Goal: Information Seeking & Learning: Compare options

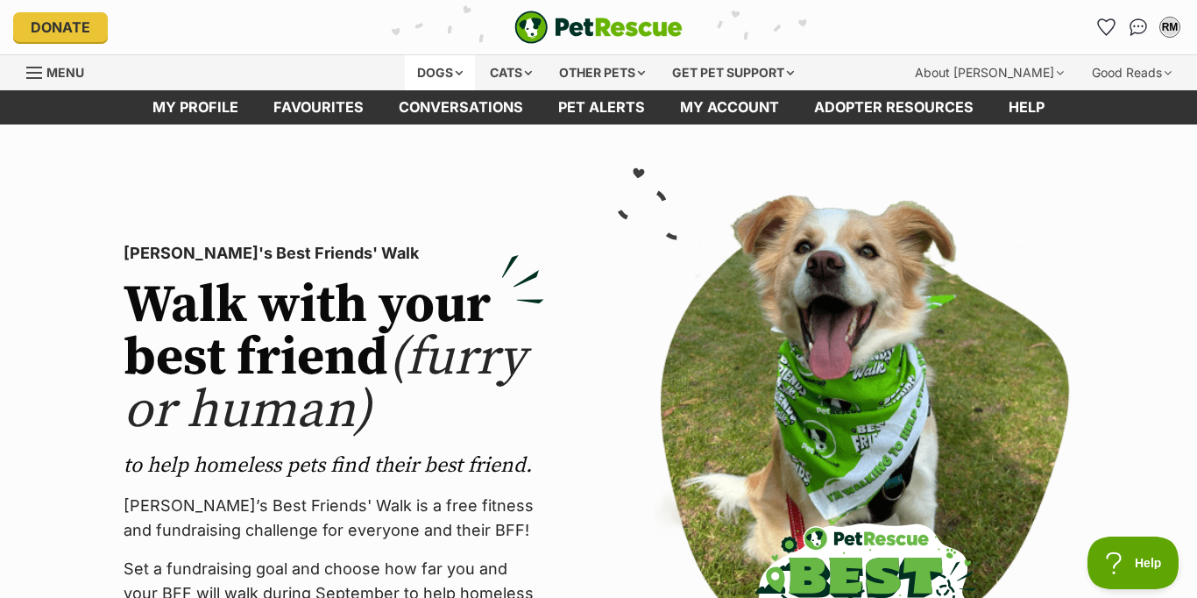
click at [450, 67] on div "Dogs" at bounding box center [440, 72] width 70 height 35
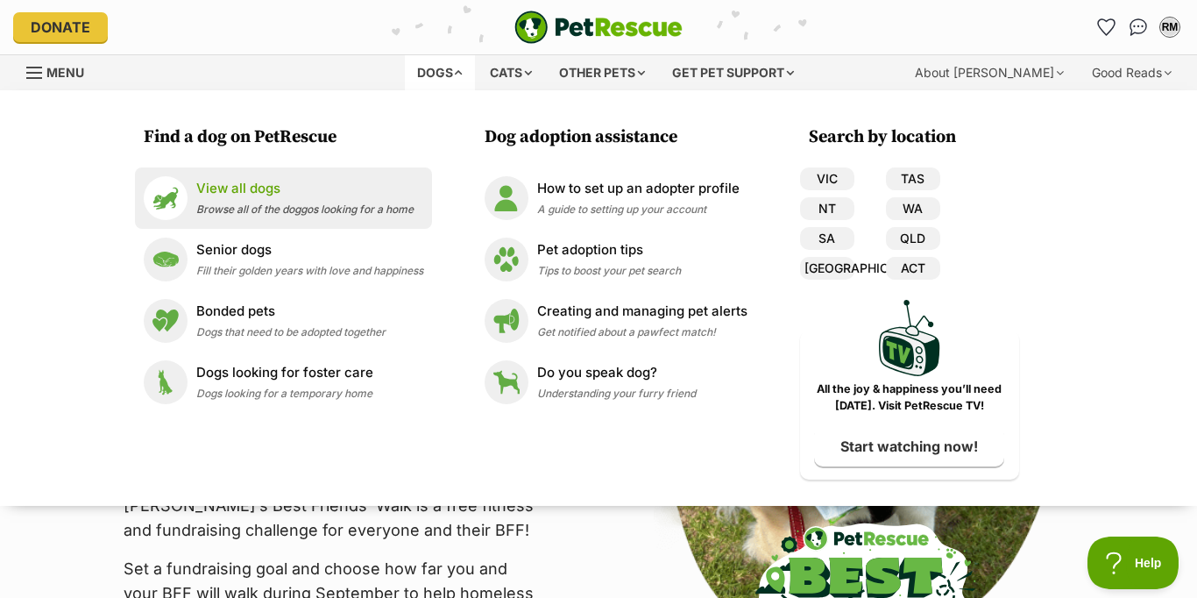
click at [265, 191] on p "View all dogs" at bounding box center [304, 189] width 217 height 20
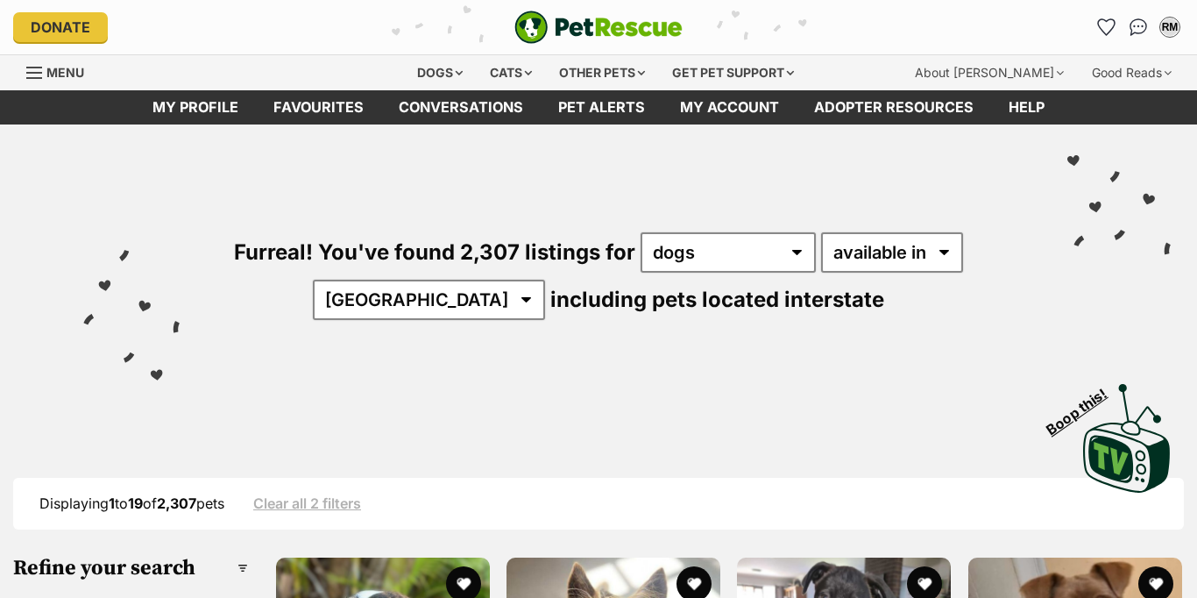
scroll to position [196, 0]
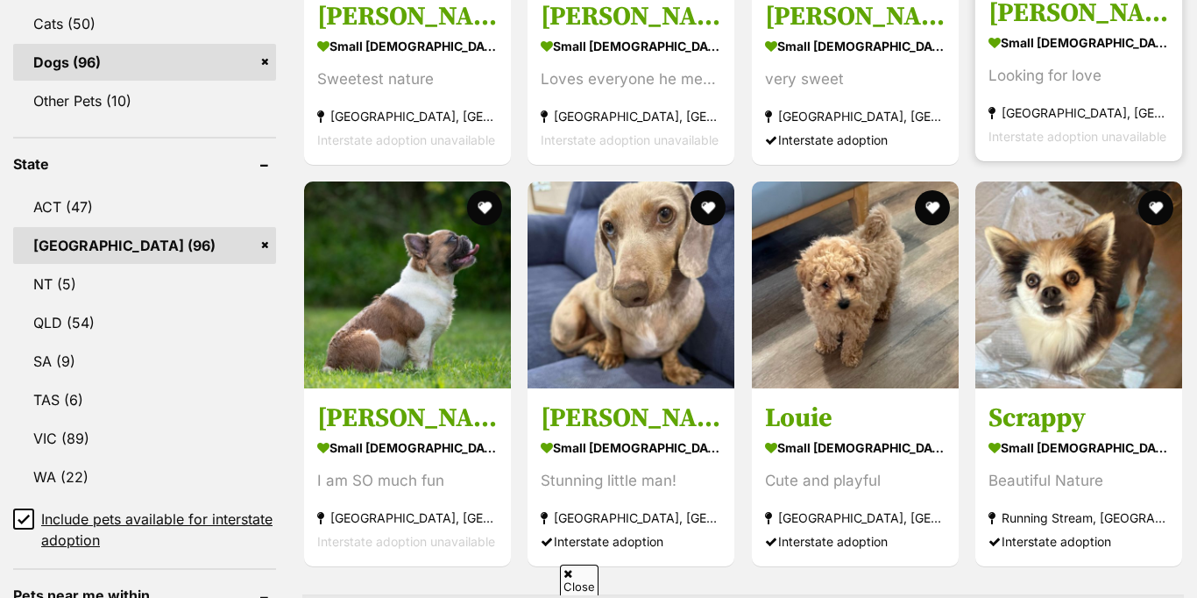
scroll to position [523, 0]
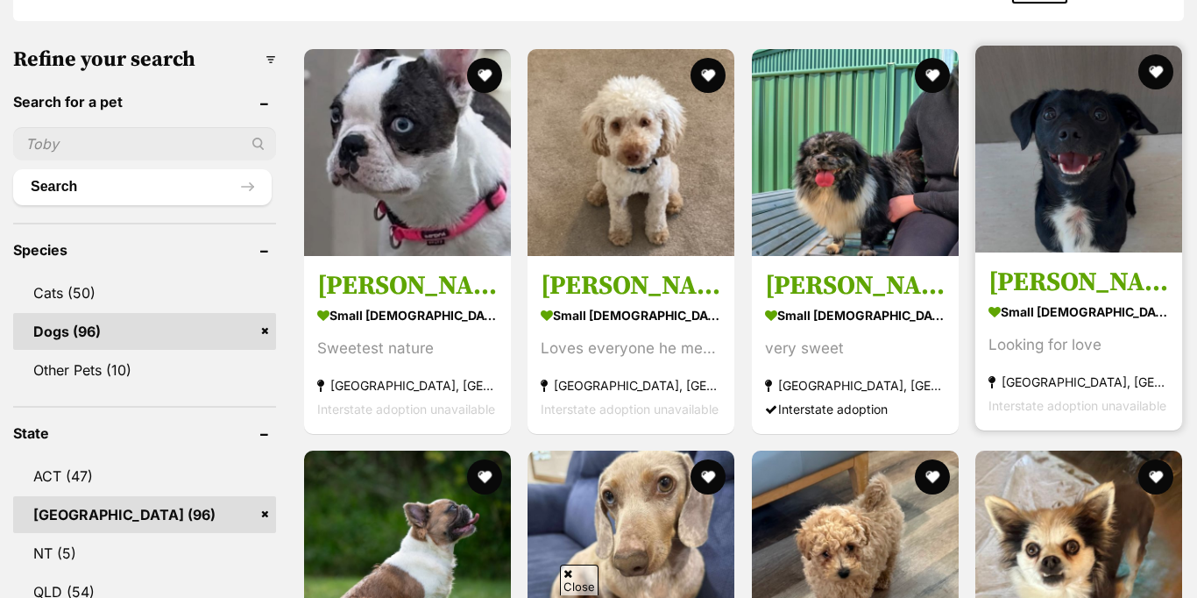
click at [1037, 279] on h3 "[PERSON_NAME]" at bounding box center [1078, 281] width 180 height 33
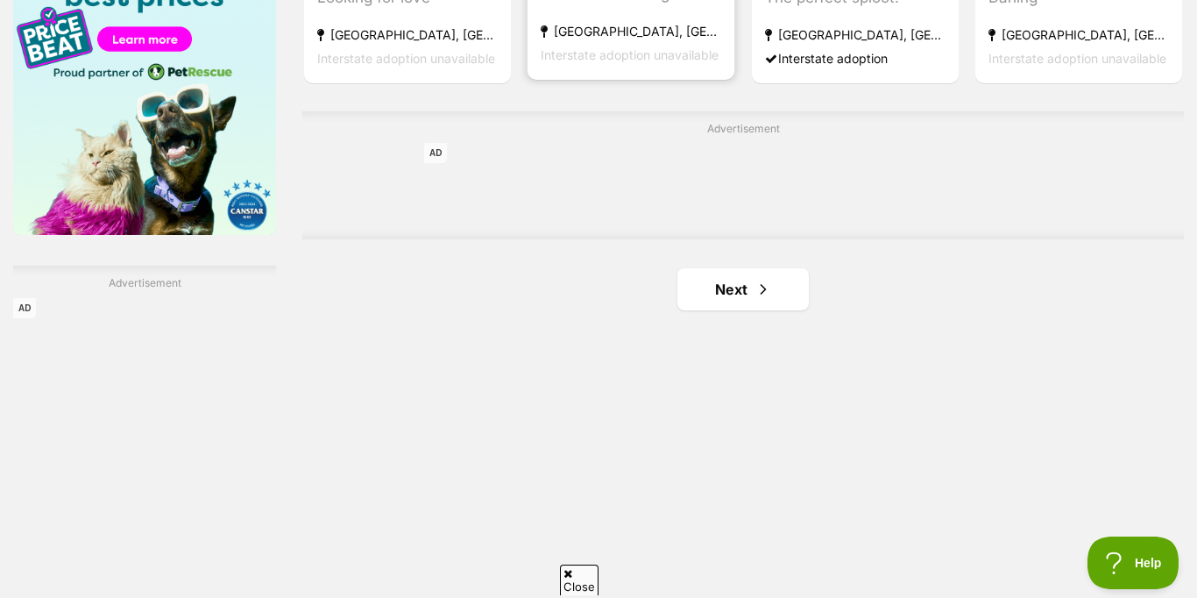
scroll to position [2934, 0]
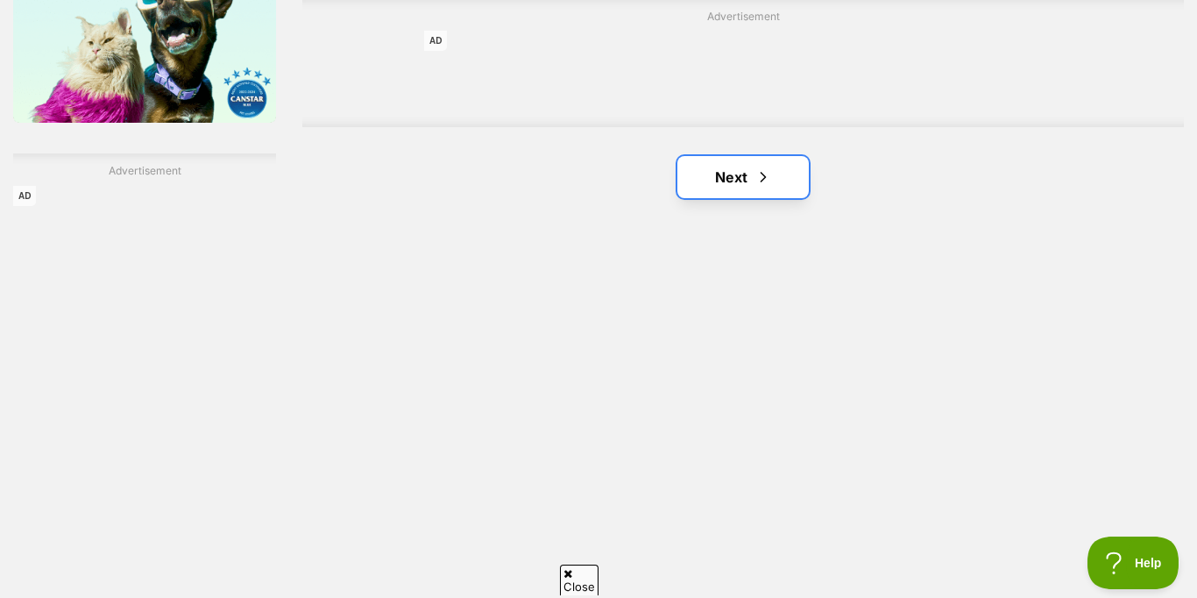
click at [738, 178] on link "Next" at bounding box center [742, 177] width 131 height 42
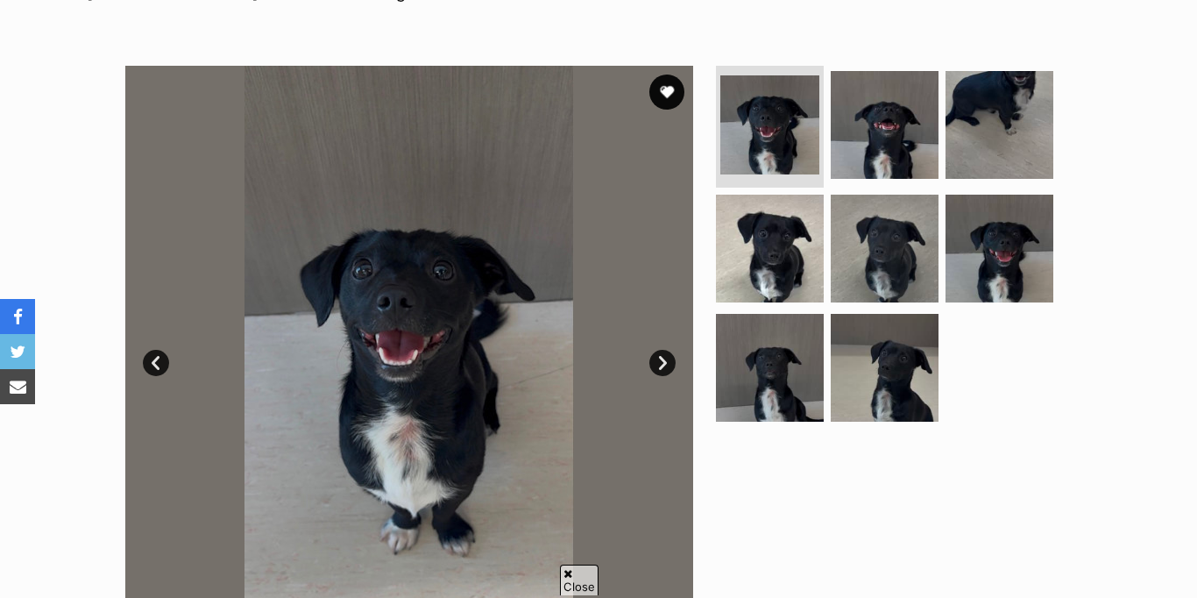
scroll to position [299, 0]
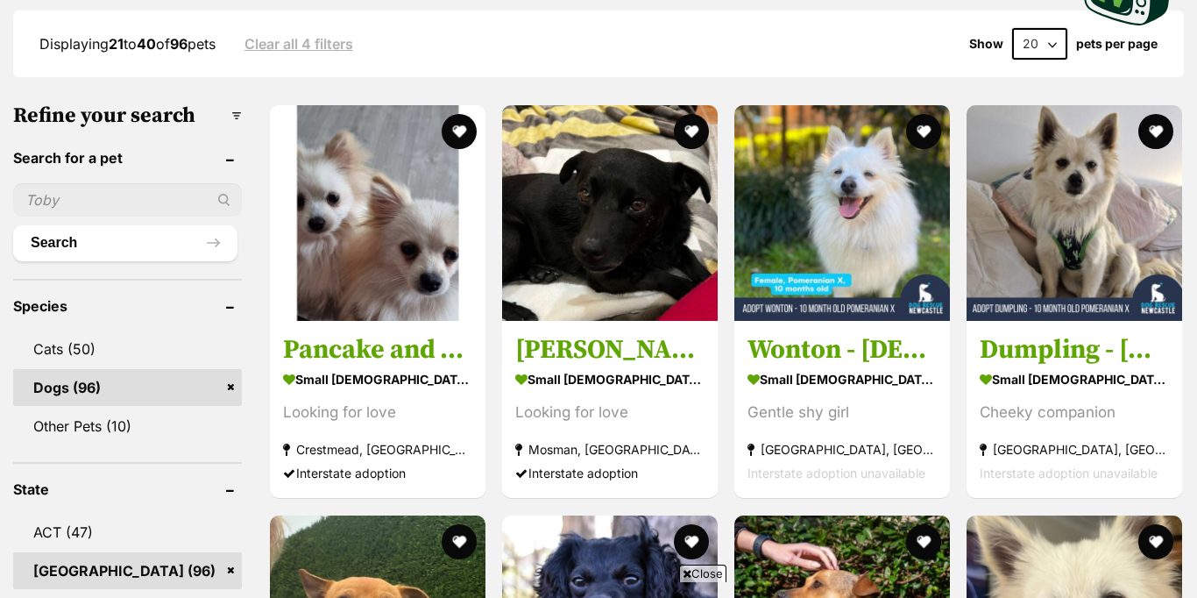
scroll to position [467, 0]
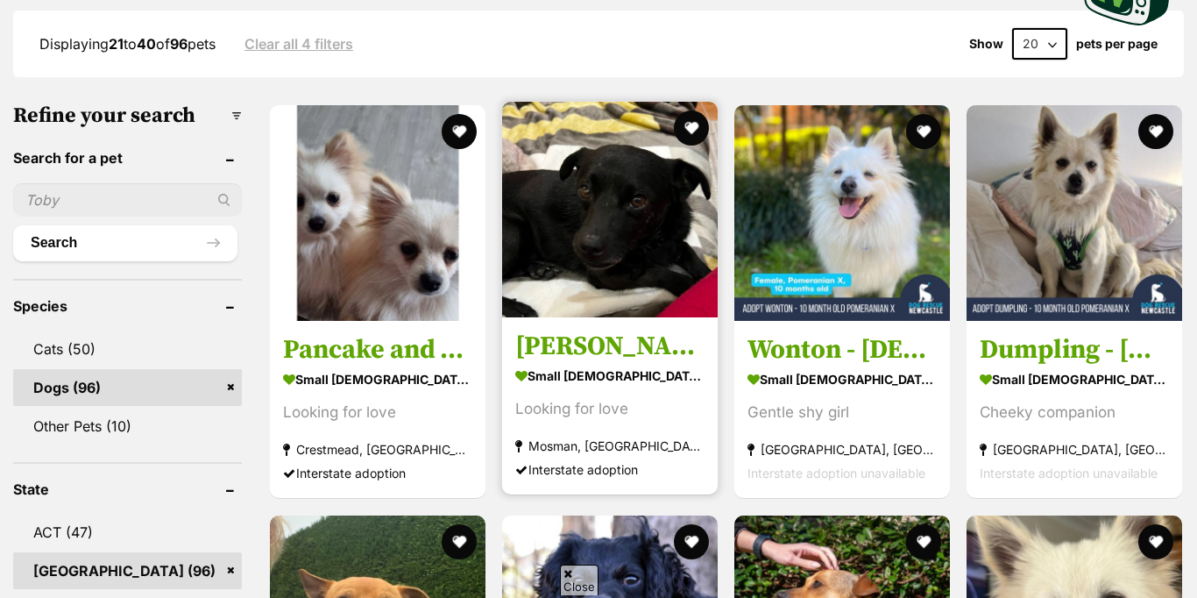
click at [591, 225] on img at bounding box center [610, 210] width 216 height 216
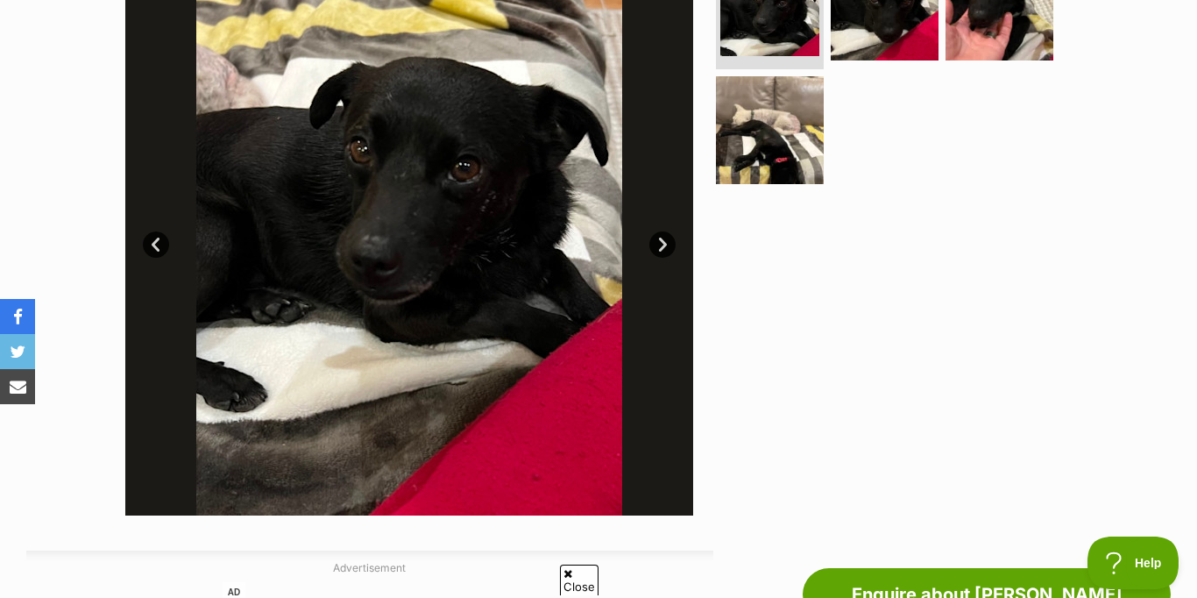
scroll to position [405, 0]
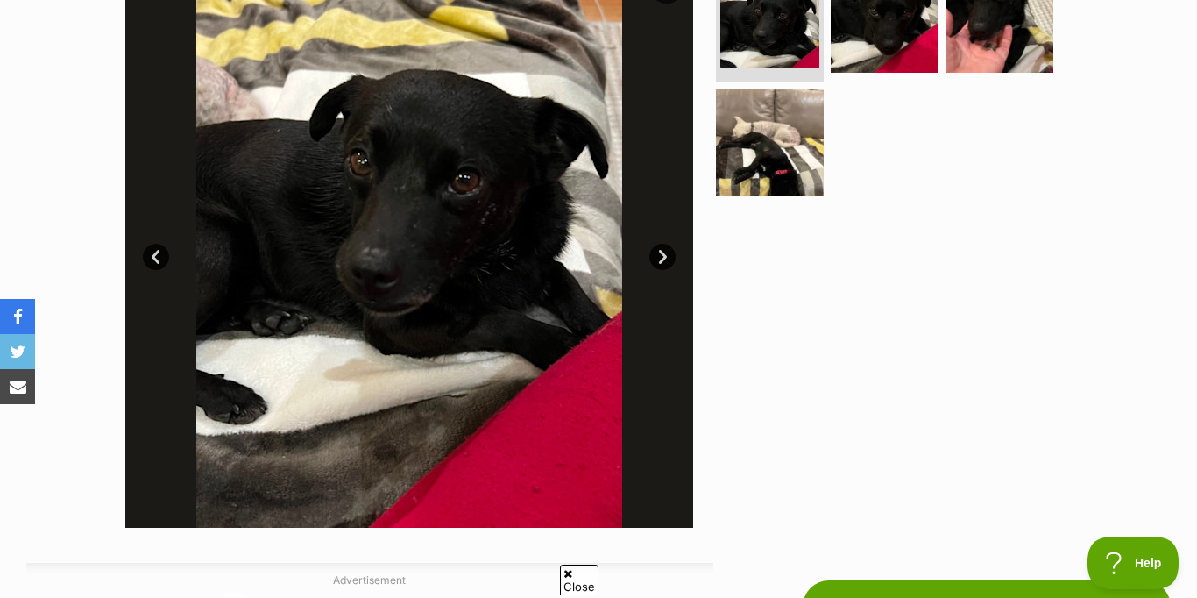
click at [663, 251] on link "Next" at bounding box center [662, 257] width 26 height 26
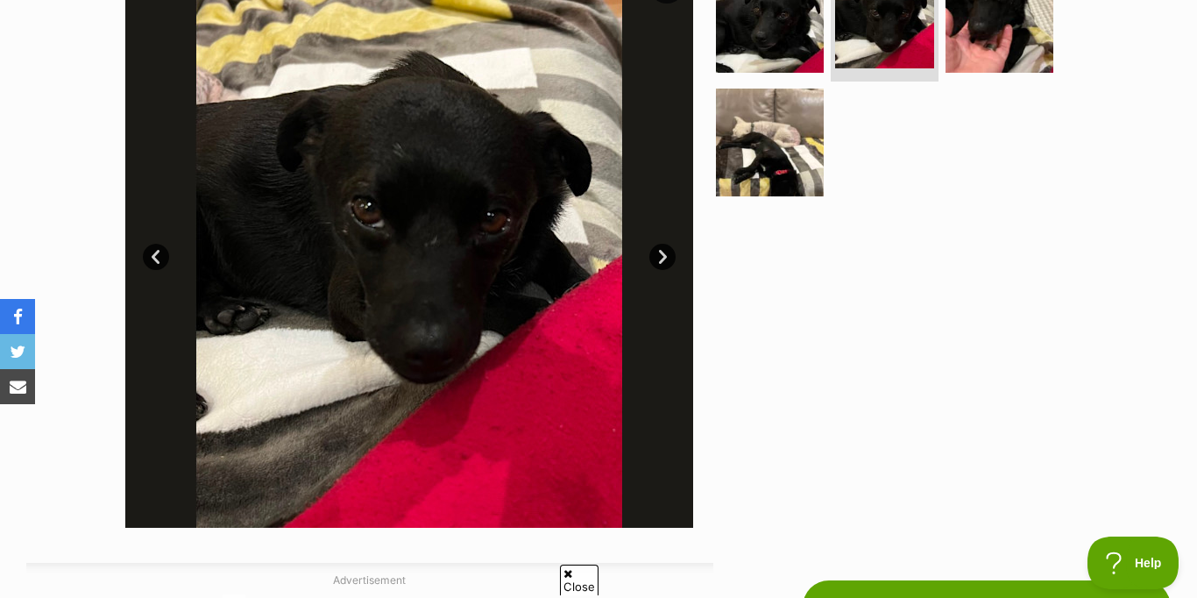
click at [663, 251] on link "Next" at bounding box center [662, 257] width 26 height 26
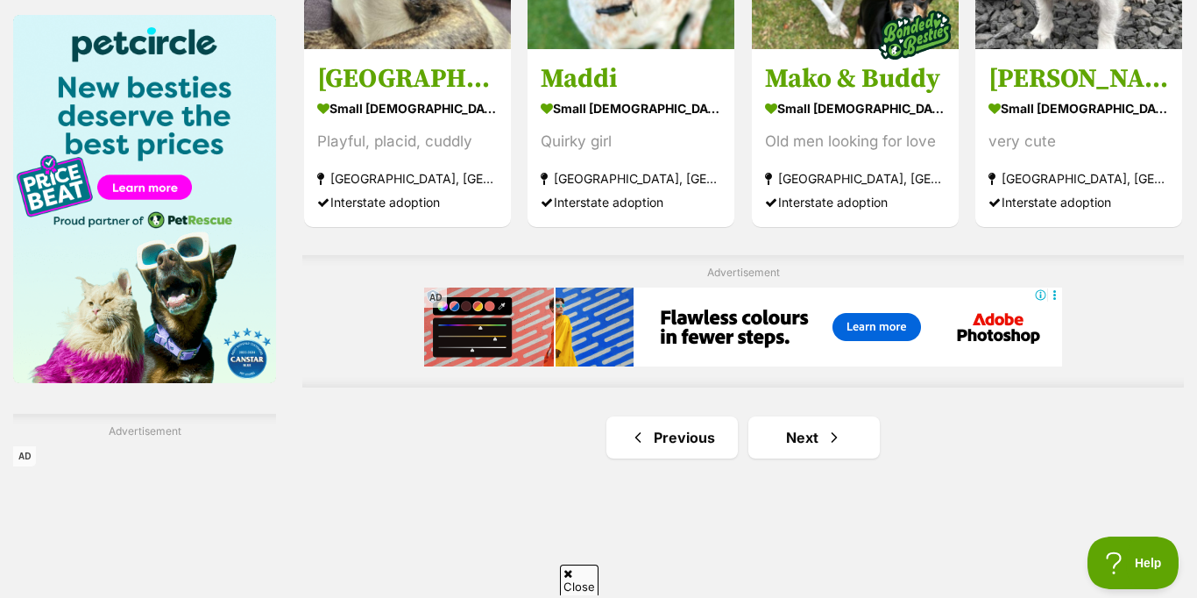
scroll to position [2636, 0]
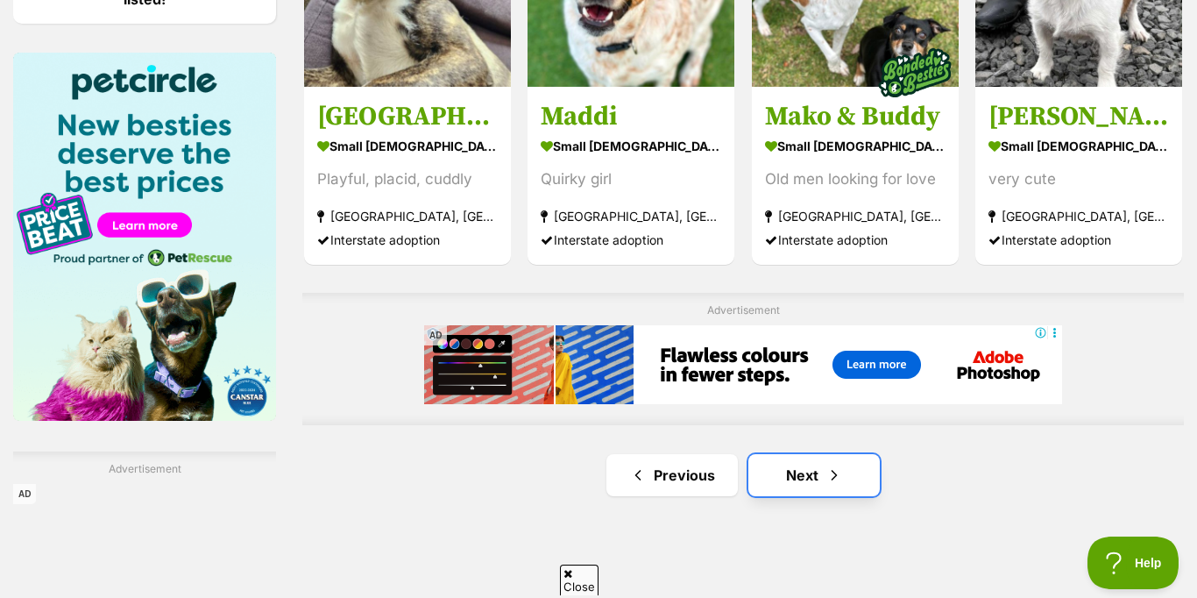
click at [806, 478] on link "Next" at bounding box center [813, 475] width 131 height 42
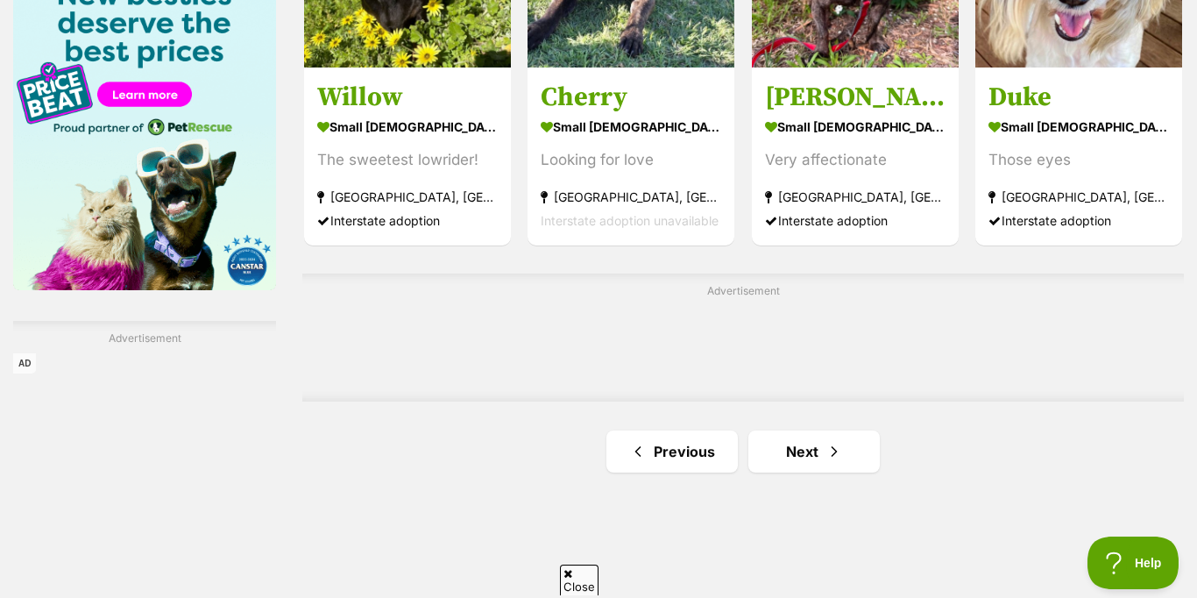
scroll to position [2716, 0]
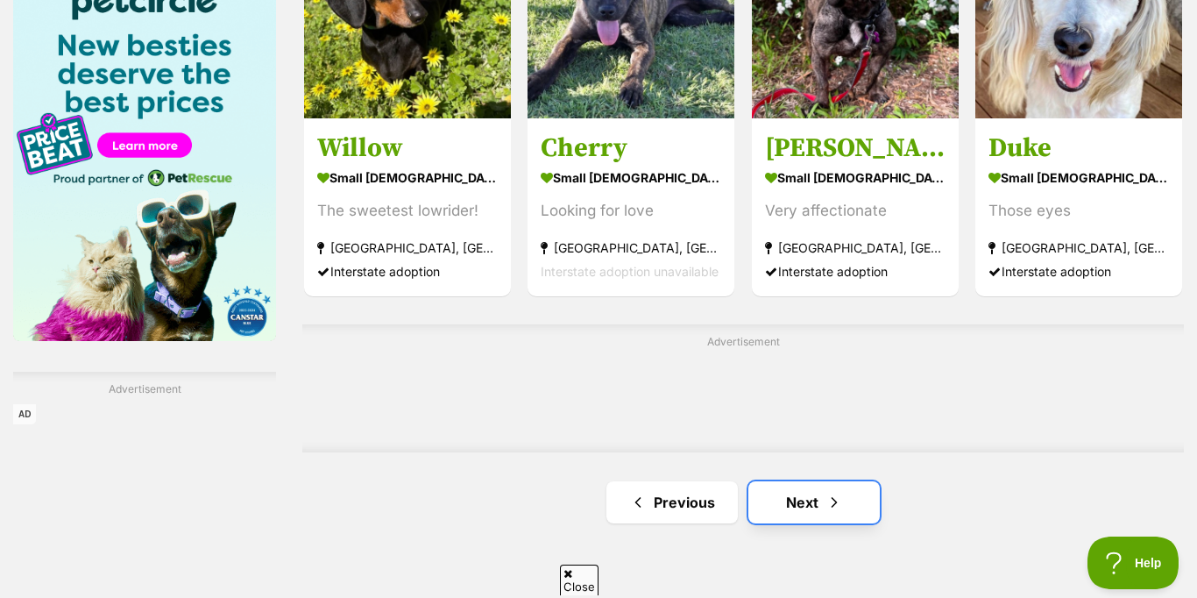
click at [794, 500] on link "Next" at bounding box center [813, 502] width 131 height 42
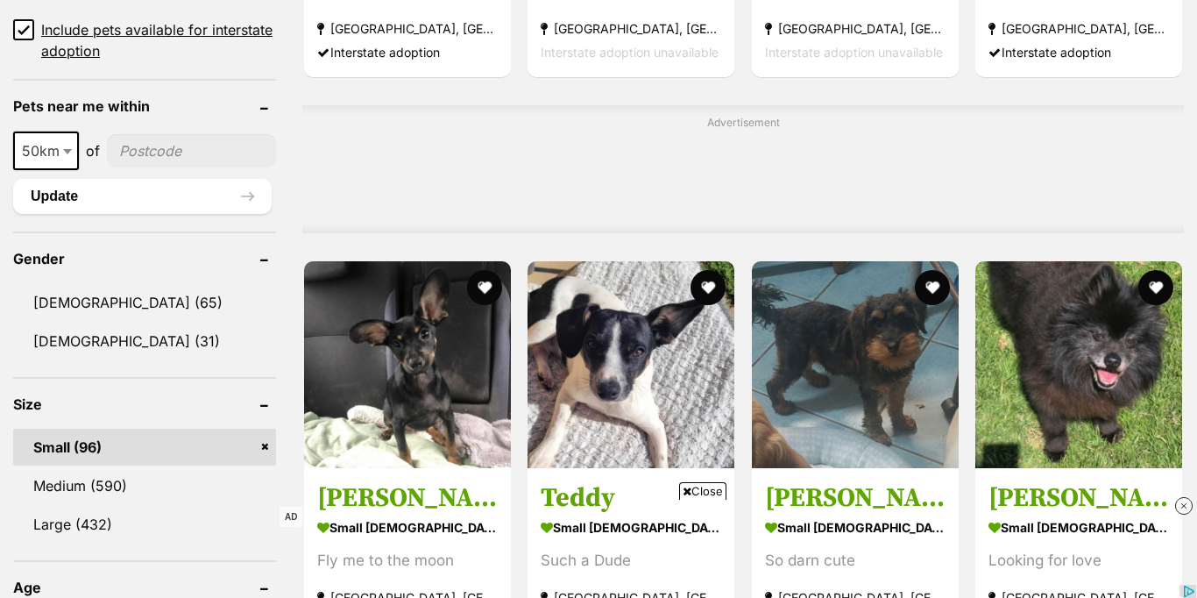
scroll to position [2448, 0]
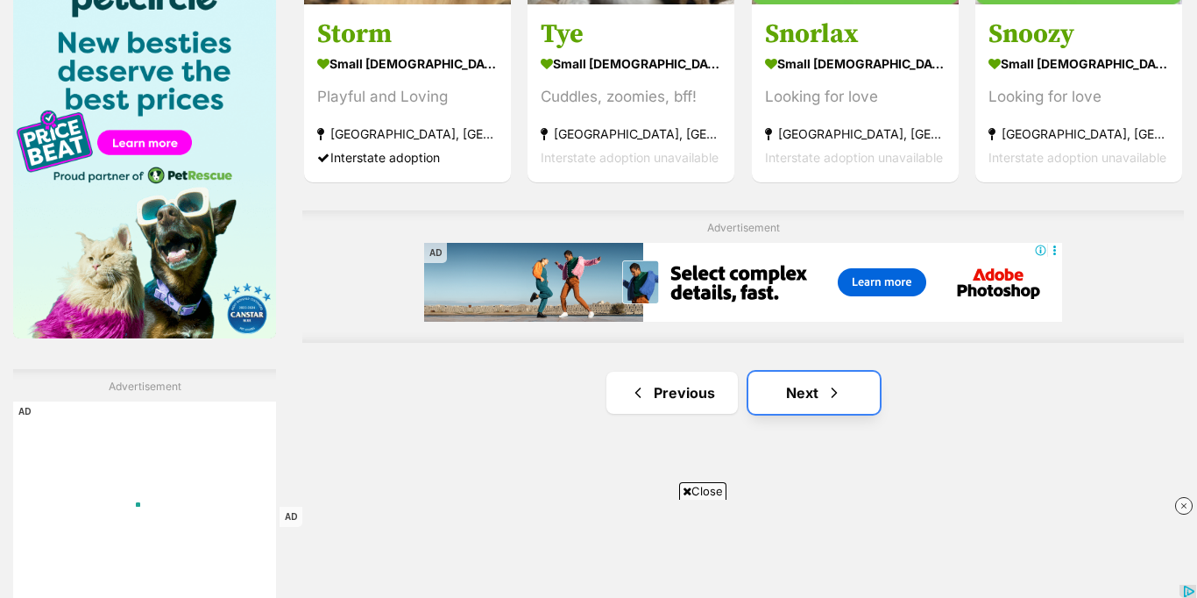
scroll to position [0, 0]
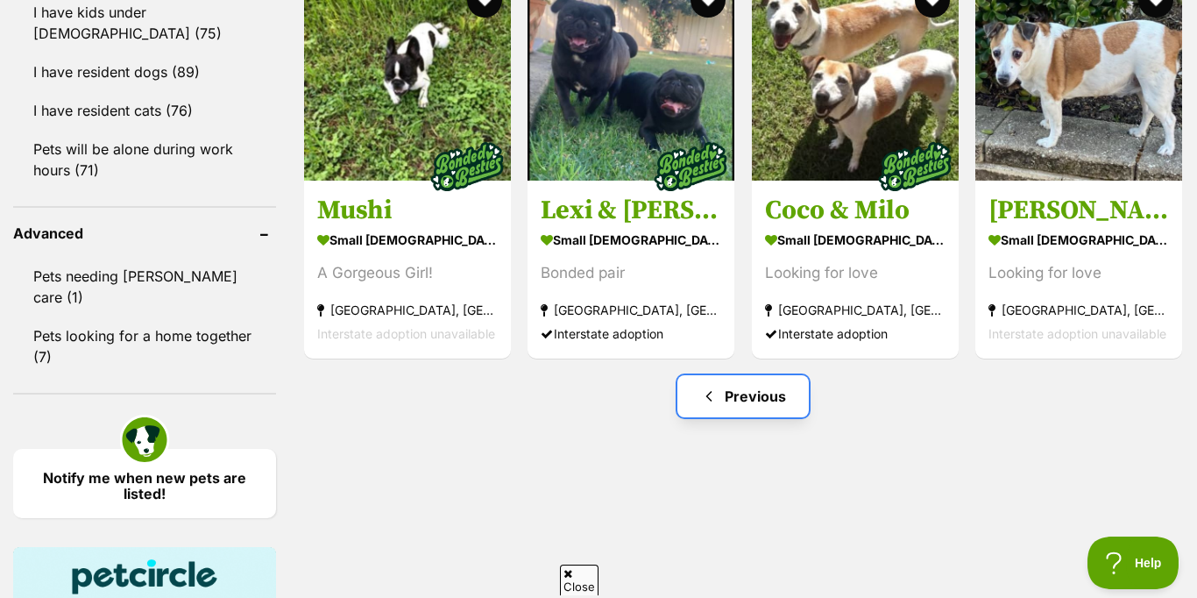
click at [744, 391] on link "Previous" at bounding box center [742, 396] width 131 height 42
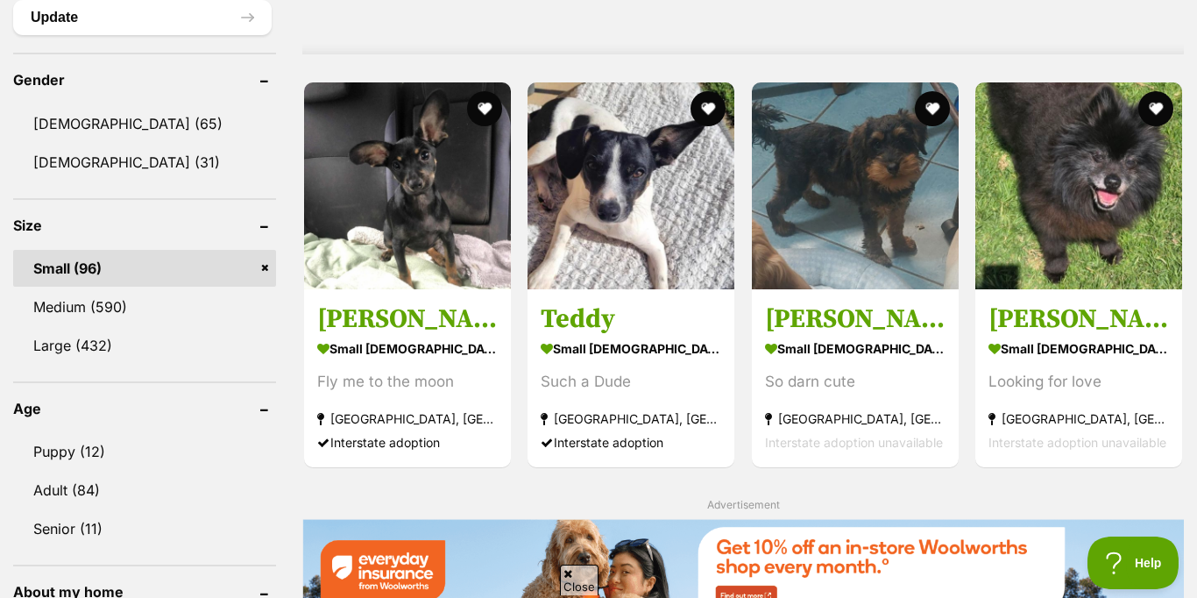
scroll to position [1465, 0]
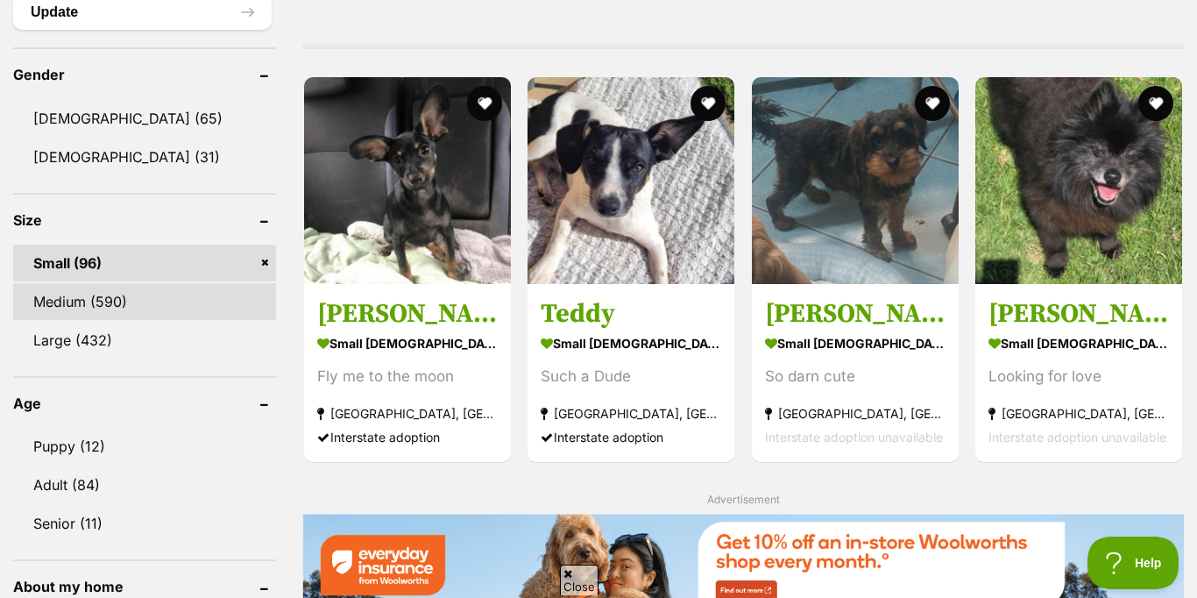
click at [71, 301] on link "Medium (590)" at bounding box center [144, 301] width 263 height 37
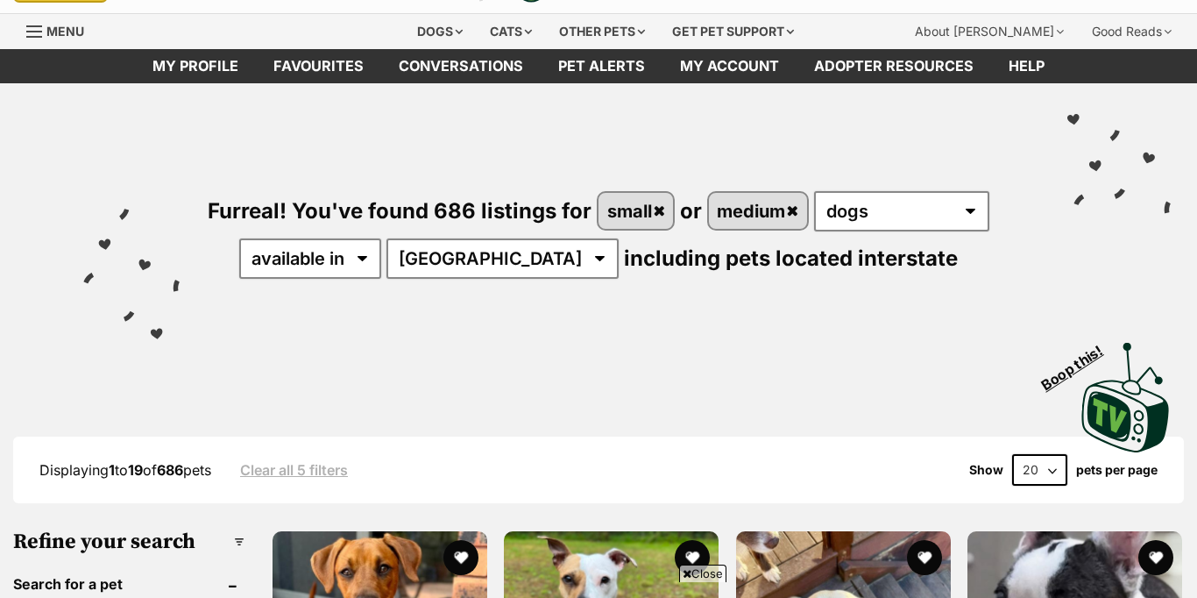
scroll to position [321, 0]
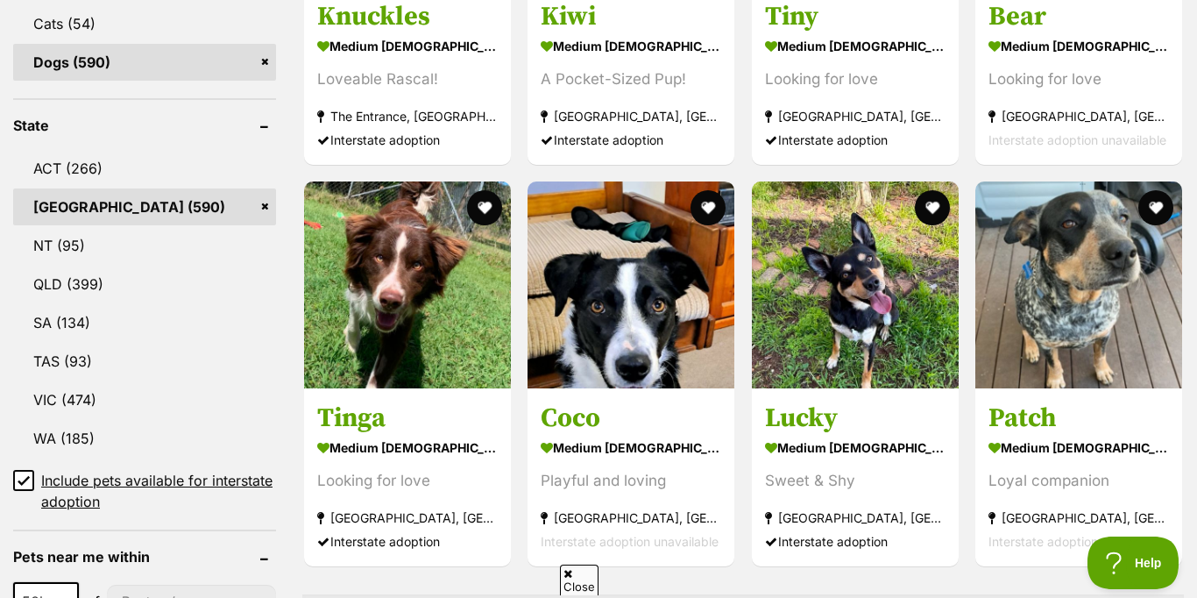
click at [73, 206] on link "NSW (590)" at bounding box center [144, 206] width 263 height 37
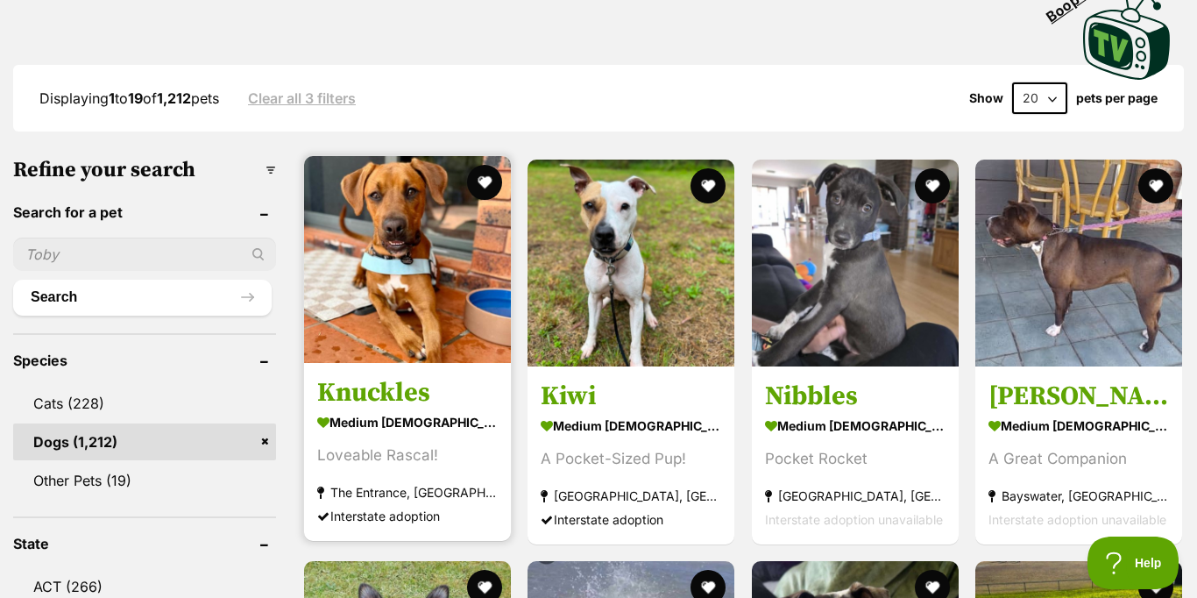
click at [399, 223] on img at bounding box center [407, 259] width 207 height 207
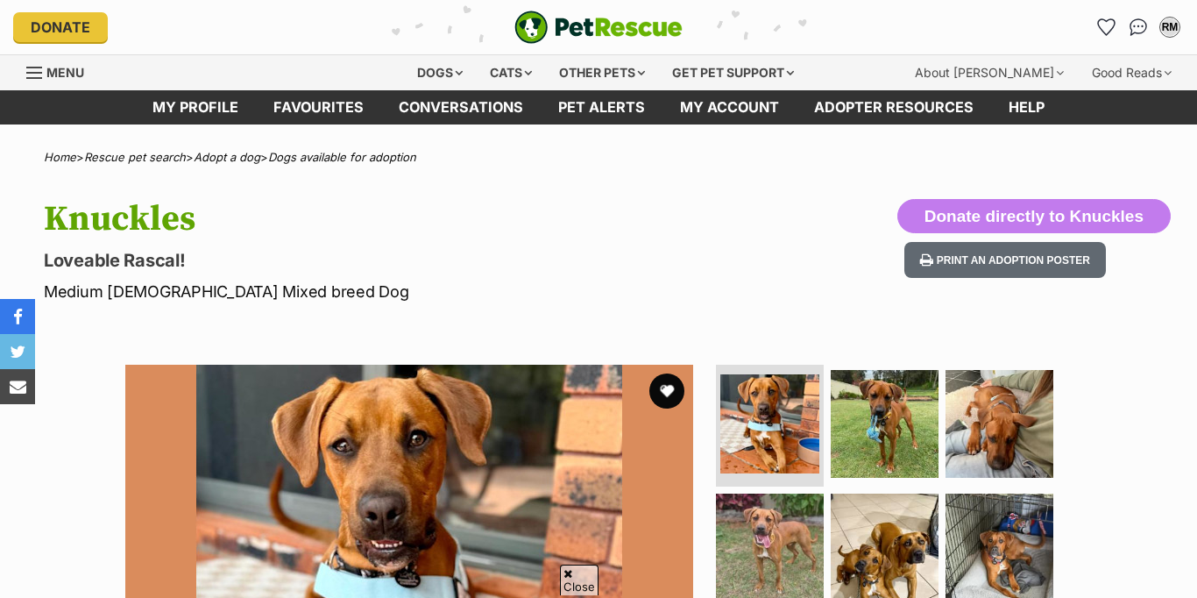
scroll to position [784, 0]
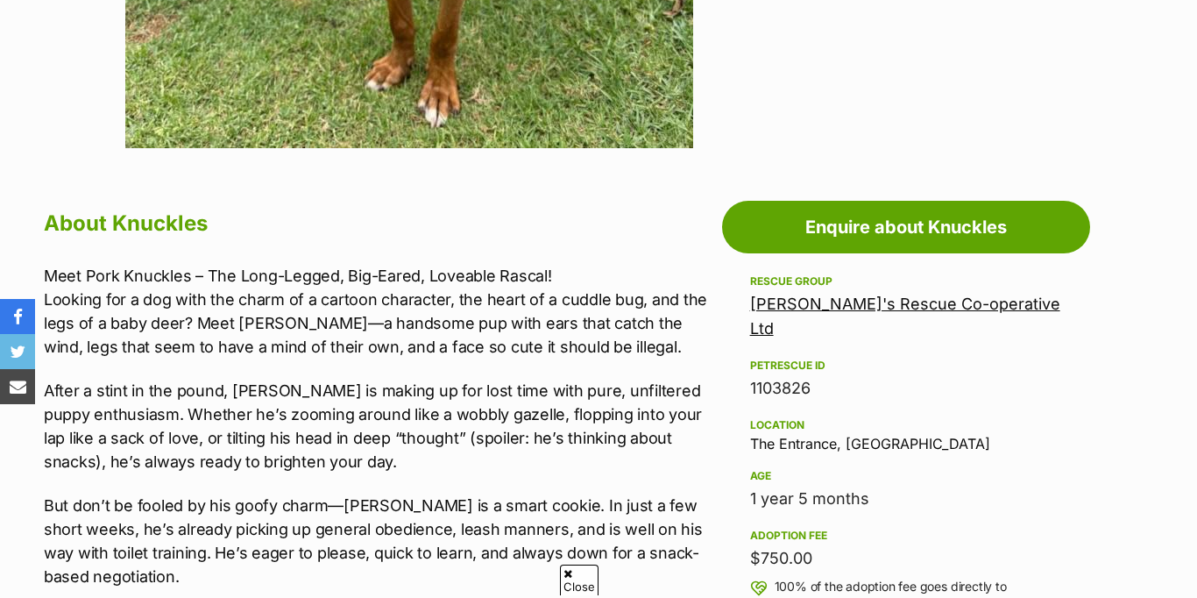
scroll to position [315, 0]
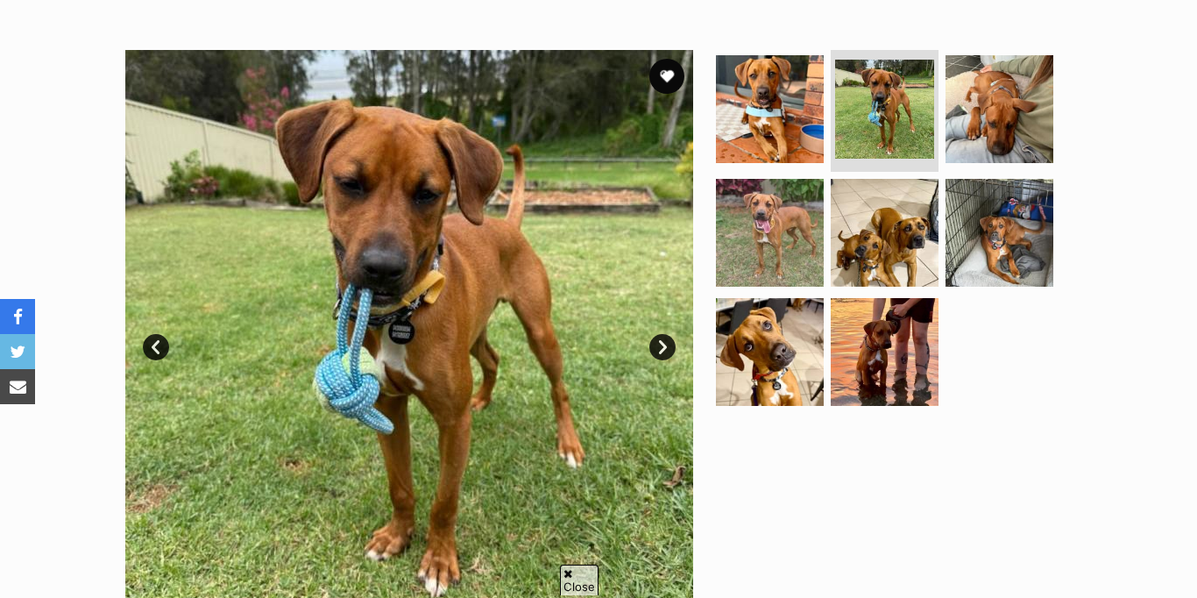
click at [656, 347] on link "Next" at bounding box center [662, 347] width 26 height 26
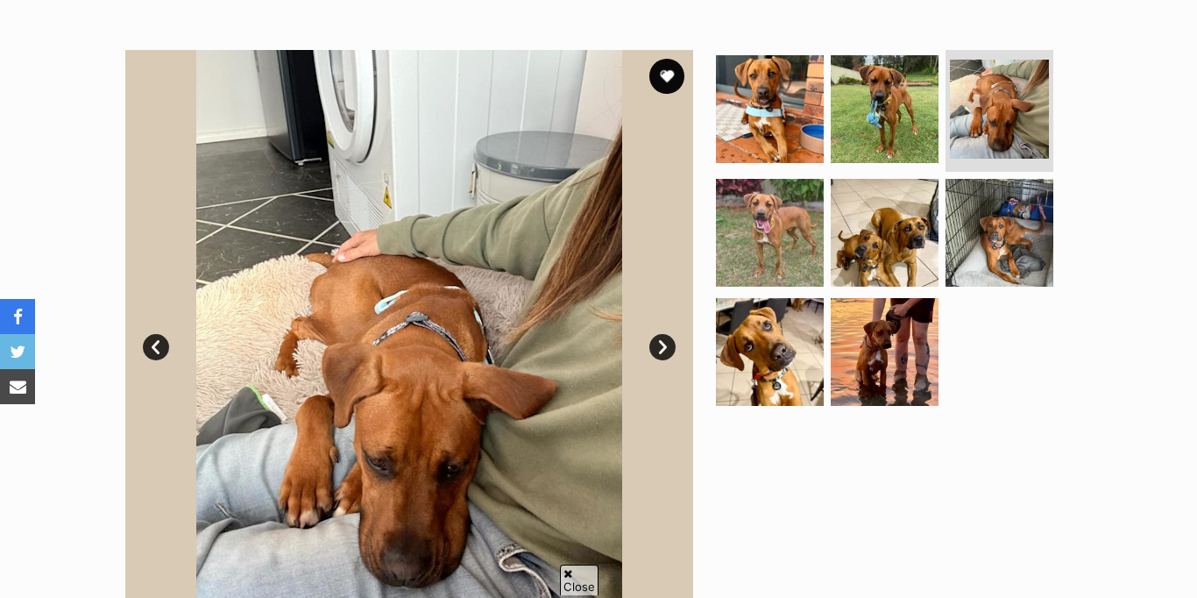
click at [656, 347] on link "Next" at bounding box center [662, 347] width 26 height 26
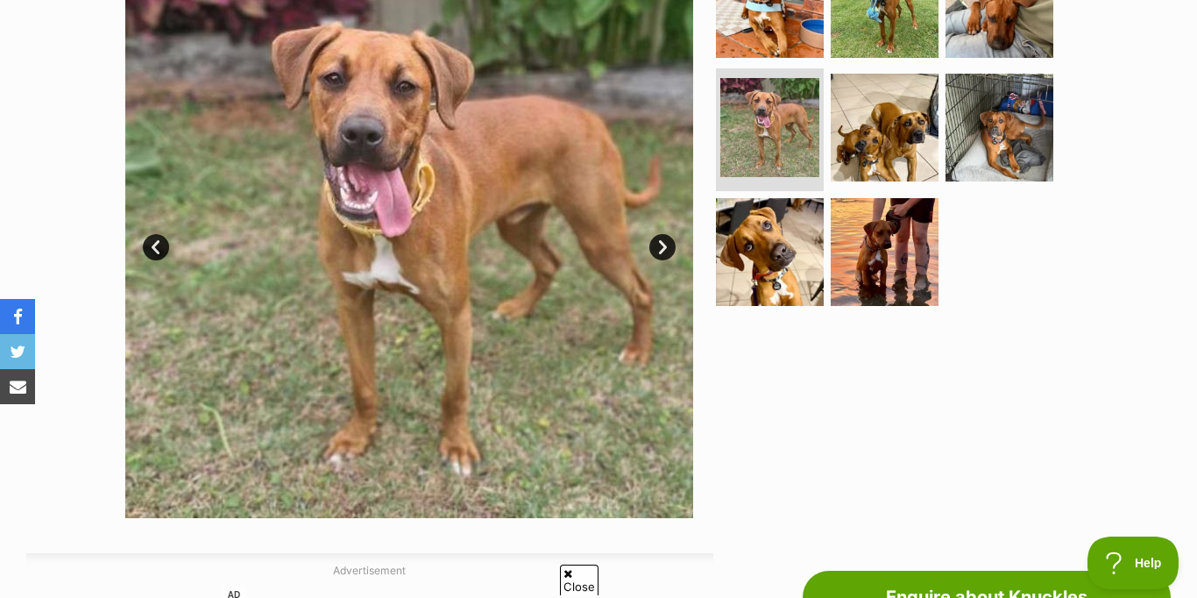
scroll to position [376, 0]
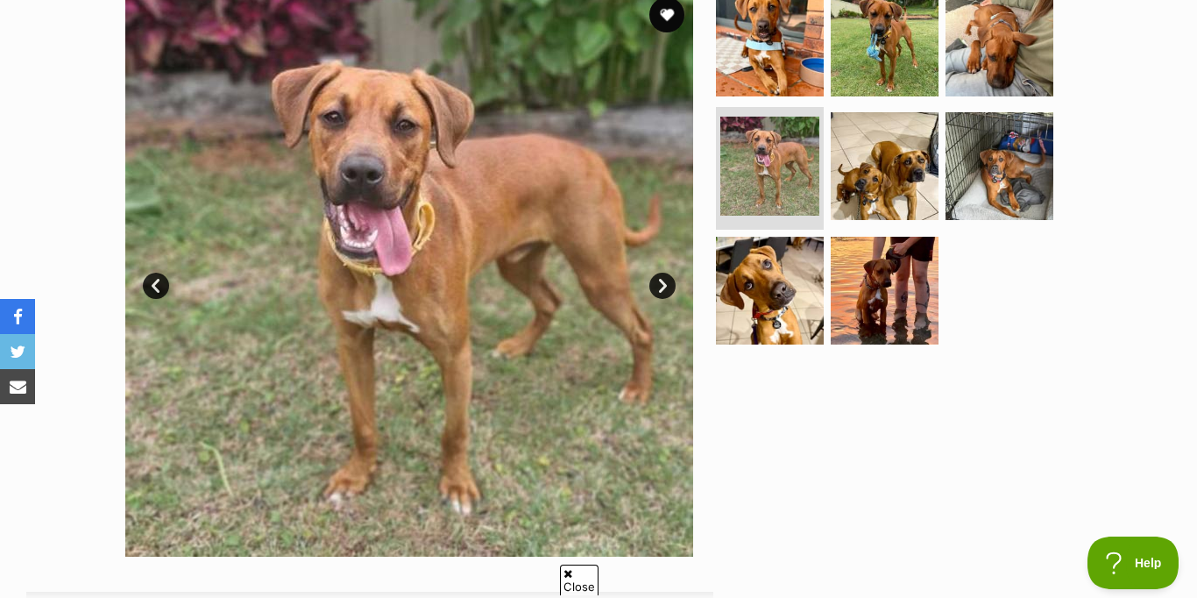
click at [666, 290] on link "Next" at bounding box center [662, 285] width 26 height 26
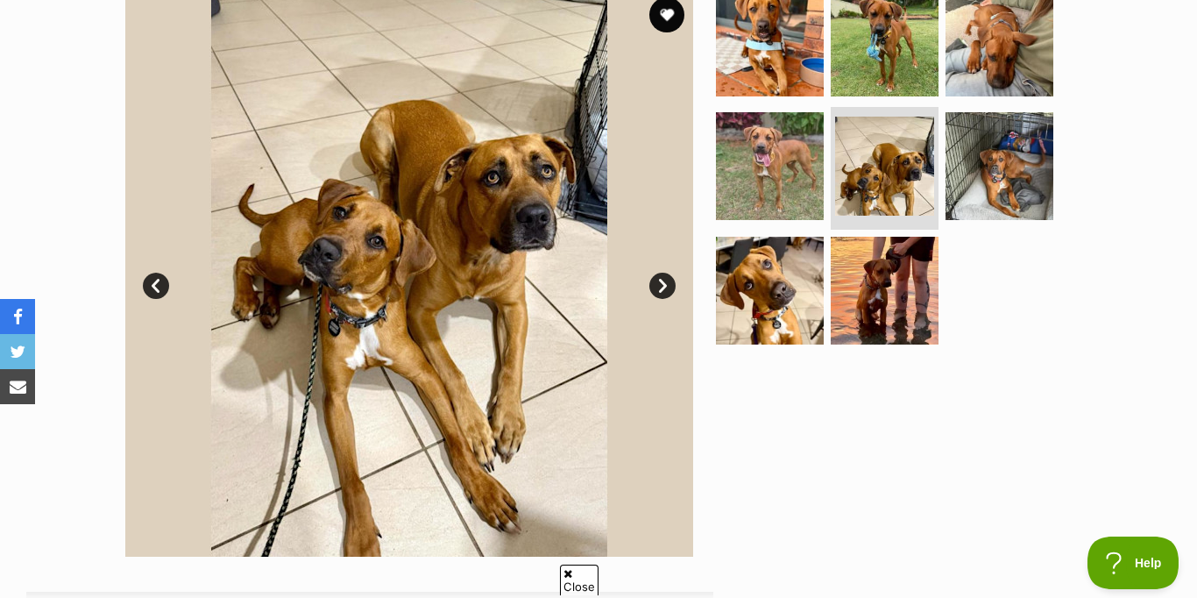
click at [666, 289] on link "Next" at bounding box center [662, 285] width 26 height 26
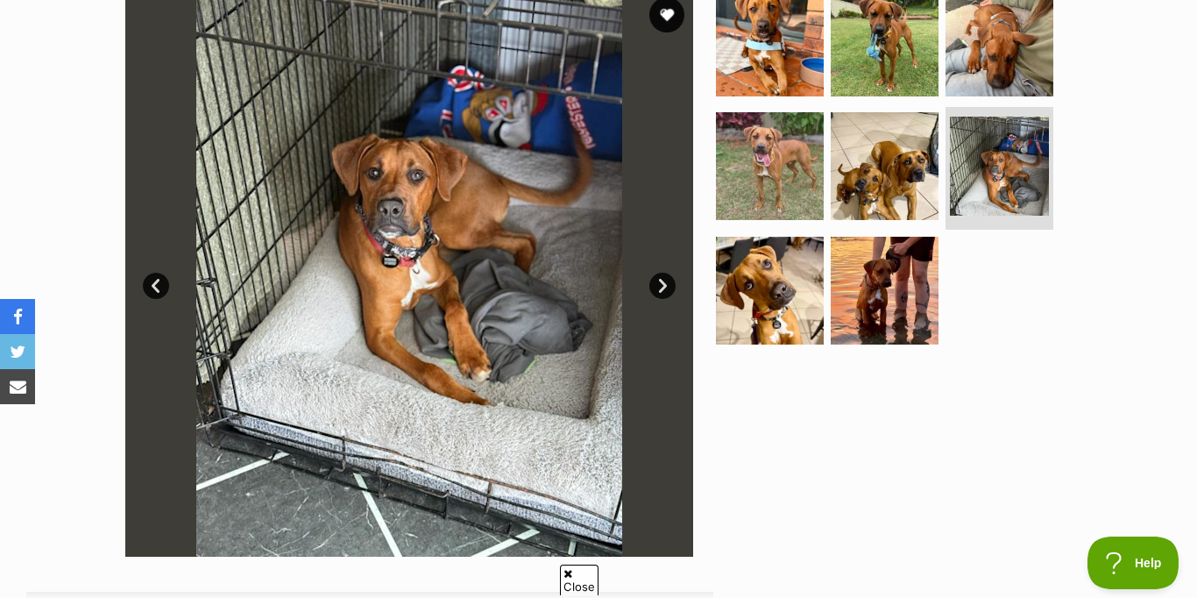
click at [666, 289] on link "Next" at bounding box center [662, 285] width 26 height 26
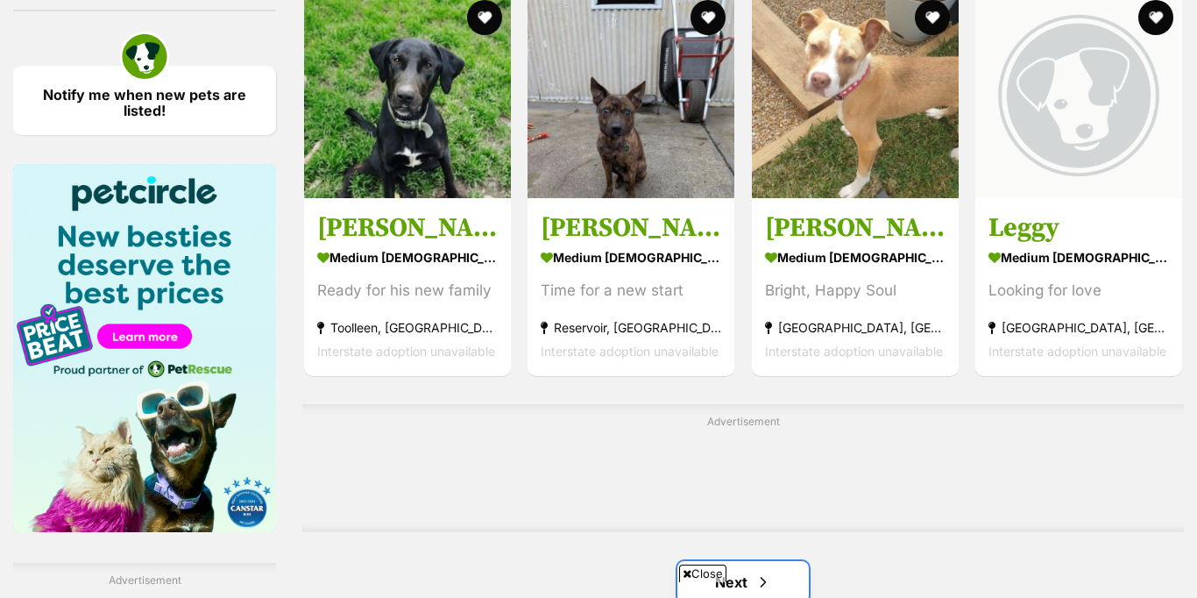
click at [725, 561] on link "Next" at bounding box center [742, 582] width 131 height 42
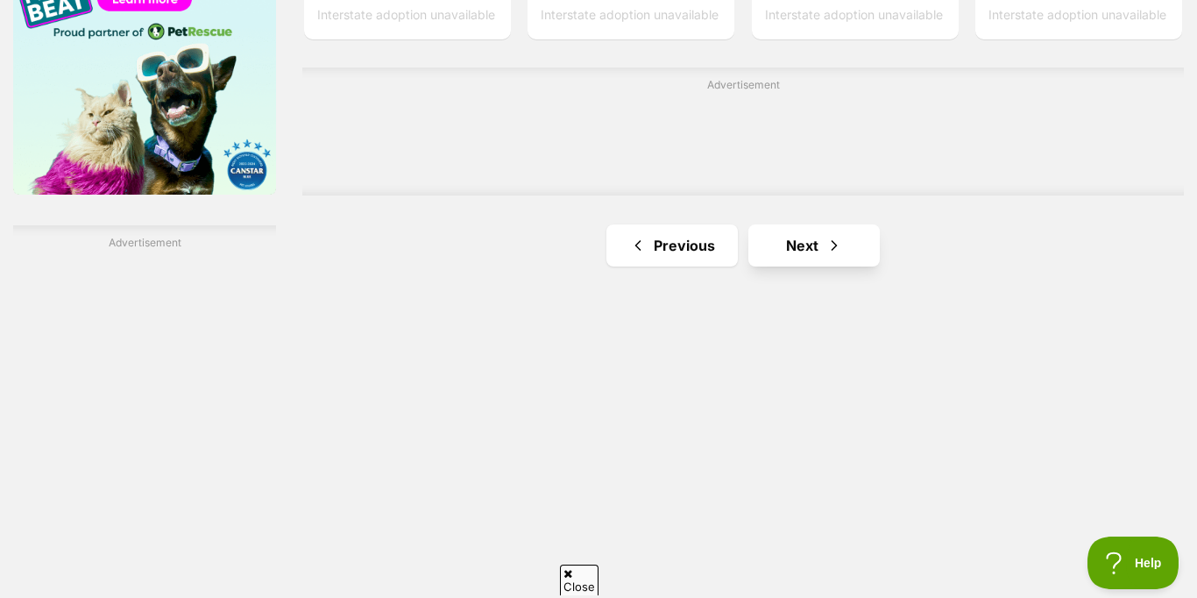
scroll to position [2881, 0]
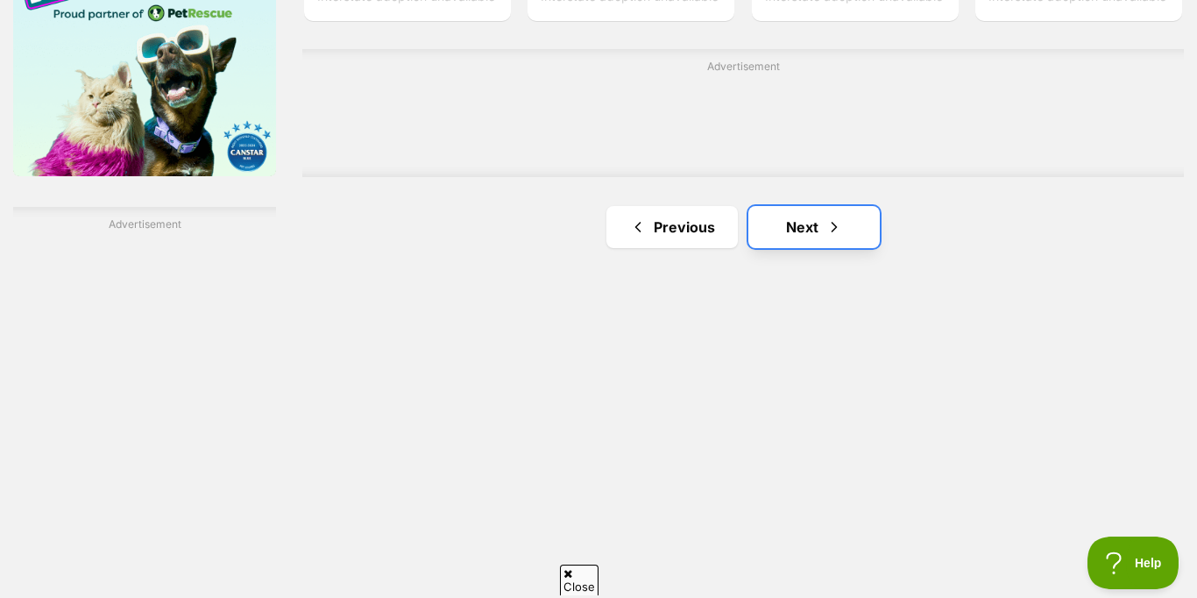
click at [804, 226] on link "Next" at bounding box center [813, 227] width 131 height 42
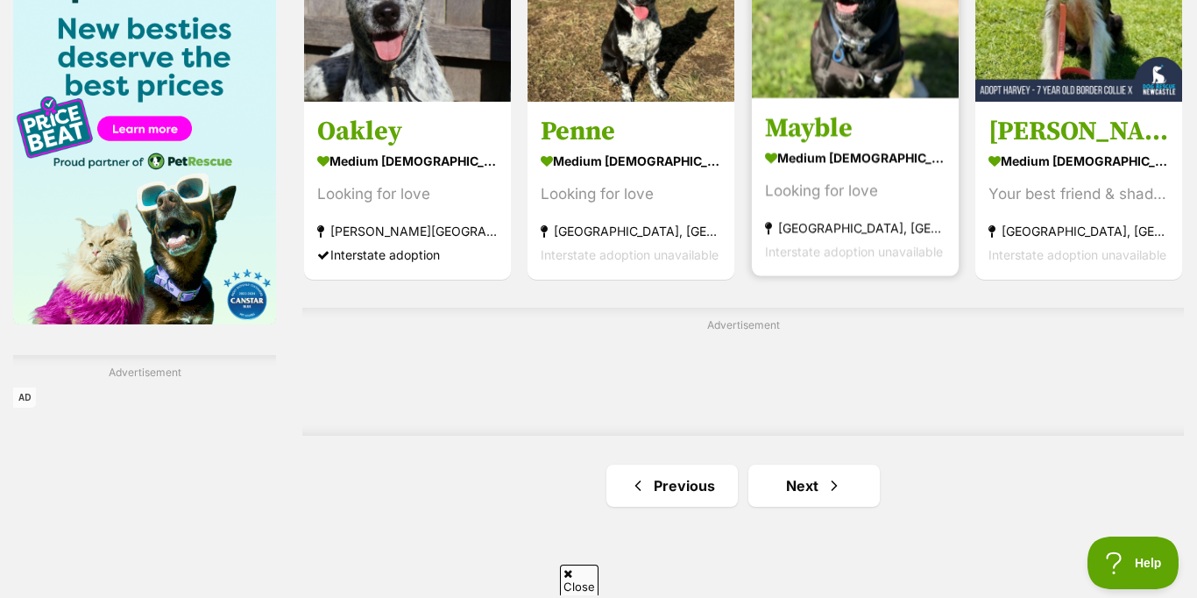
scroll to position [2795, 0]
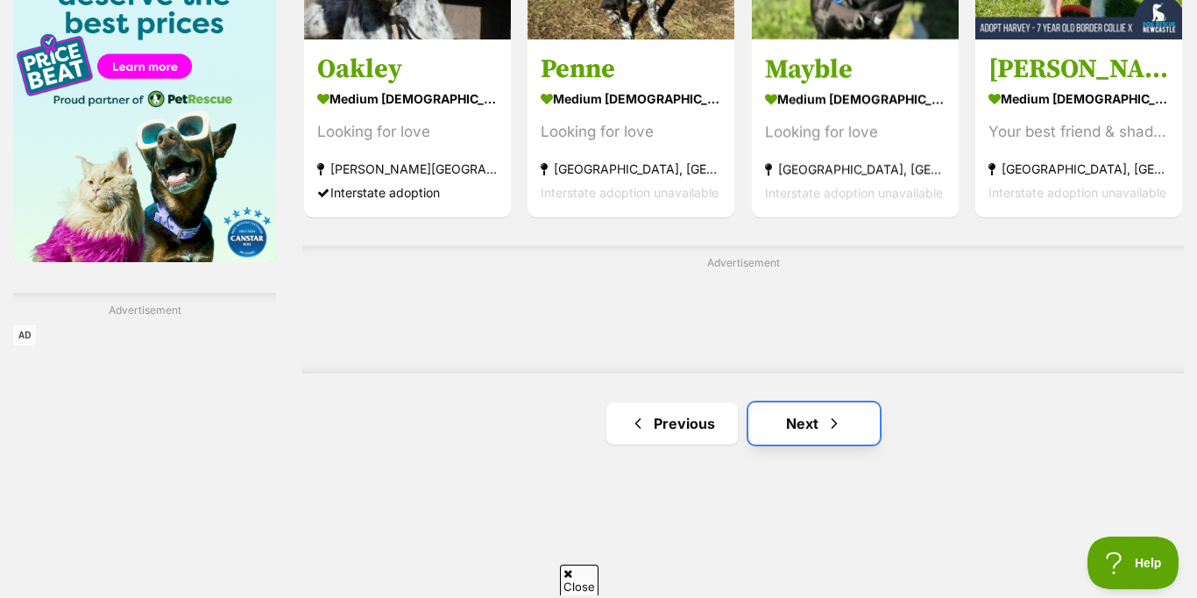
click at [803, 420] on link "Next" at bounding box center [813, 423] width 131 height 42
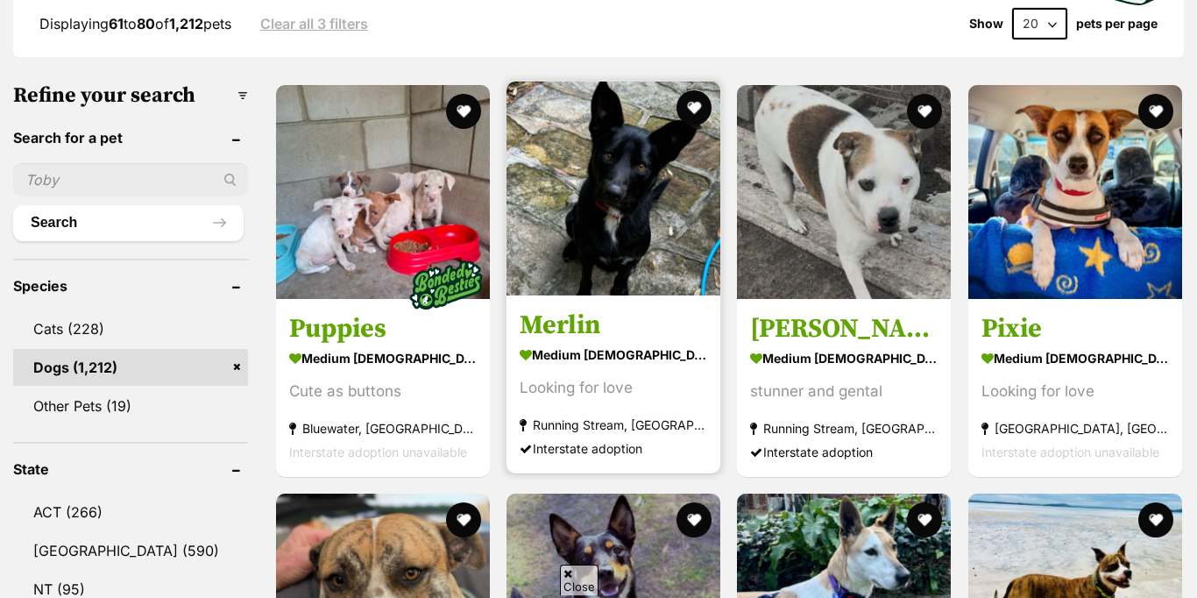
scroll to position [560, 0]
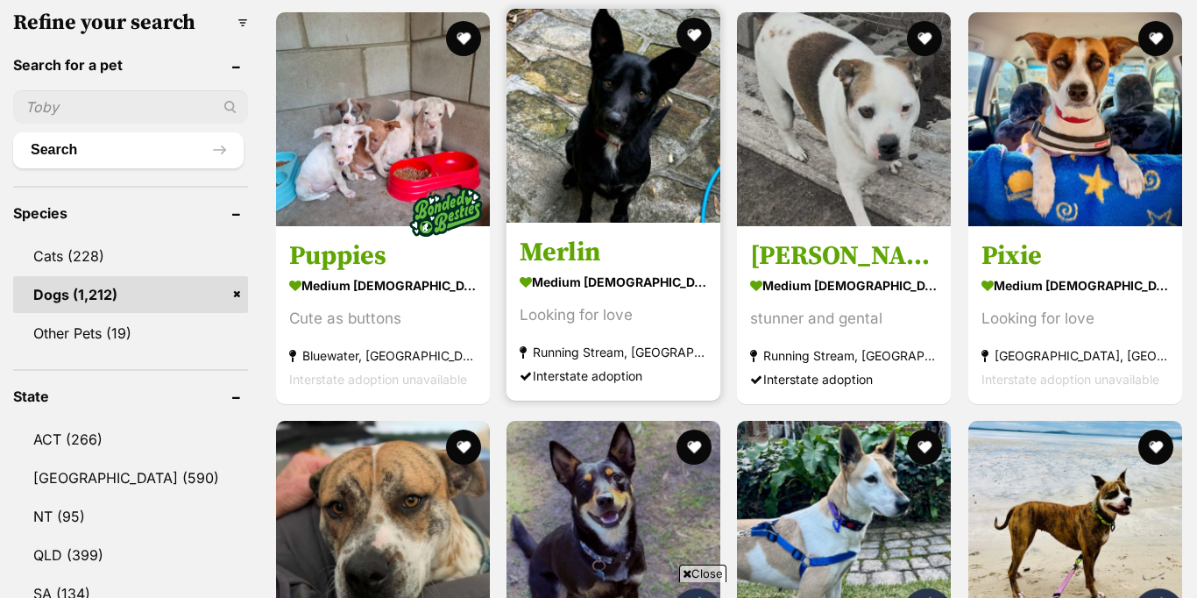
click at [618, 174] on img at bounding box center [613, 116] width 214 height 214
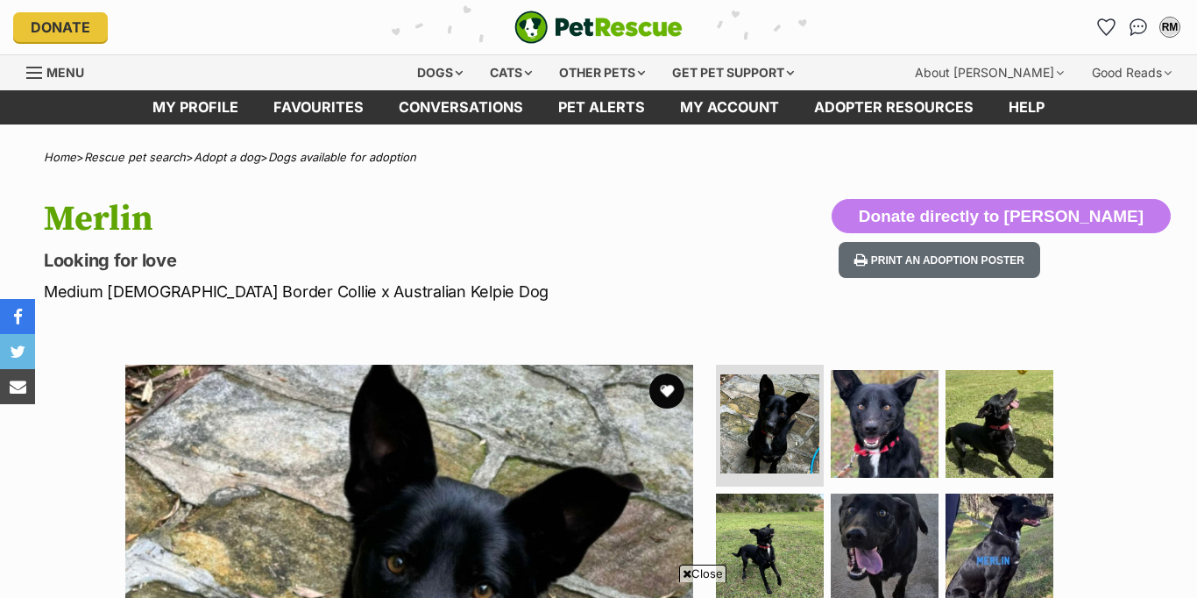
scroll to position [421, 0]
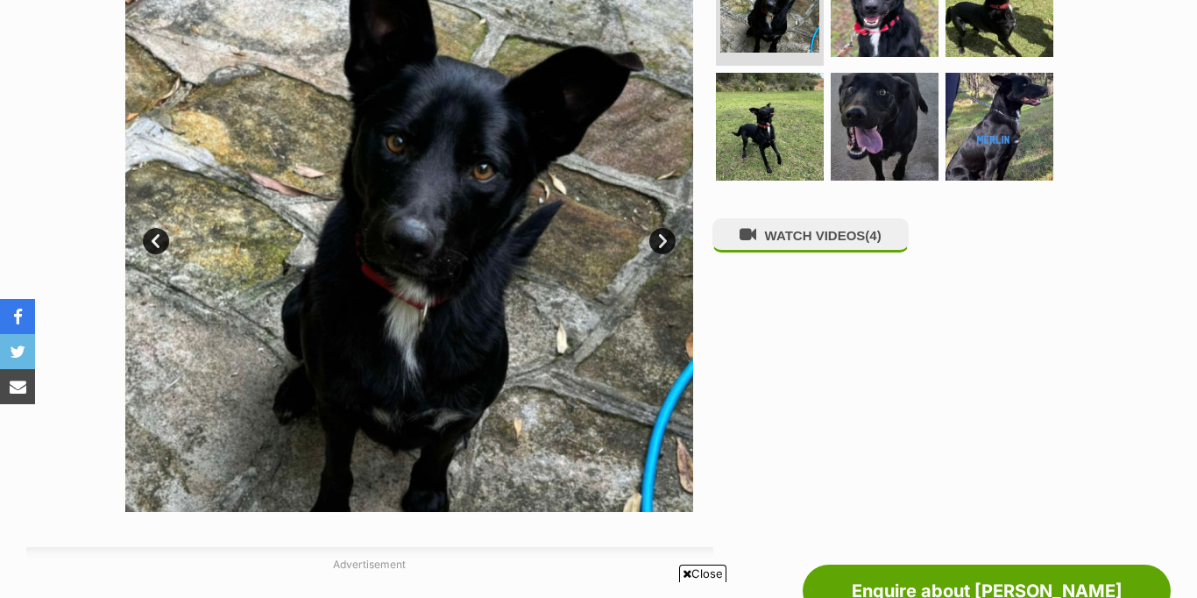
click at [654, 241] on link "Next" at bounding box center [662, 241] width 26 height 26
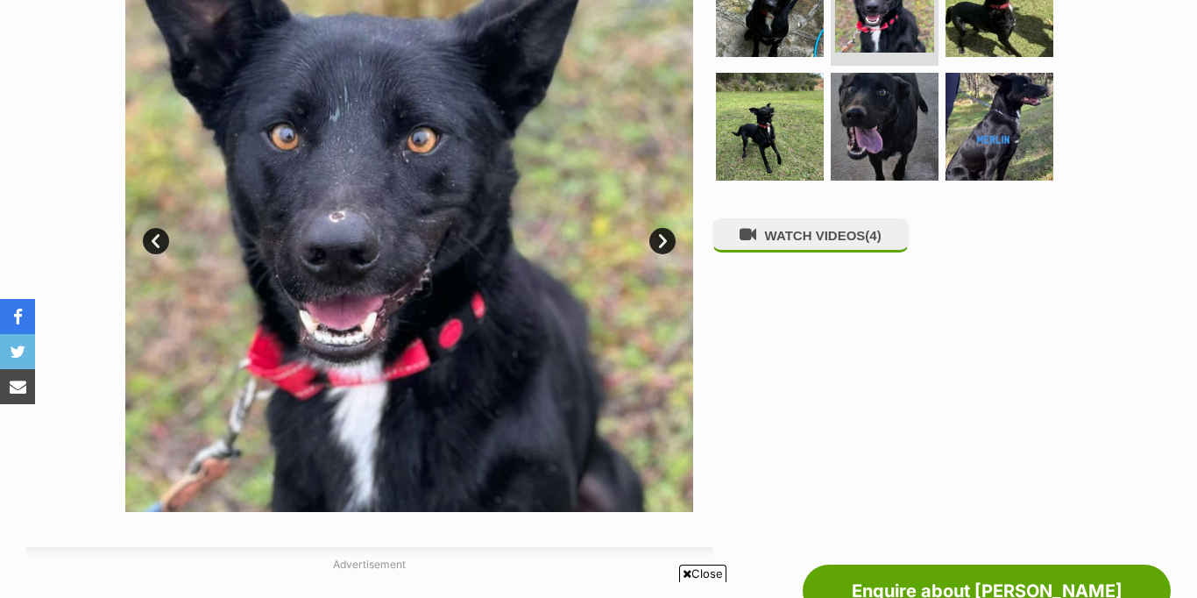
click at [654, 241] on link "Next" at bounding box center [662, 241] width 26 height 26
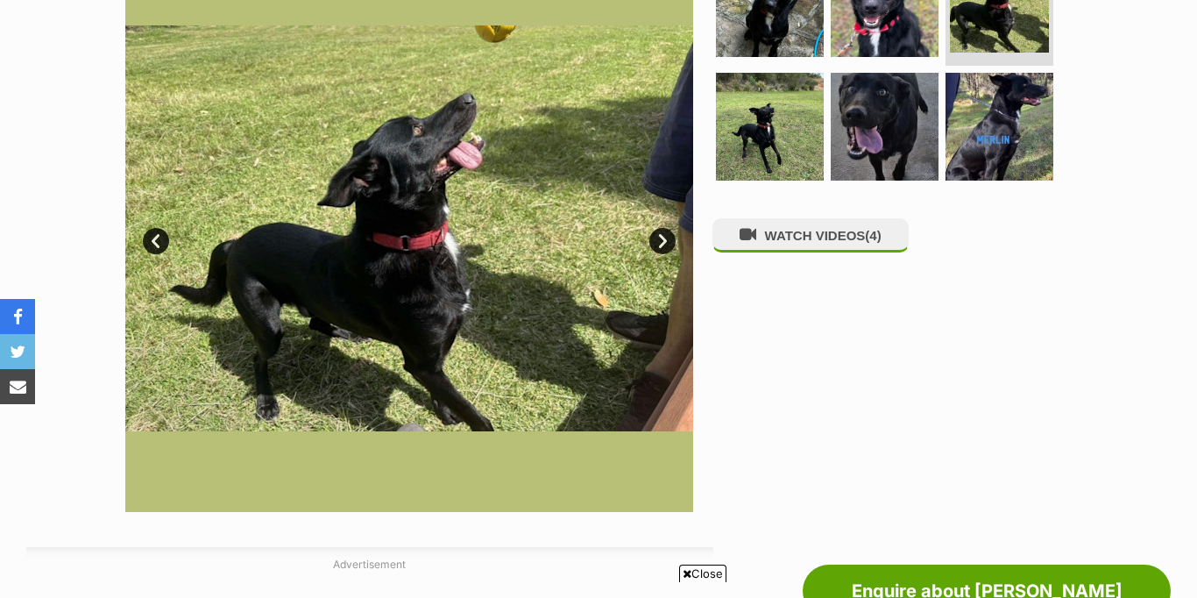
click at [654, 241] on link "Next" at bounding box center [662, 241] width 26 height 26
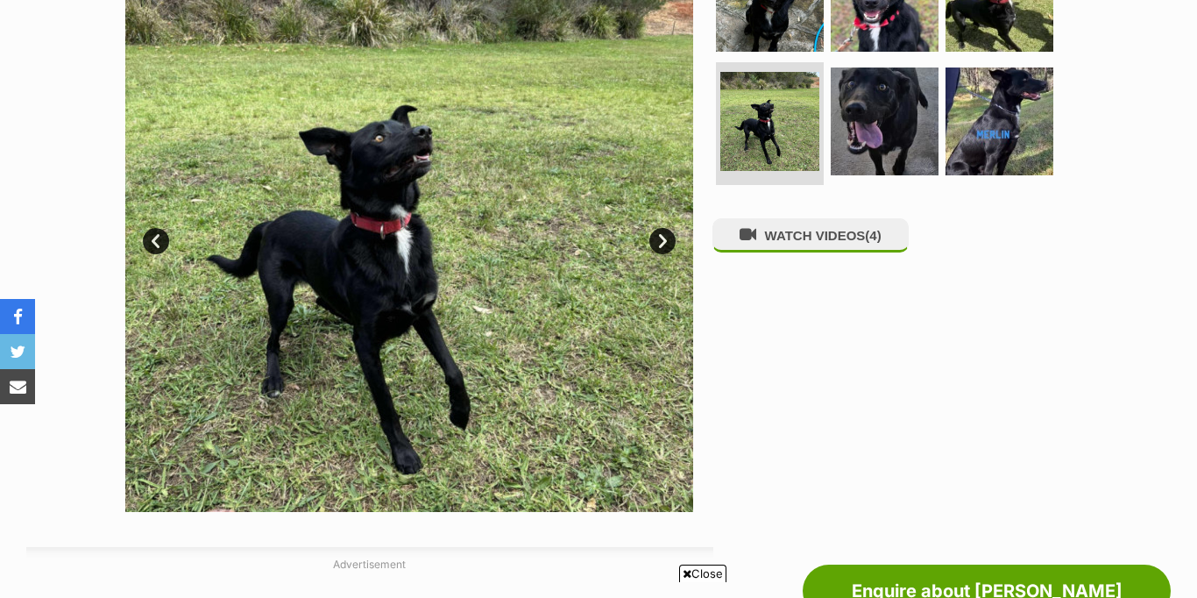
click at [652, 241] on link "Next" at bounding box center [662, 241] width 26 height 26
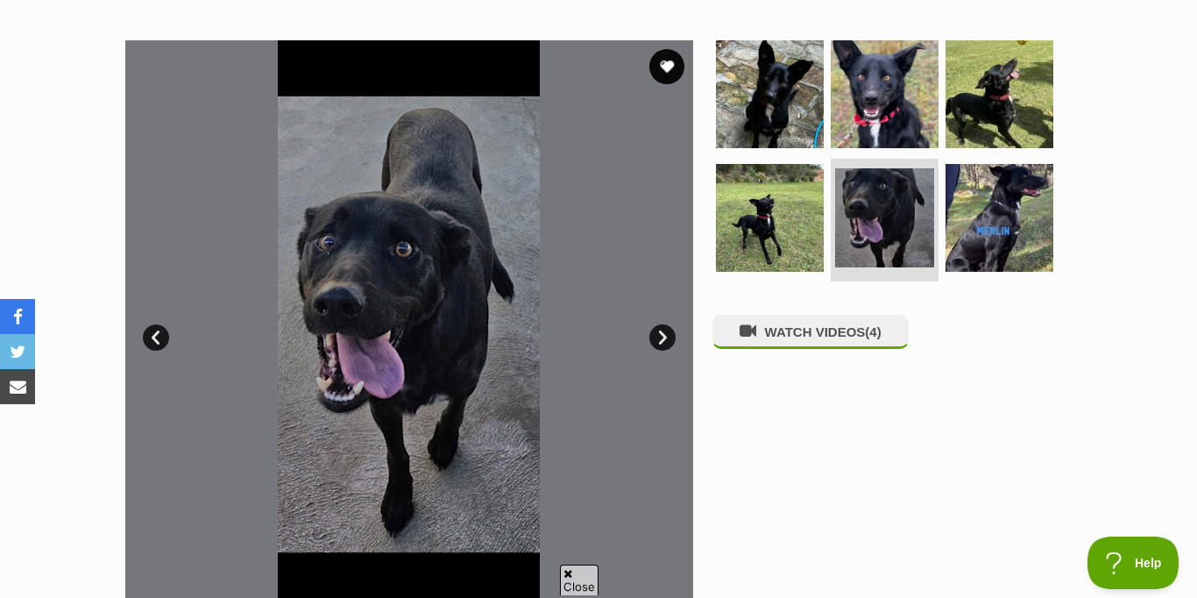
scroll to position [300, 0]
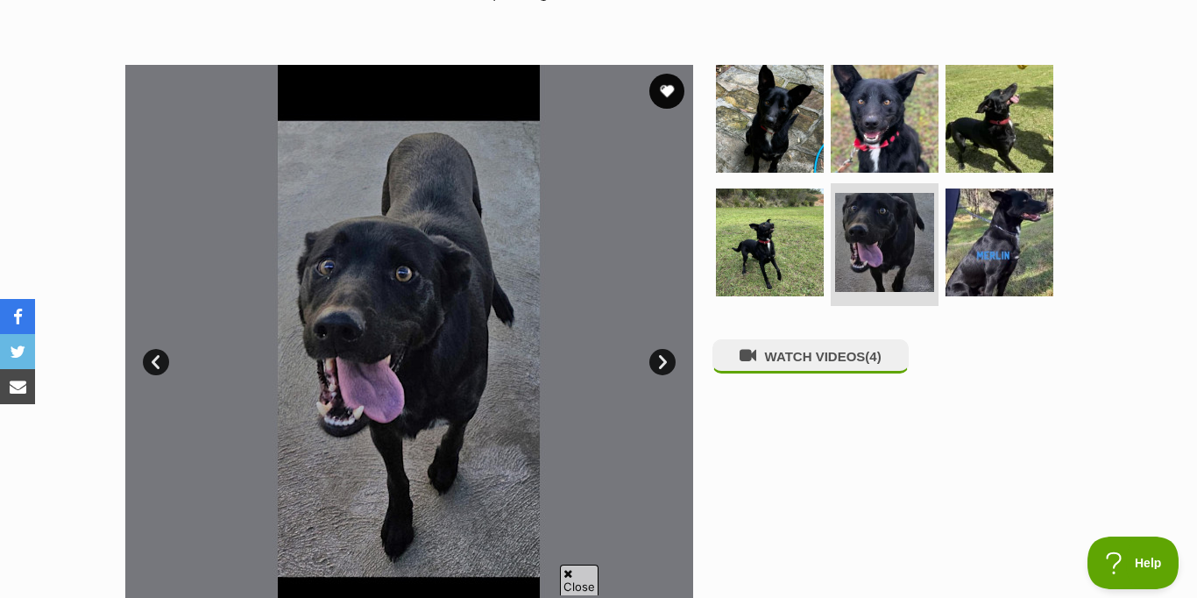
click at [655, 357] on link "Next" at bounding box center [662, 362] width 26 height 26
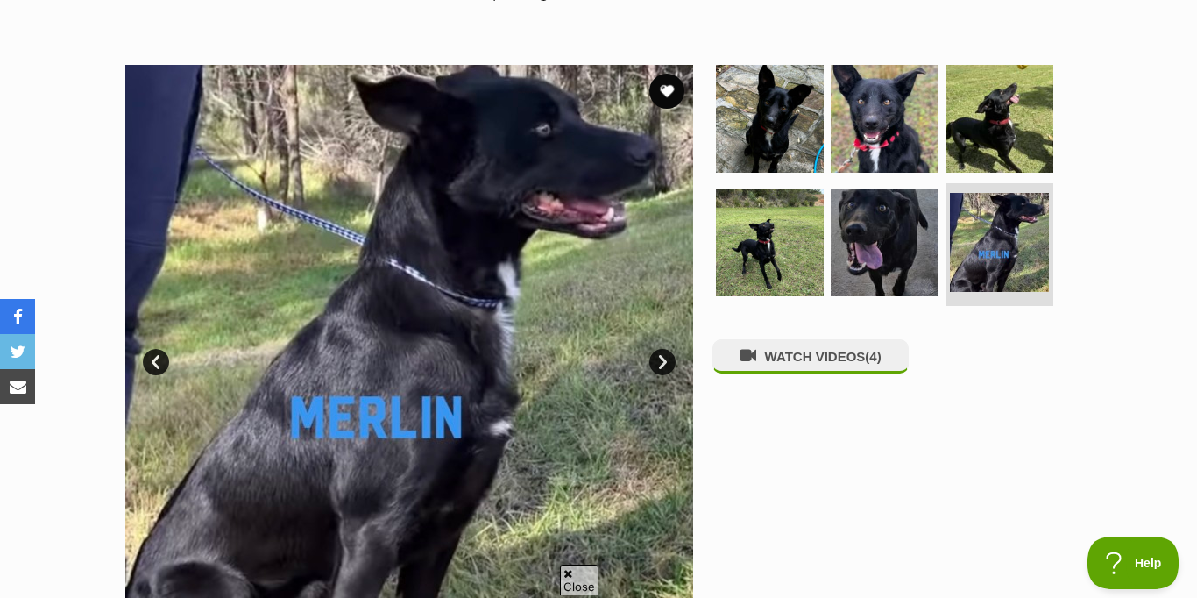
click at [668, 361] on link "Next" at bounding box center [662, 362] width 26 height 26
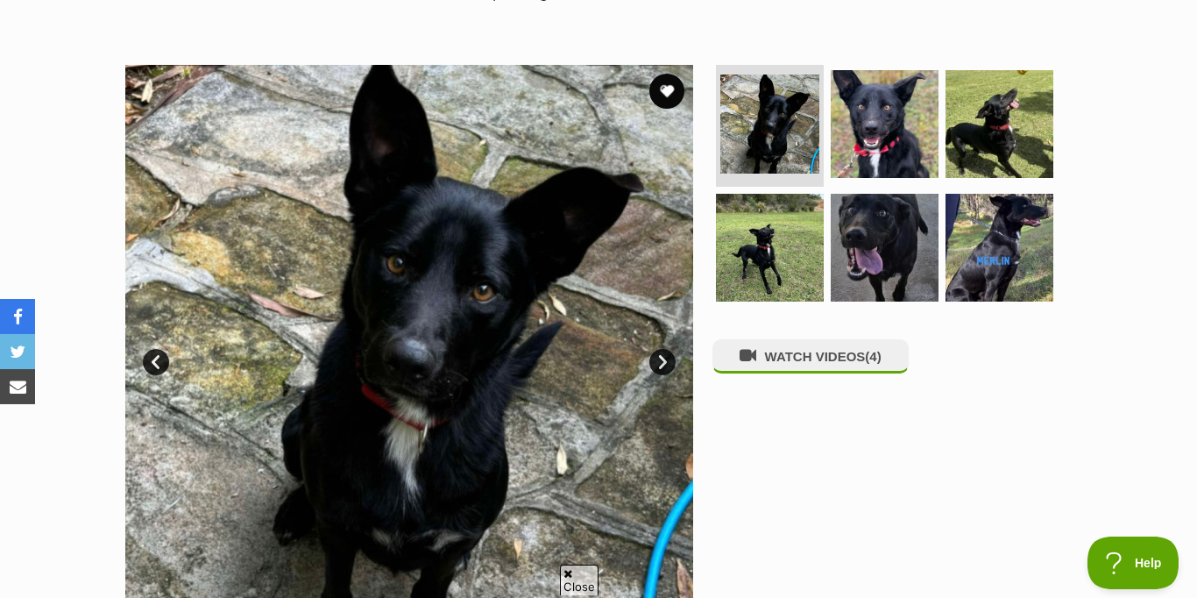
click at [661, 360] on link "Next" at bounding box center [662, 362] width 26 height 26
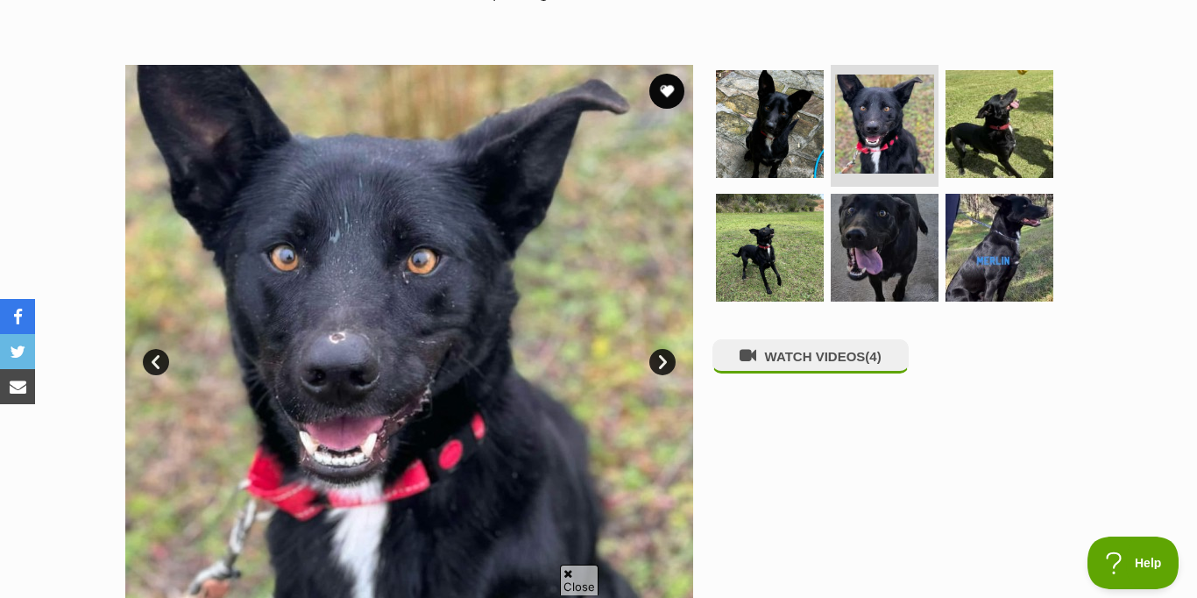
click at [664, 360] on link "Next" at bounding box center [662, 362] width 26 height 26
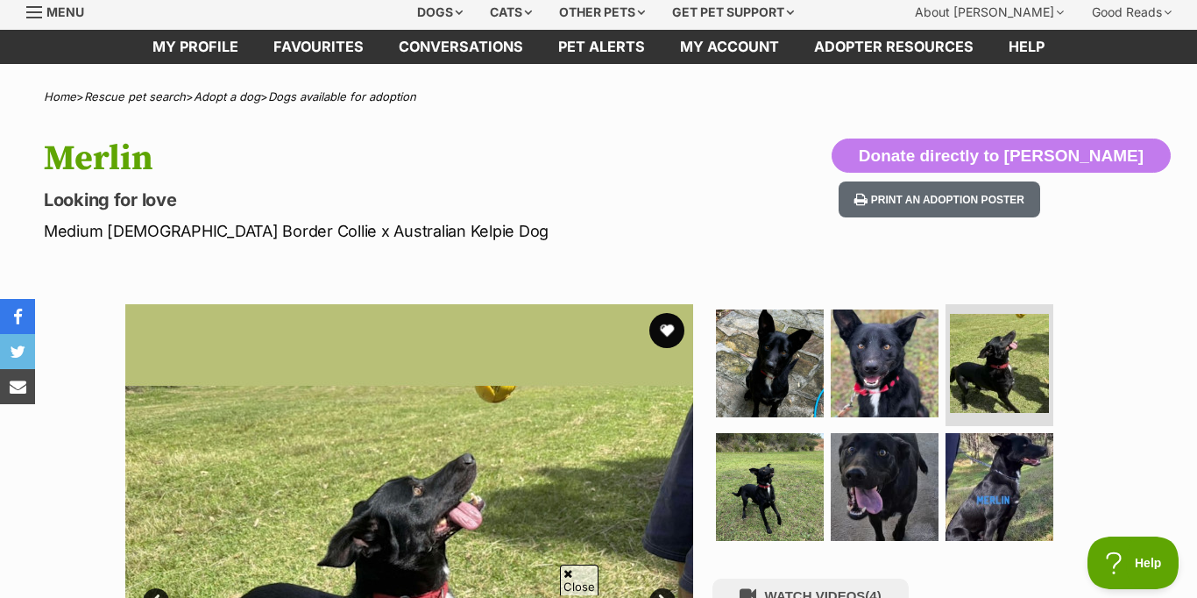
scroll to position [0, 0]
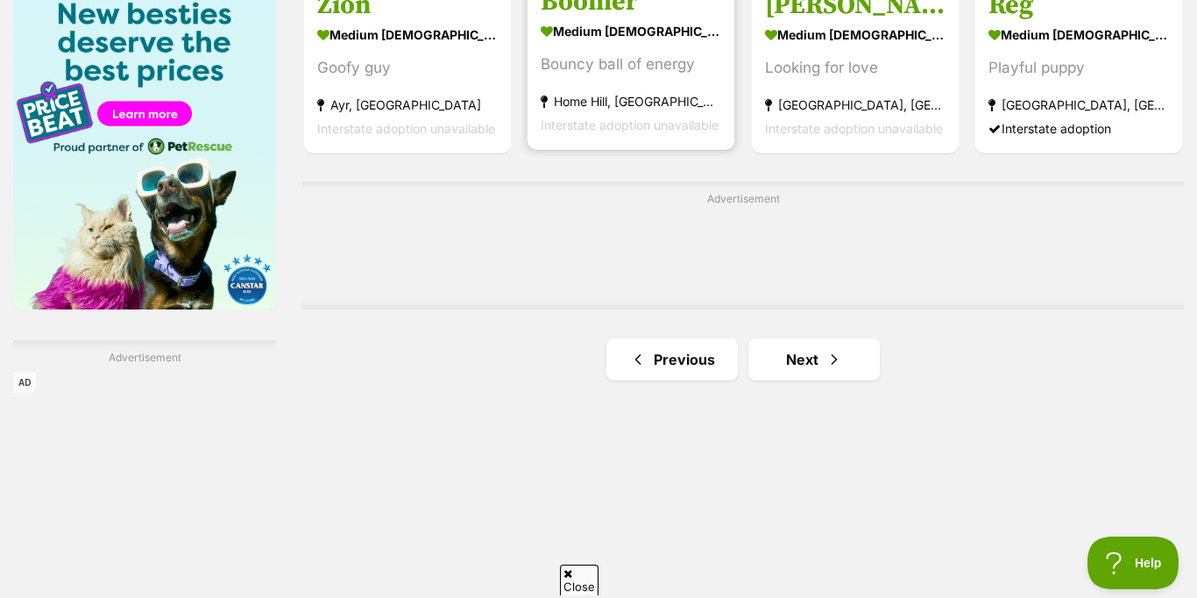
scroll to position [2771, 0]
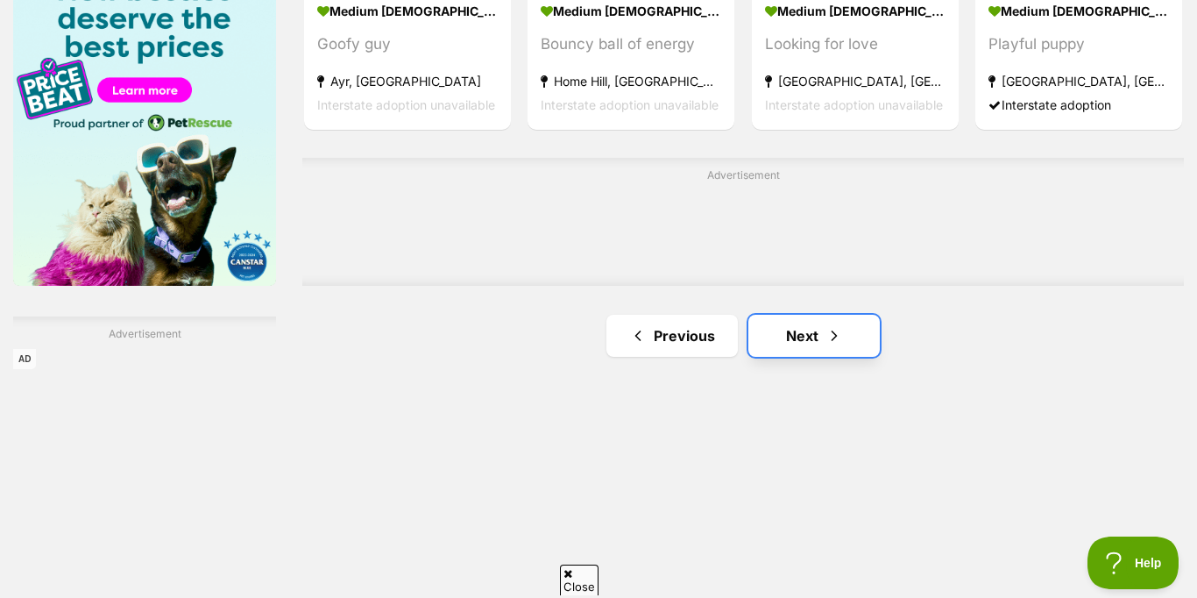
click at [803, 330] on link "Next" at bounding box center [813, 336] width 131 height 42
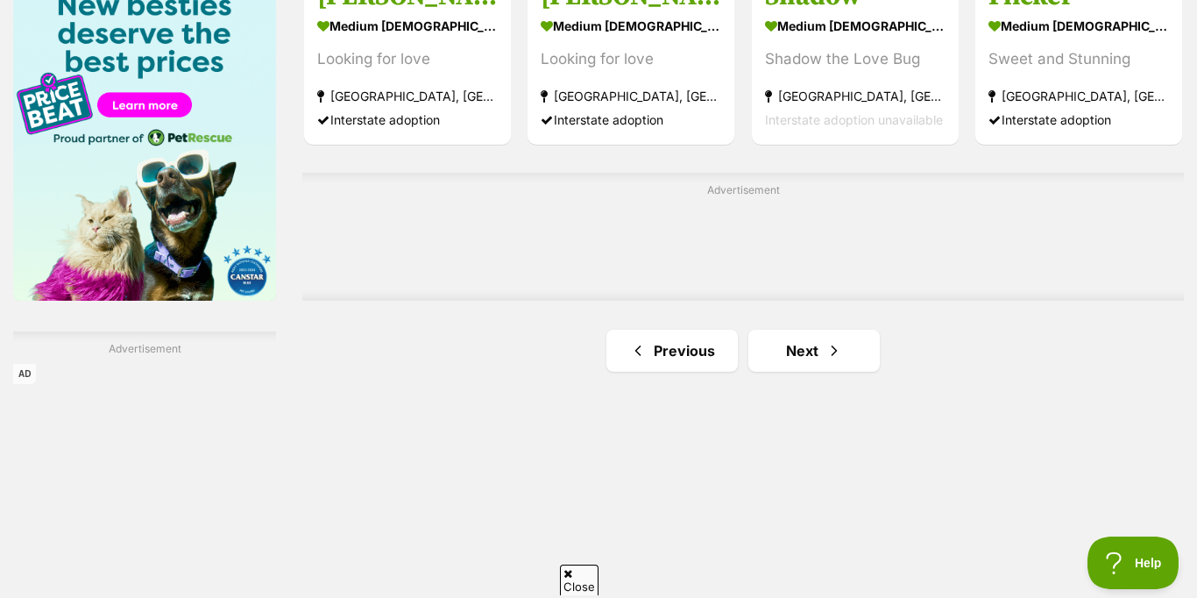
scroll to position [2753, 0]
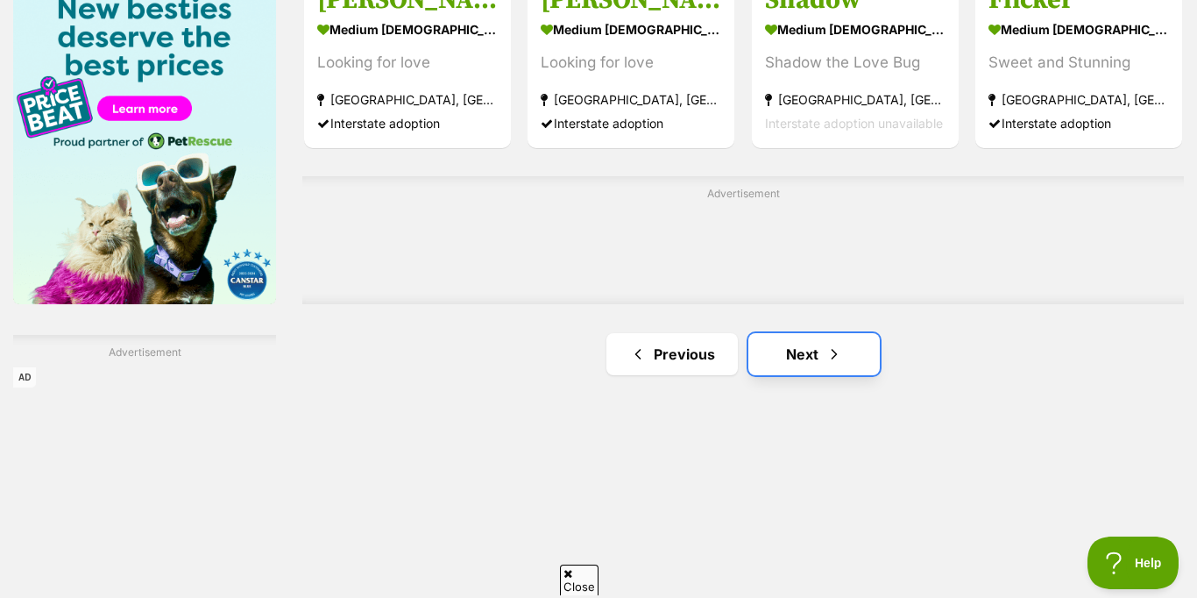
click at [809, 350] on link "Next" at bounding box center [813, 354] width 131 height 42
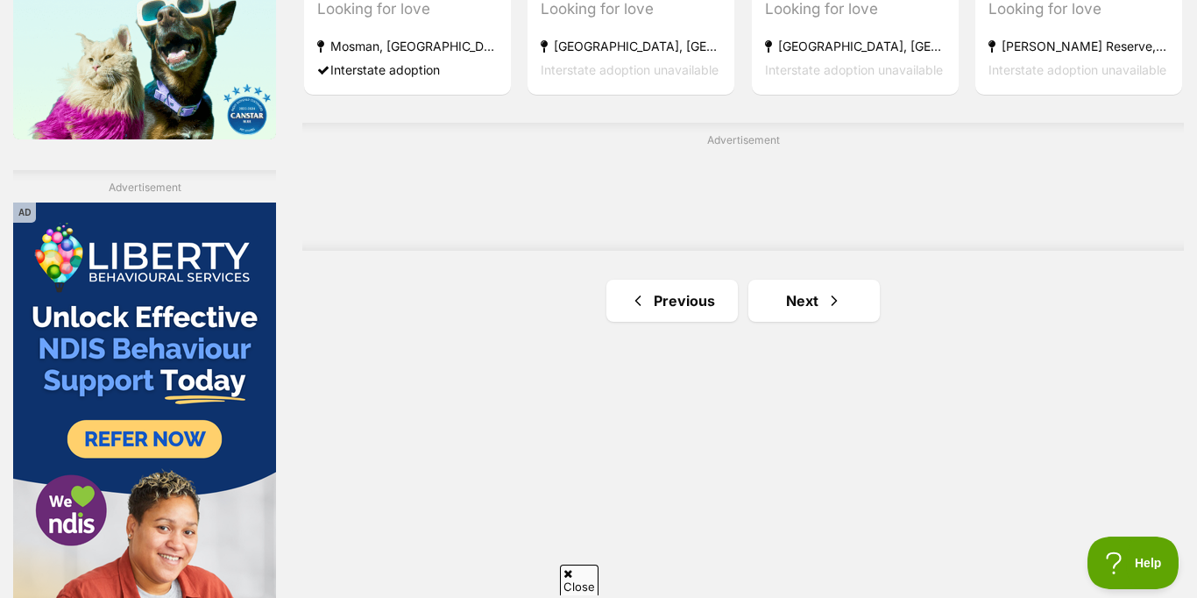
scroll to position [2921, 0]
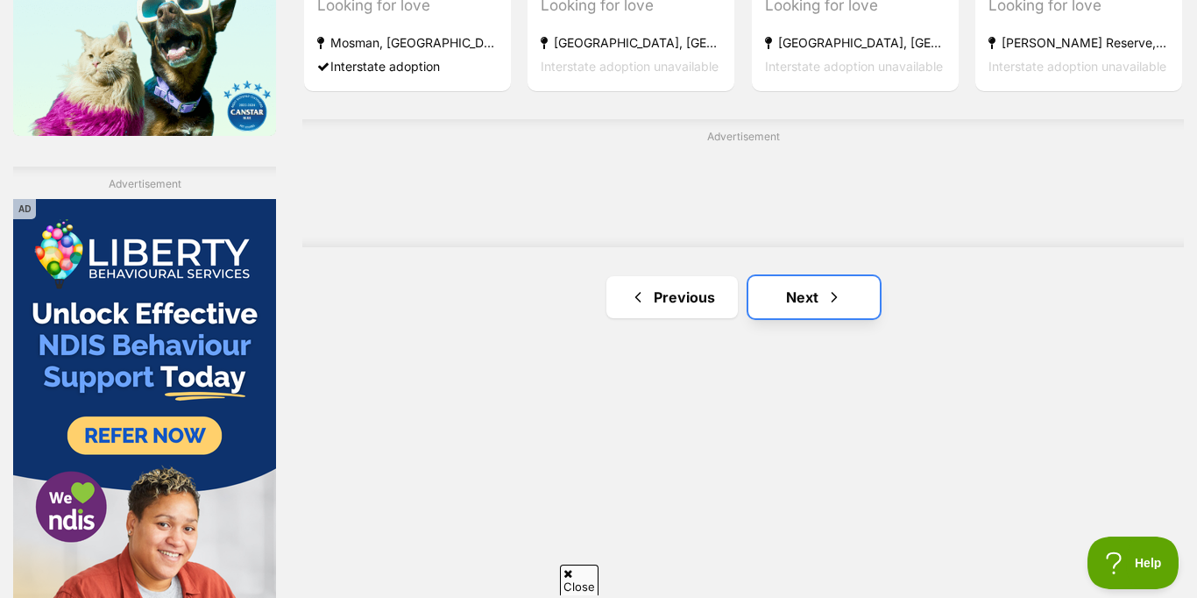
click at [805, 297] on link "Next" at bounding box center [813, 297] width 131 height 42
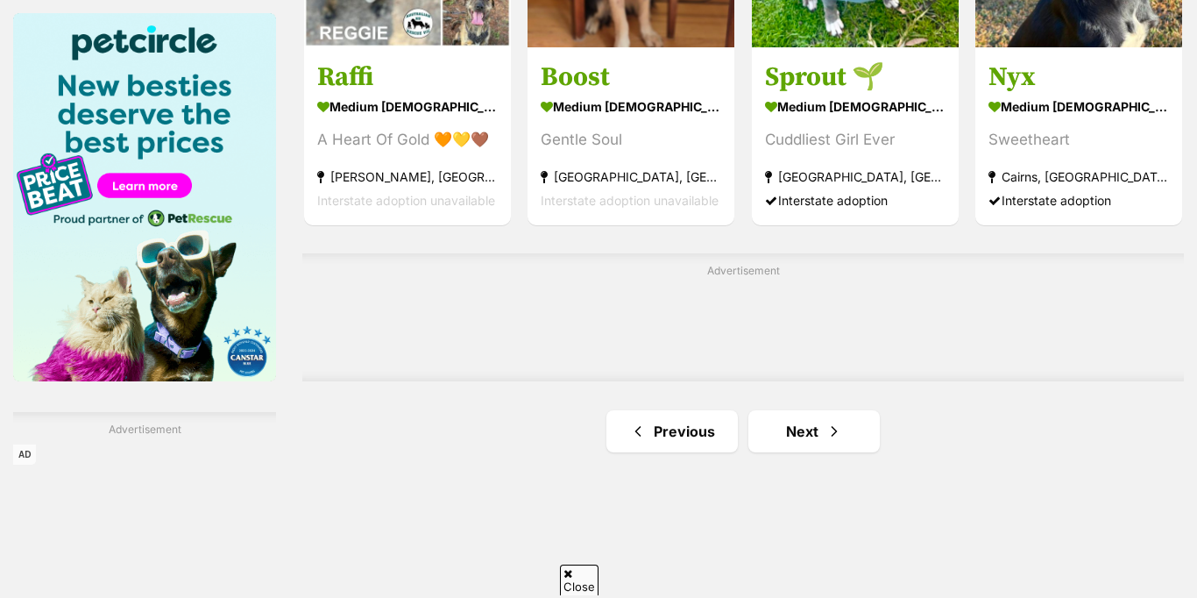
scroll to position [2752, 0]
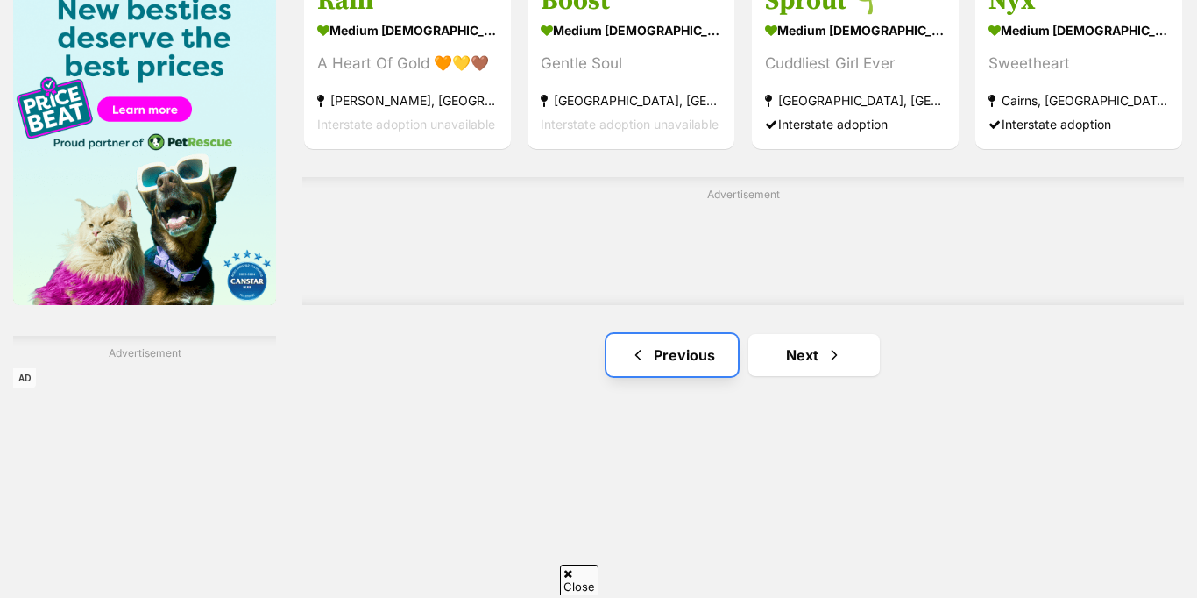
click at [647, 350] on link "Previous" at bounding box center [671, 355] width 131 height 42
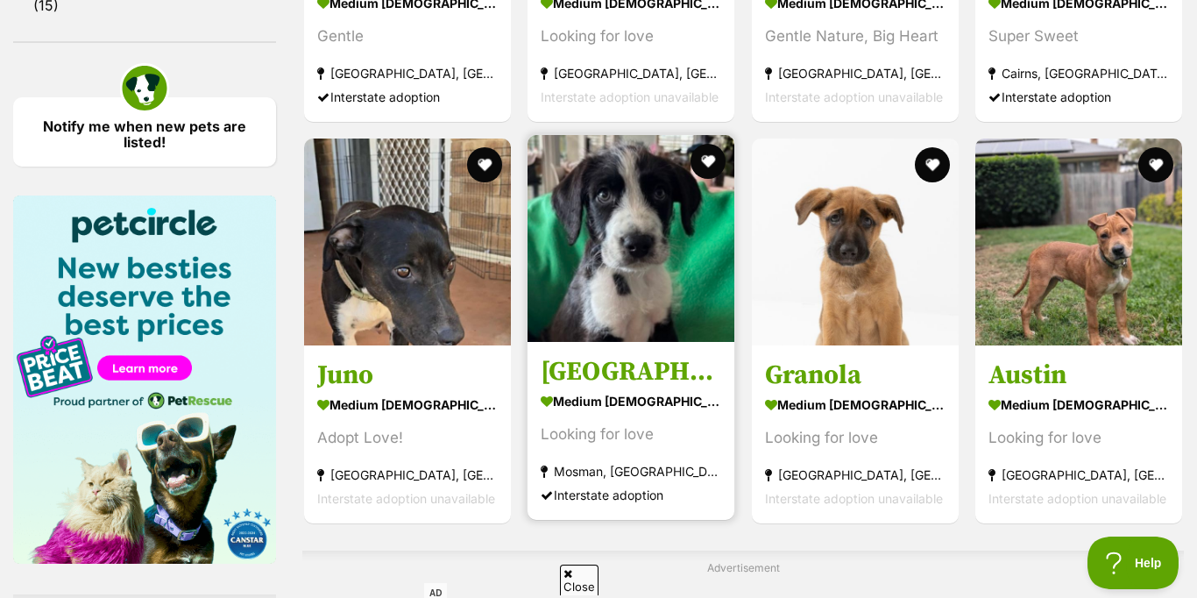
click at [576, 371] on h3 "[GEOGRAPHIC_DATA]" at bounding box center [631, 370] width 180 height 33
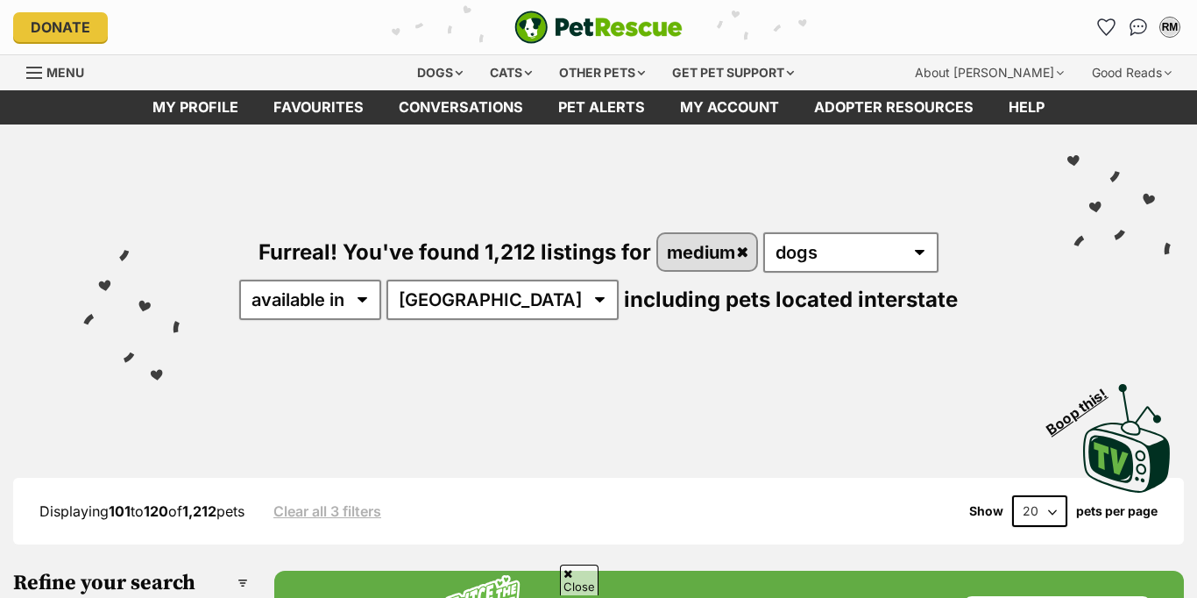
scroll to position [2514, 0]
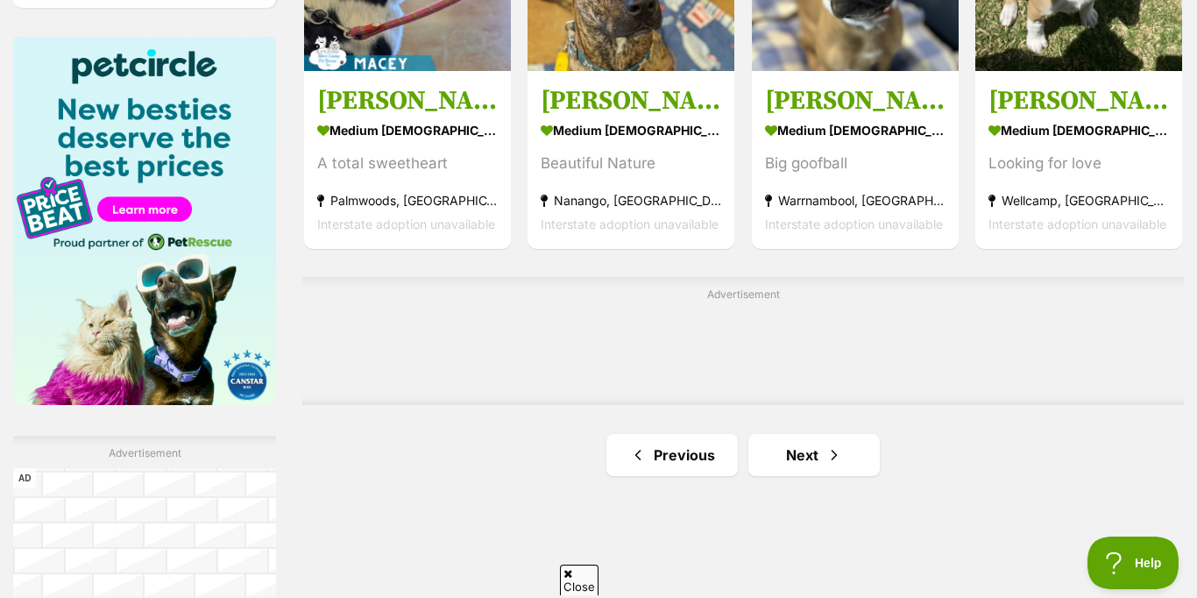
scroll to position [2648, 0]
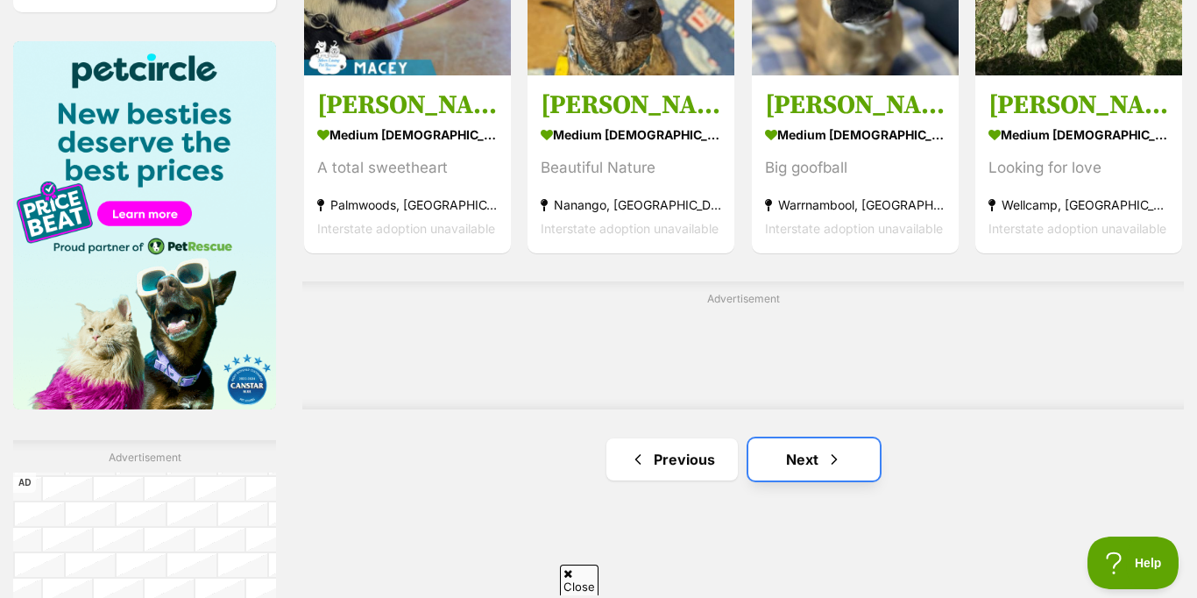
click at [810, 460] on link "Next" at bounding box center [813, 459] width 131 height 42
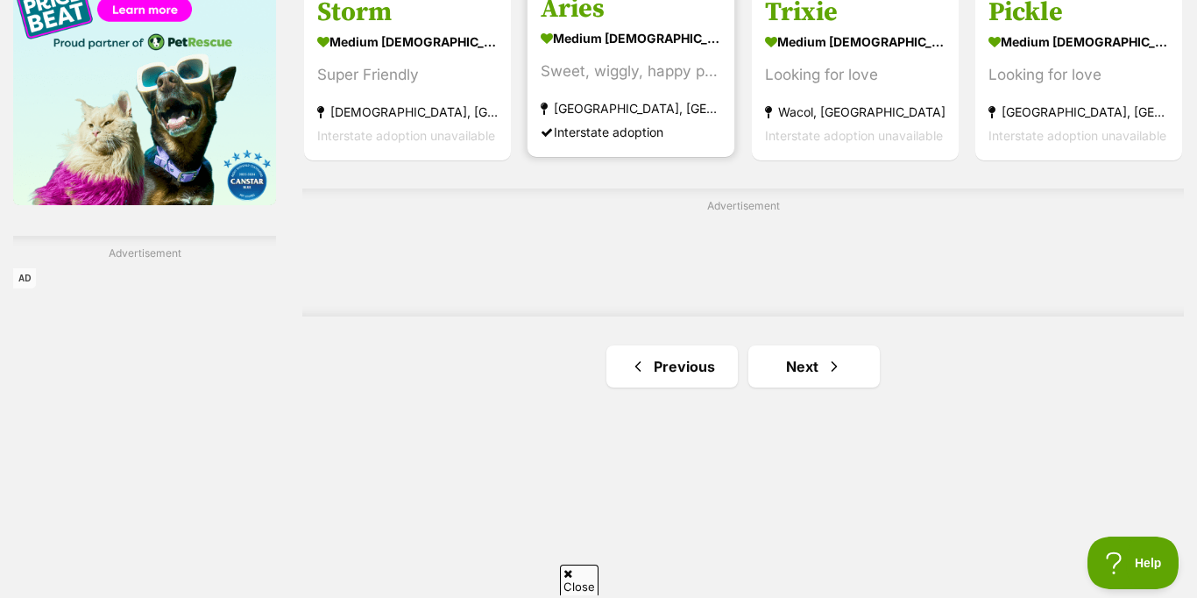
scroll to position [2853, 0]
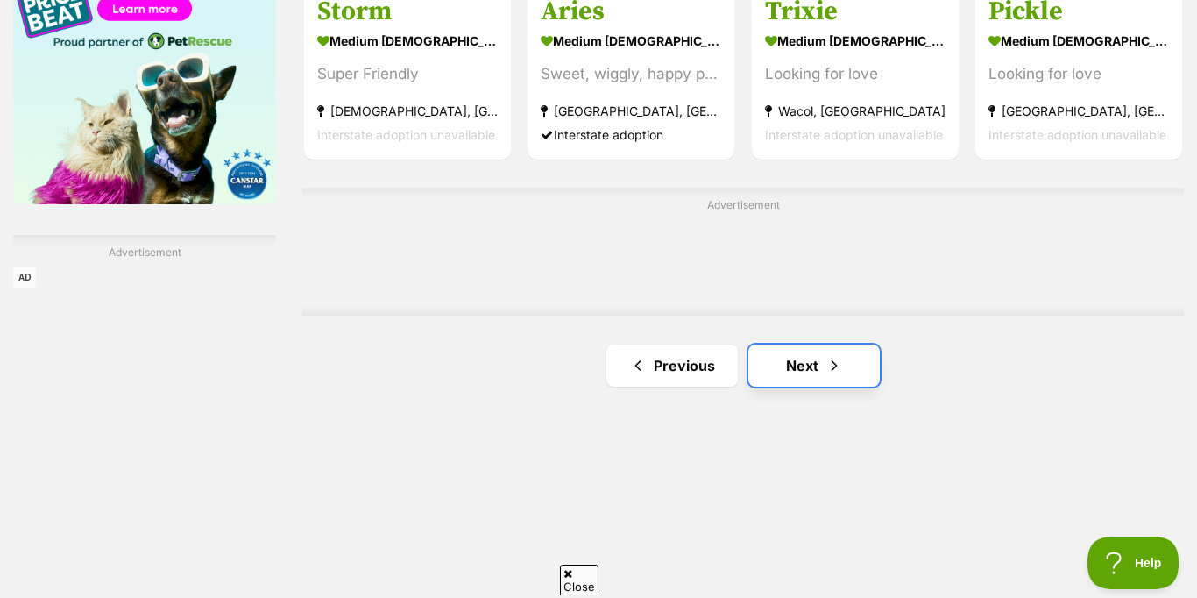
click at [814, 358] on link "Next" at bounding box center [813, 365] width 131 height 42
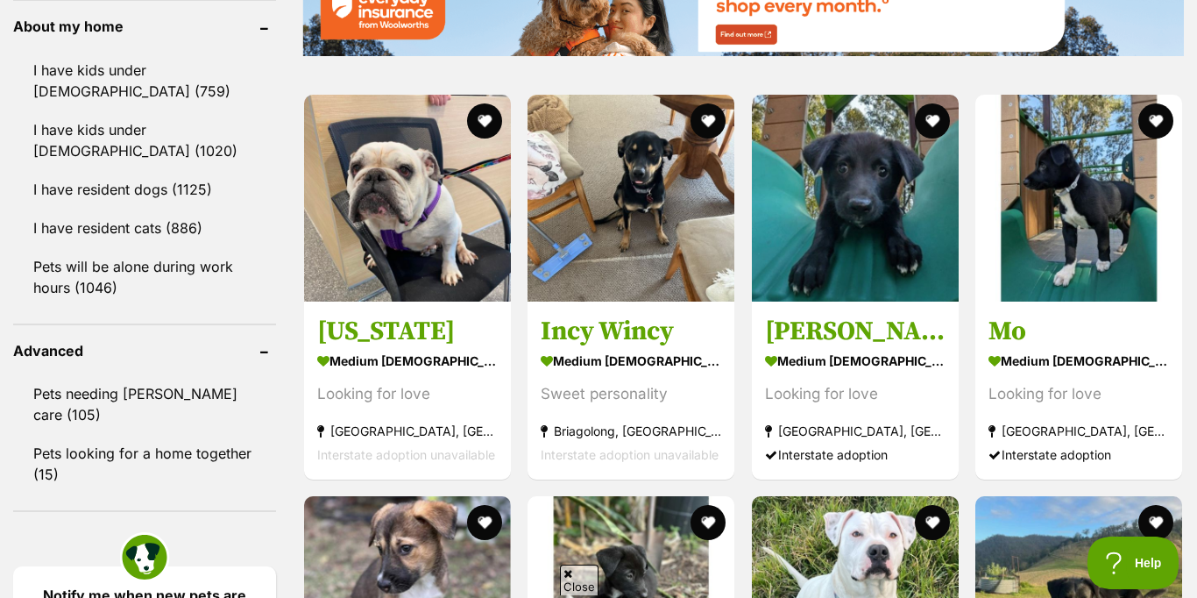
scroll to position [2011, 0]
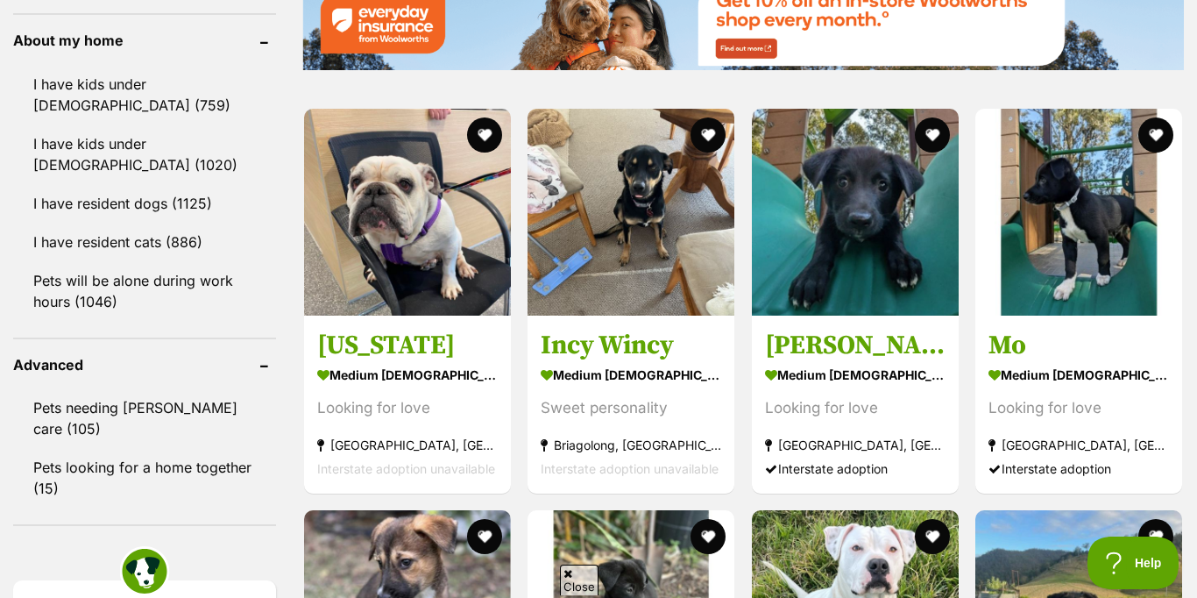
click at [807, 47] on img at bounding box center [742, 21] width 881 height 98
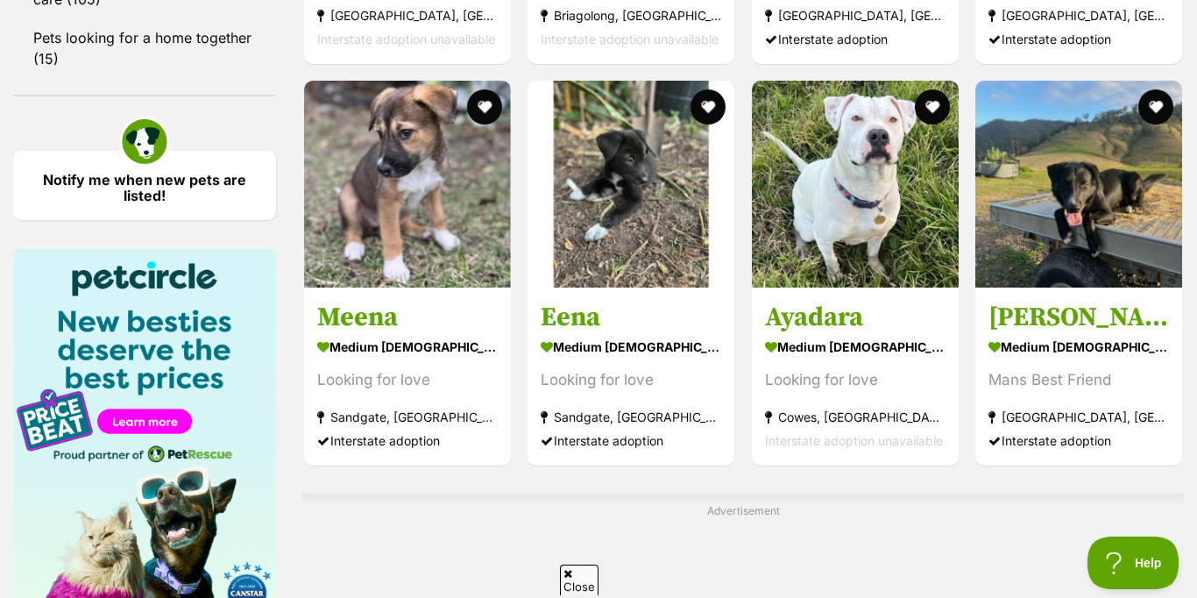
scroll to position [2439, 0]
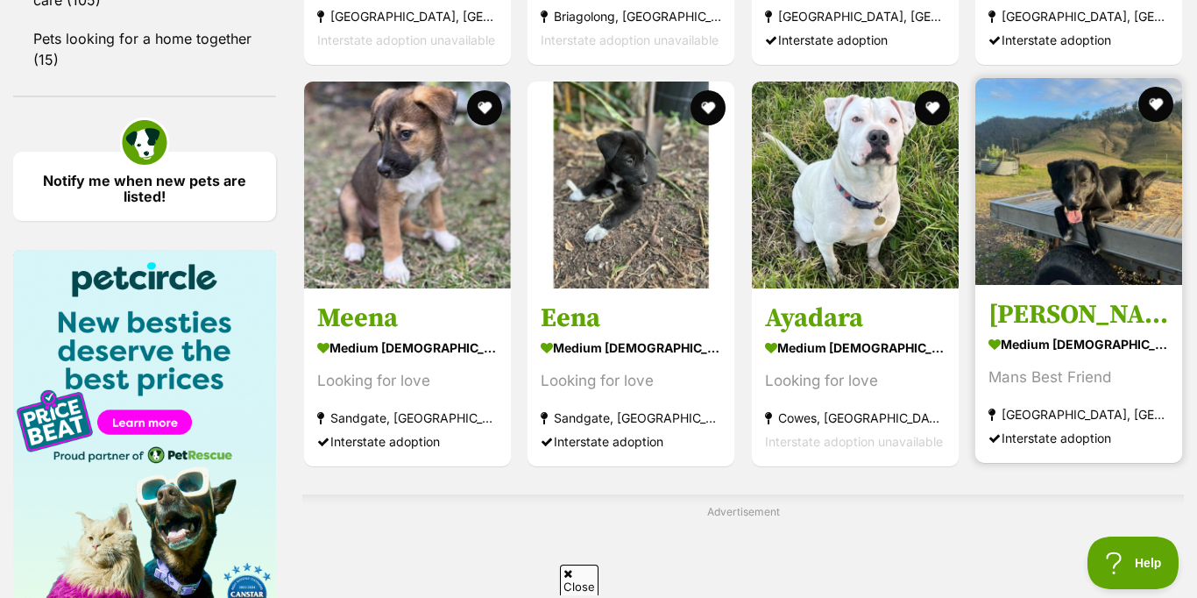
click at [1078, 174] on img at bounding box center [1078, 181] width 207 height 207
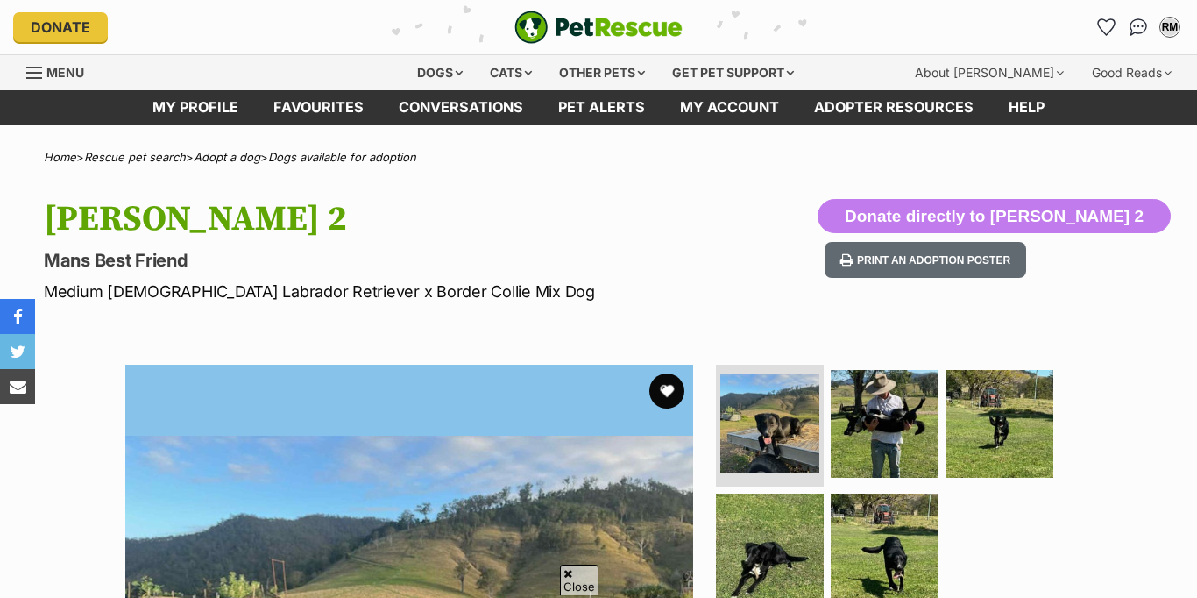
scroll to position [371, 0]
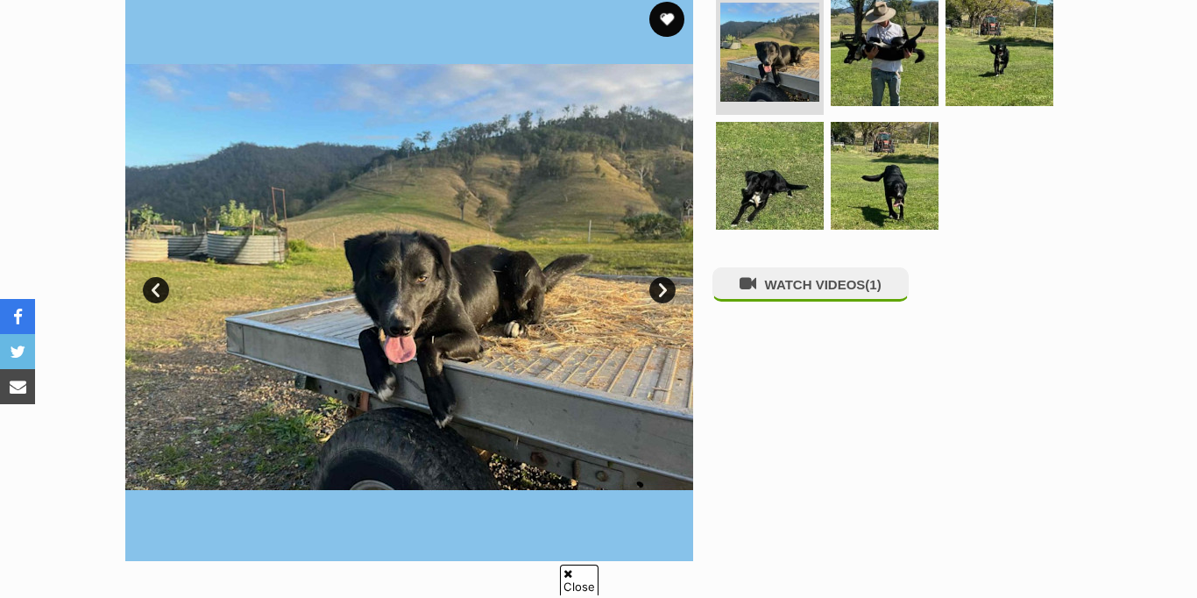
click at [661, 295] on link "Next" at bounding box center [662, 290] width 26 height 26
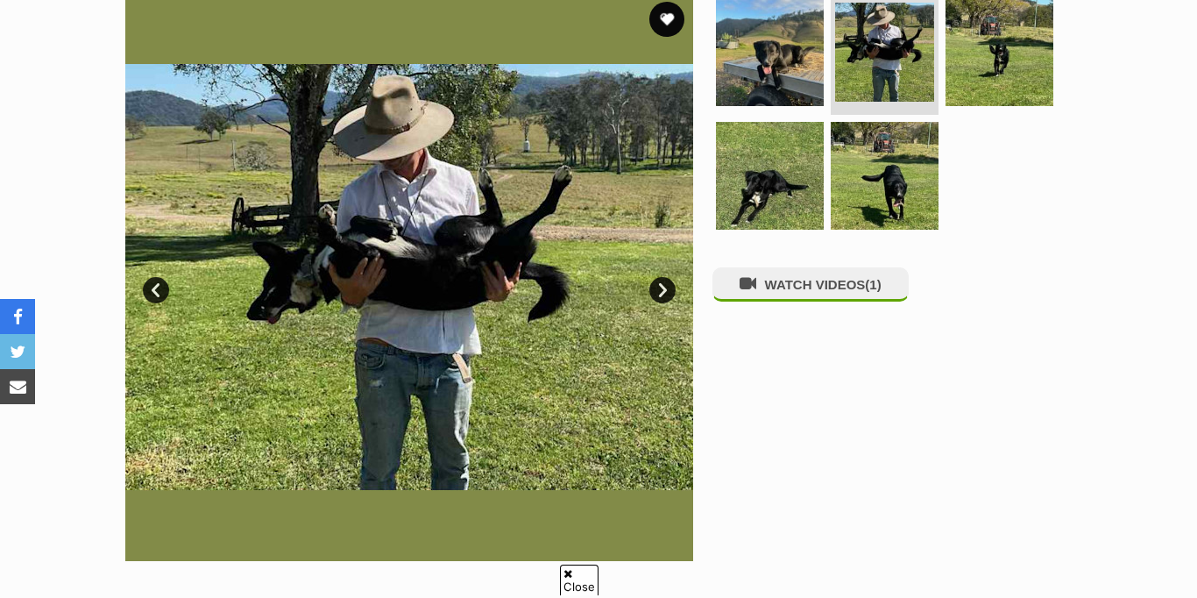
click at [661, 295] on link "Next" at bounding box center [662, 290] width 26 height 26
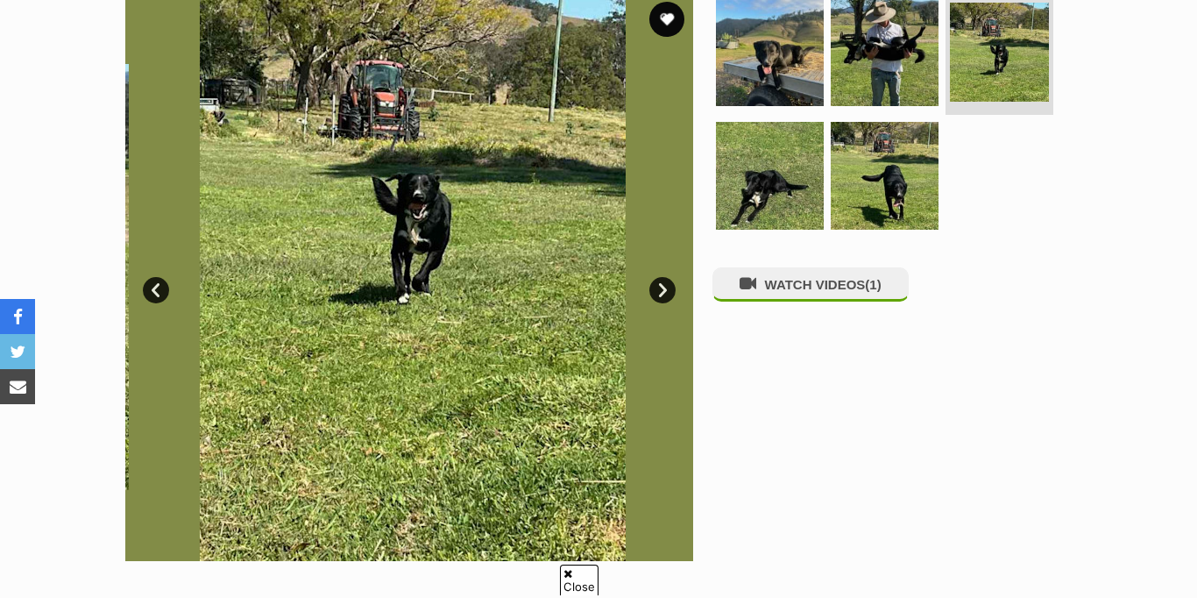
scroll to position [0, 0]
click at [661, 295] on link "Next" at bounding box center [662, 290] width 26 height 26
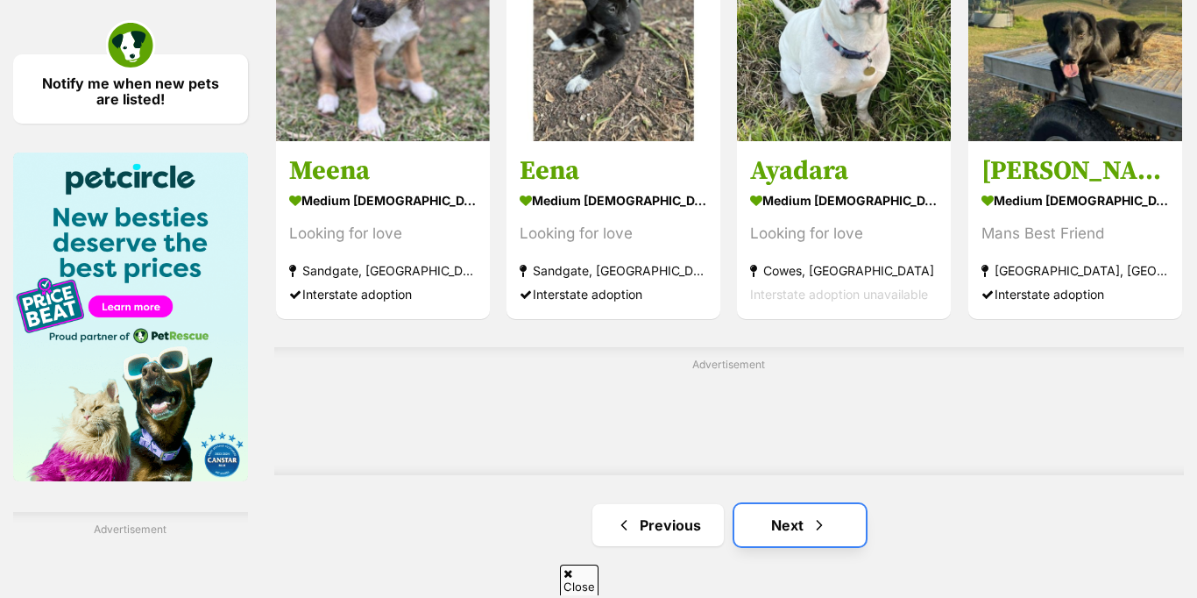
click at [795, 532] on link "Next" at bounding box center [799, 525] width 131 height 42
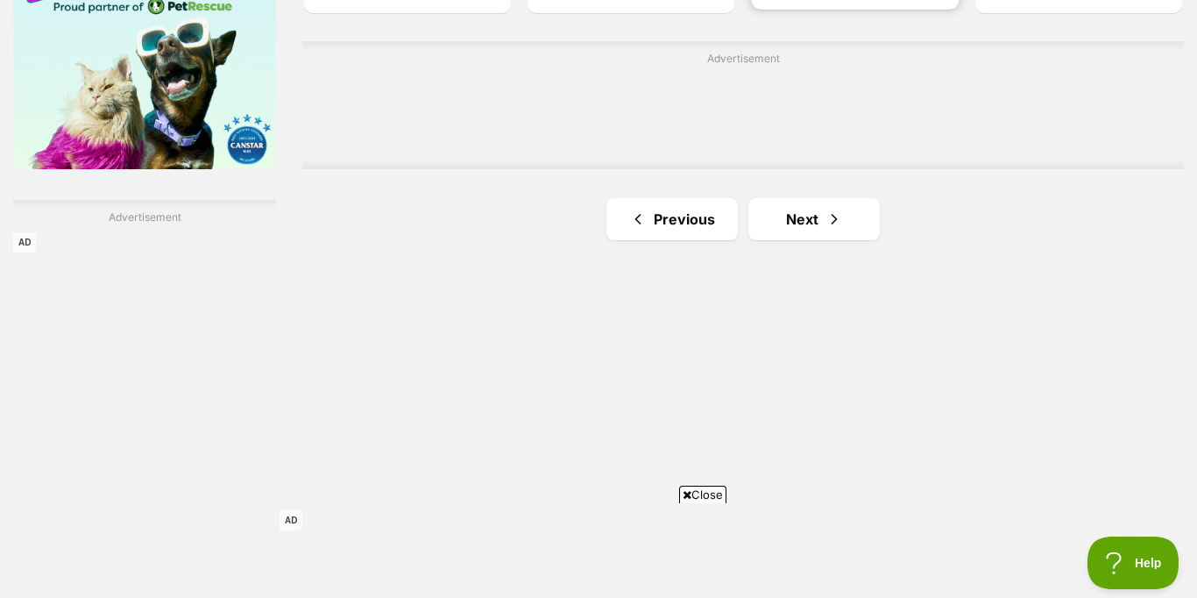
scroll to position [2914, 0]
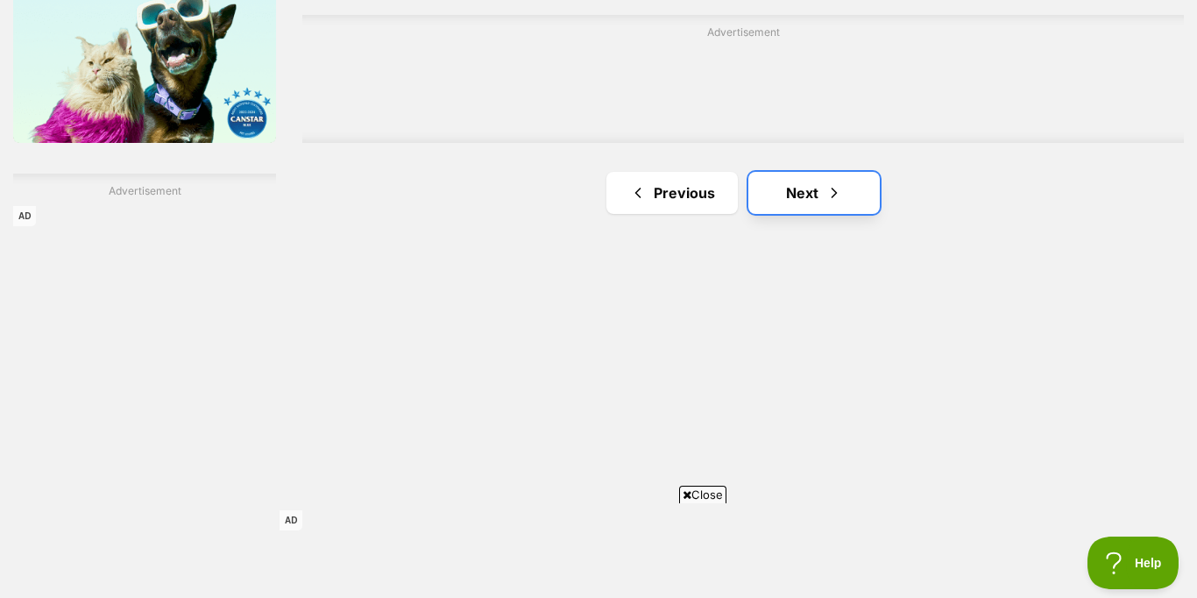
click at [809, 191] on link "Next" at bounding box center [813, 193] width 131 height 42
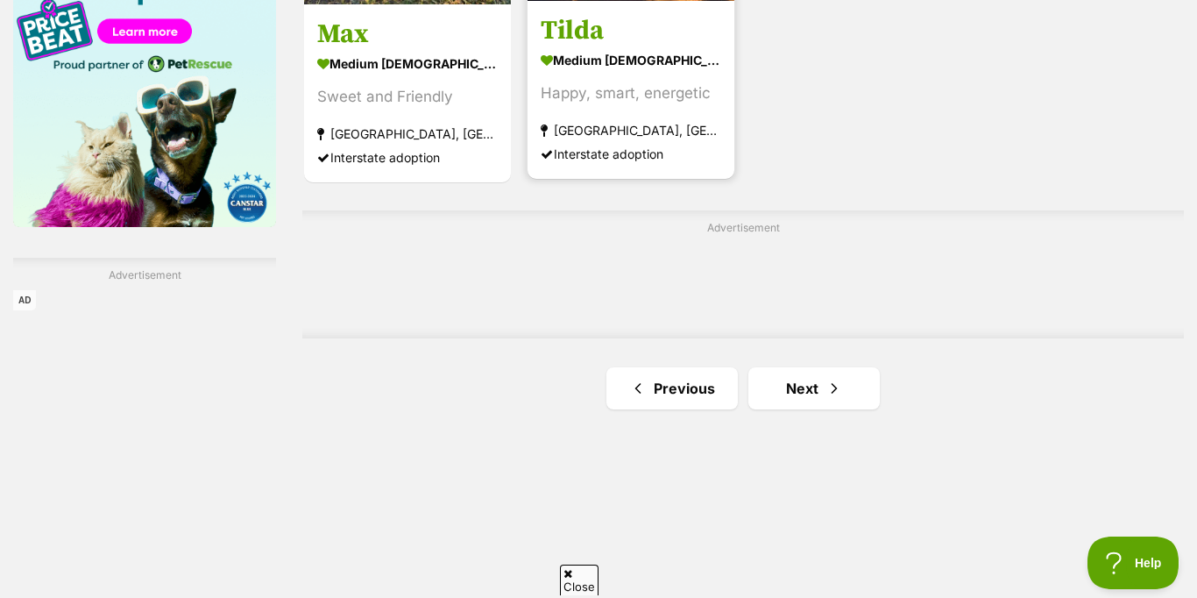
scroll to position [2841, 0]
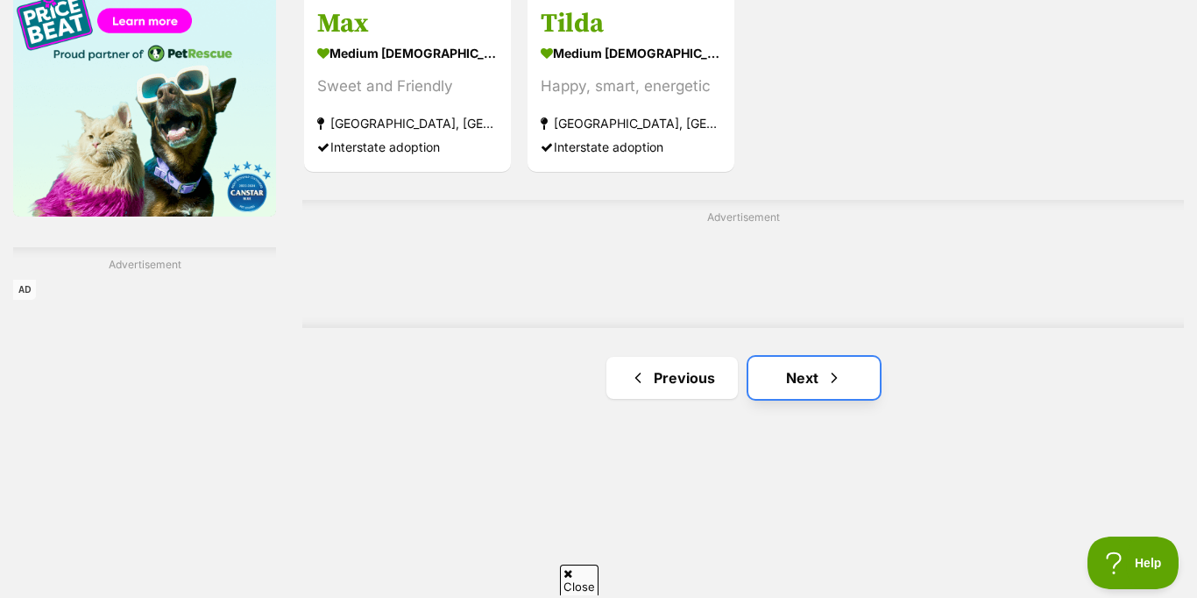
click at [803, 381] on link "Next" at bounding box center [813, 378] width 131 height 42
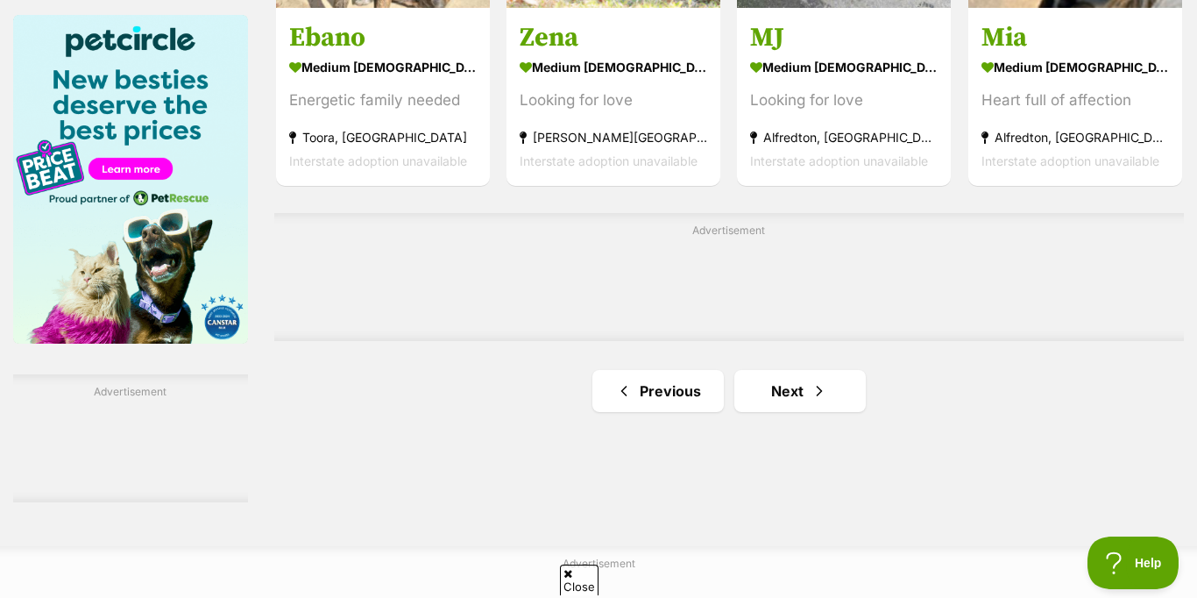
click at [778, 397] on link "Next" at bounding box center [799, 391] width 131 height 42
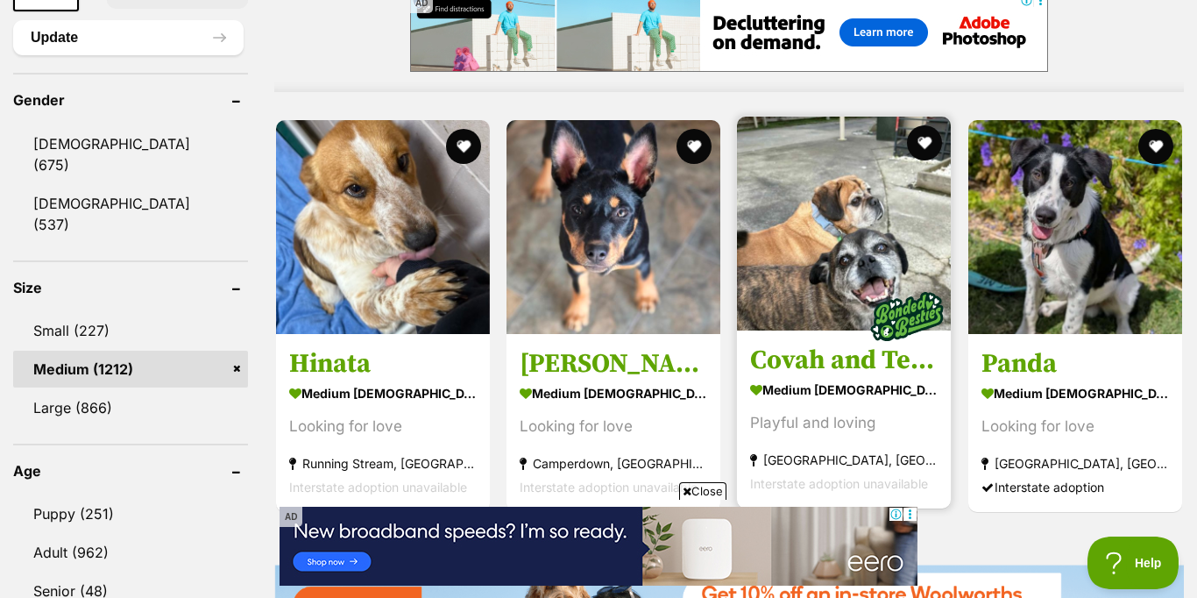
scroll to position [1455, 0]
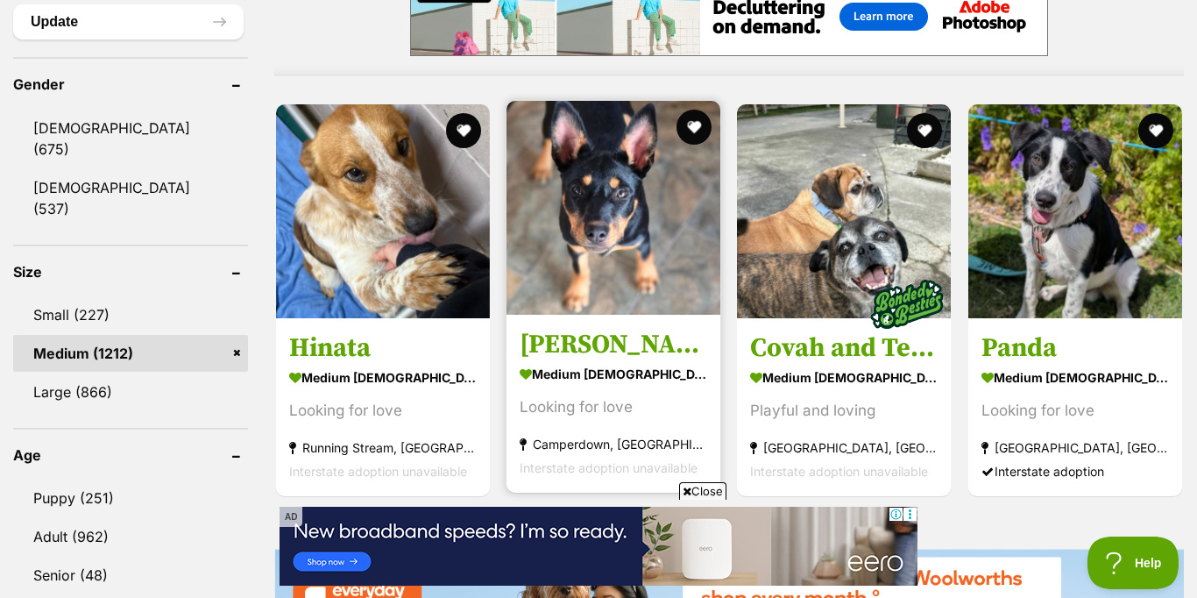
click at [625, 203] on img at bounding box center [613, 208] width 214 height 214
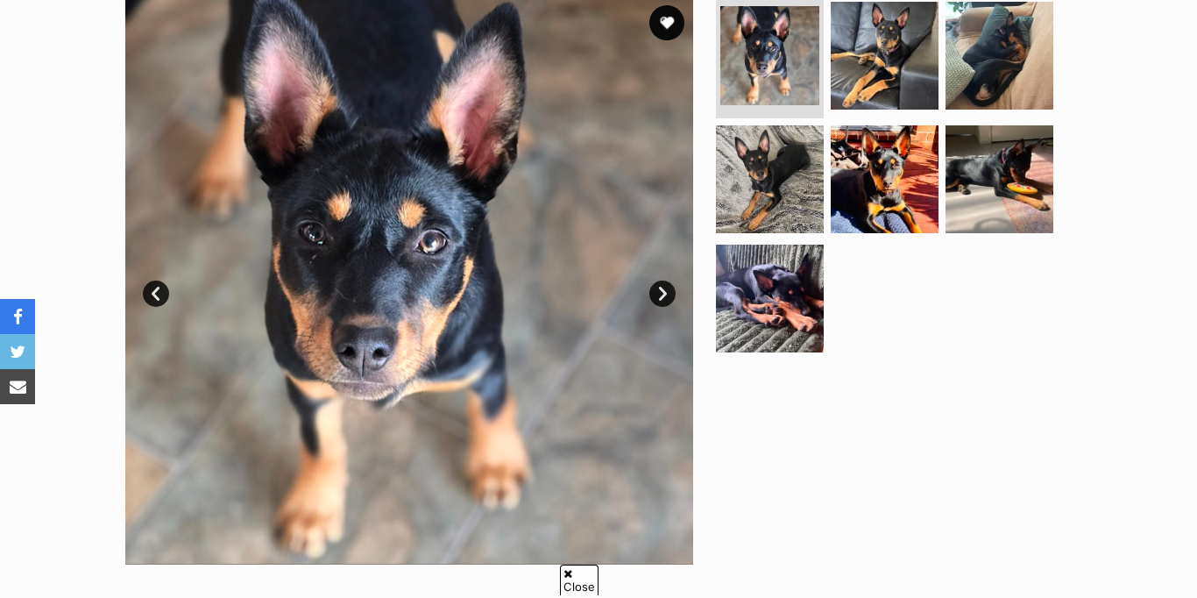
scroll to position [368, 0]
click at [665, 296] on link "Next" at bounding box center [662, 293] width 26 height 26
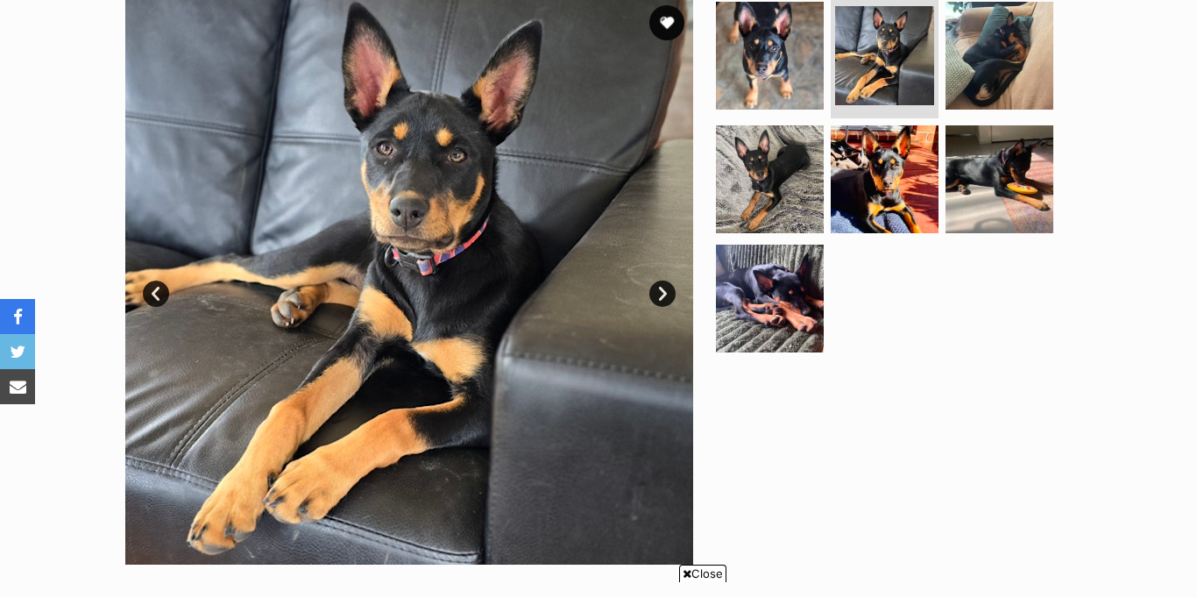
click at [665, 296] on link "Next" at bounding box center [662, 293] width 26 height 26
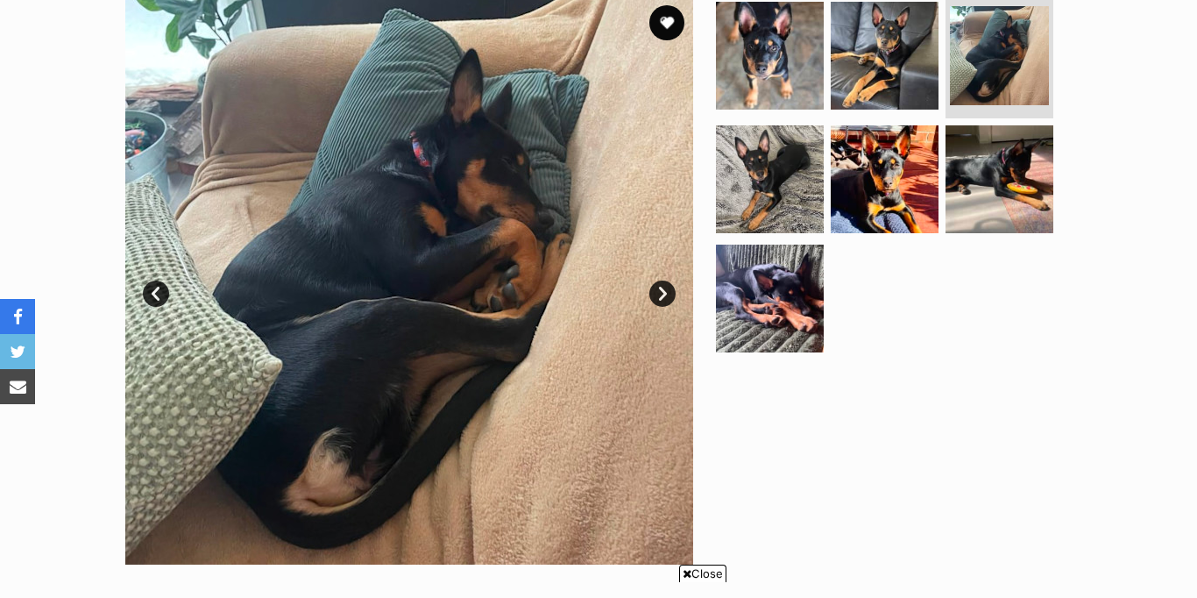
scroll to position [0, 0]
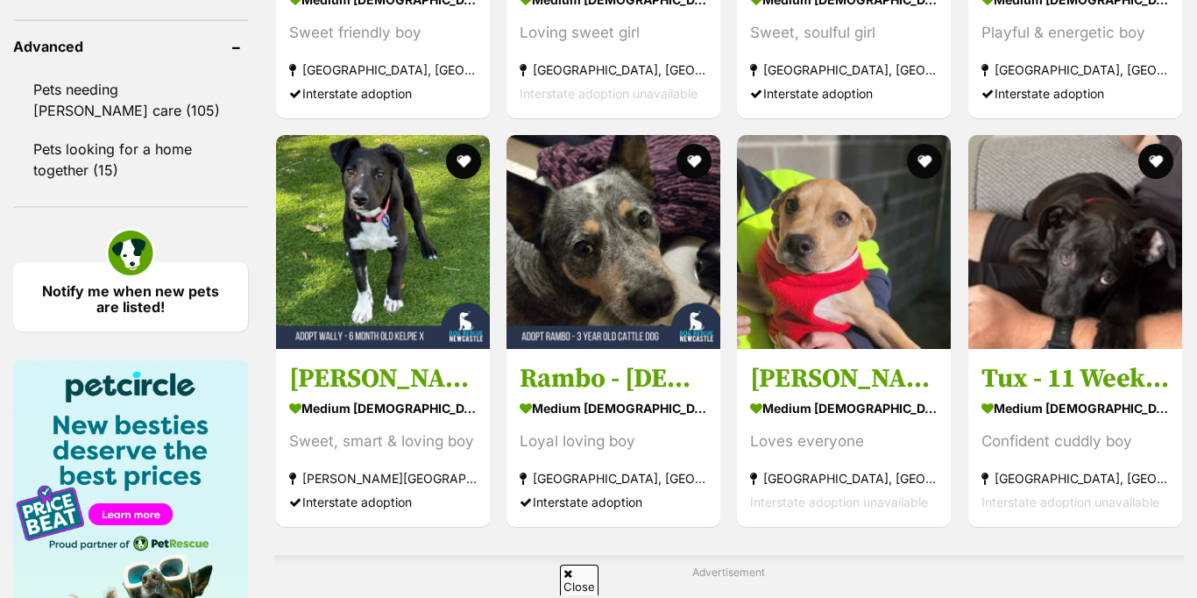
scroll to position [2776, 0]
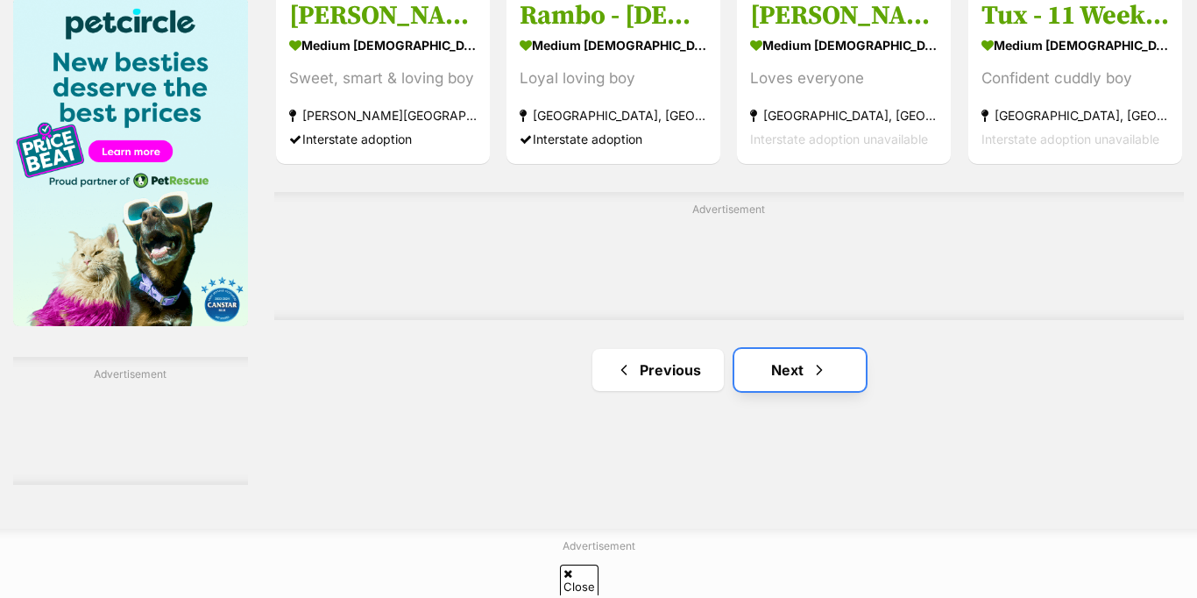
click at [789, 377] on link "Next" at bounding box center [799, 370] width 131 height 42
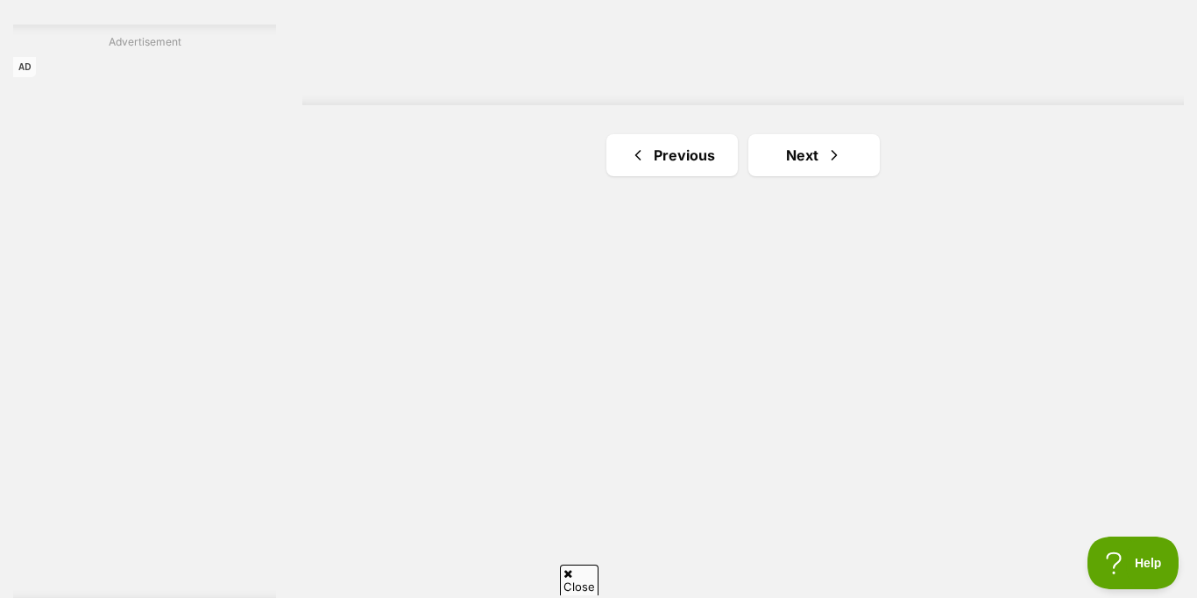
scroll to position [3034, 0]
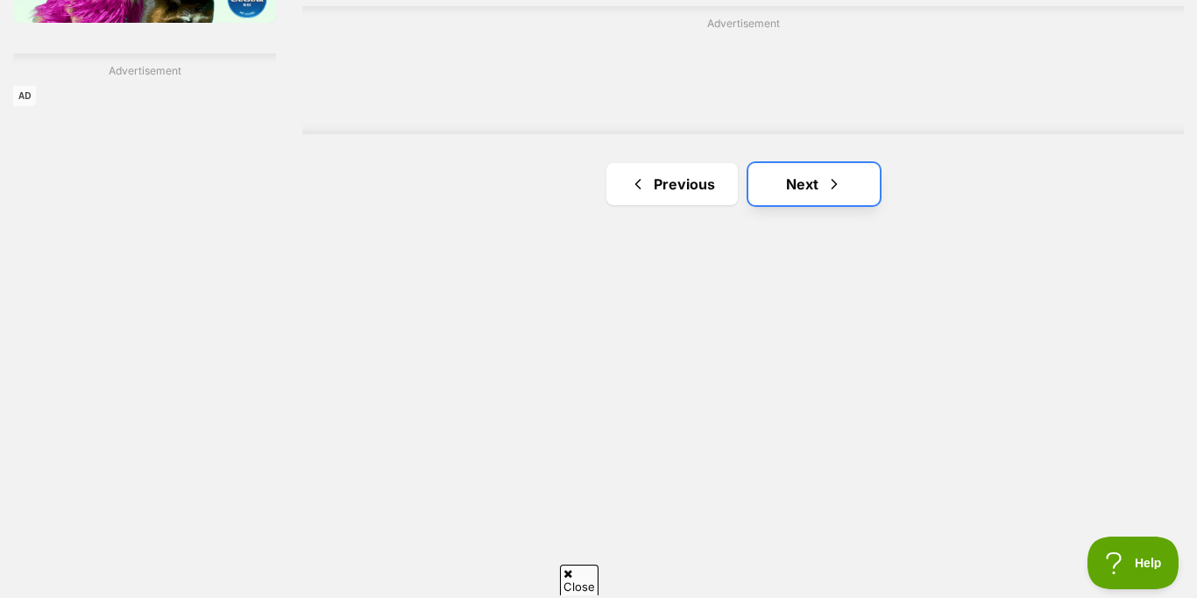
click at [812, 184] on link "Next" at bounding box center [813, 184] width 131 height 42
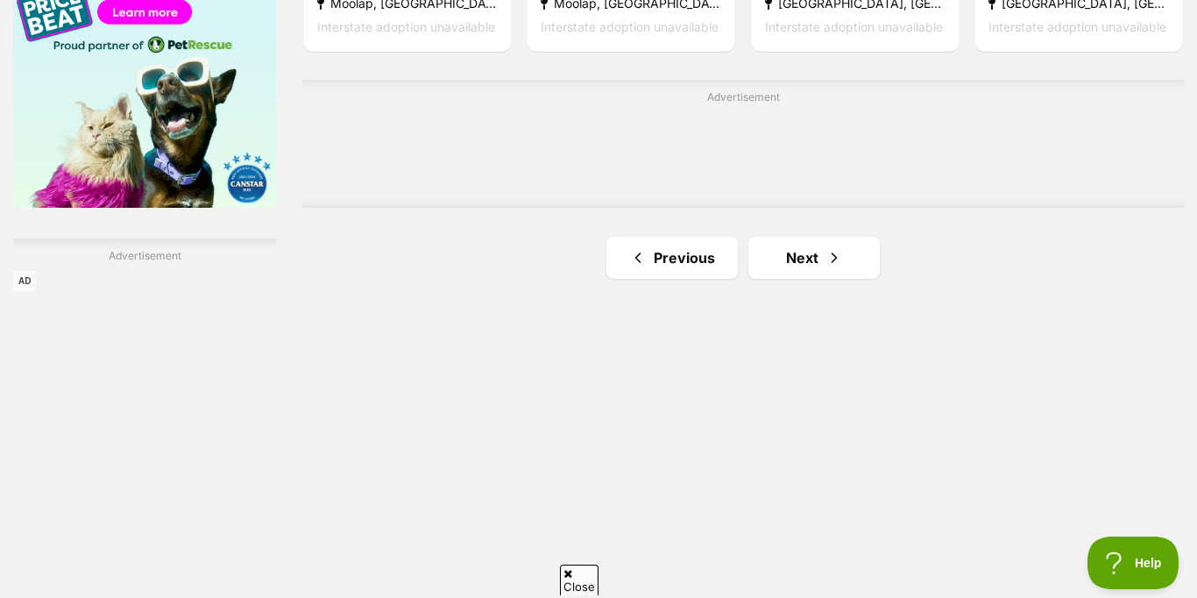
scroll to position [3001, 0]
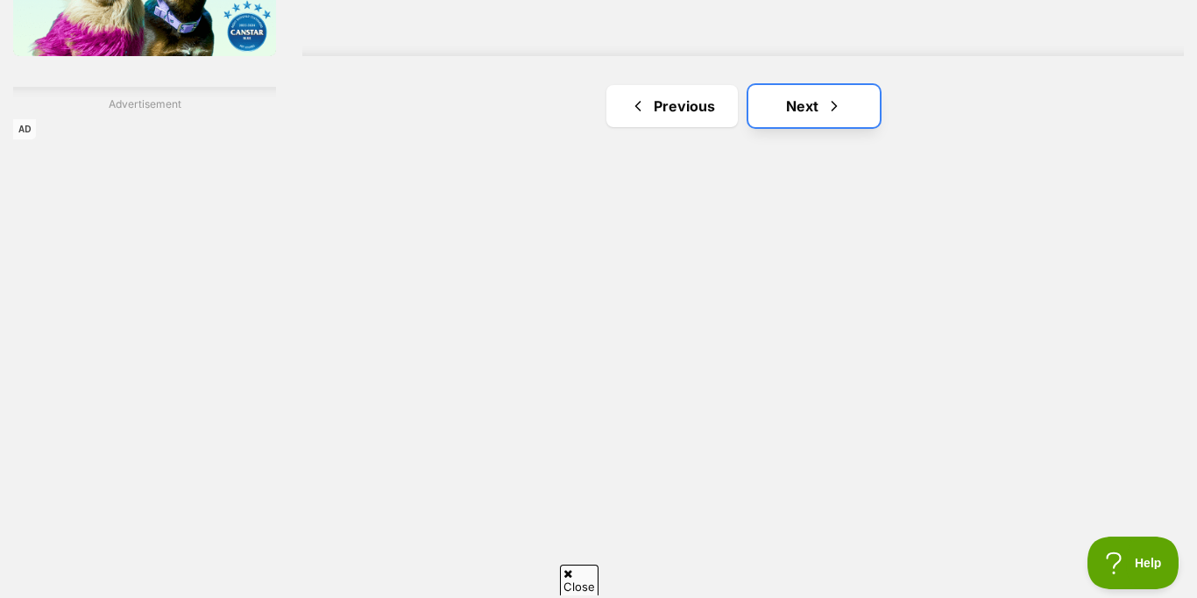
click at [810, 111] on link "Next" at bounding box center [813, 106] width 131 height 42
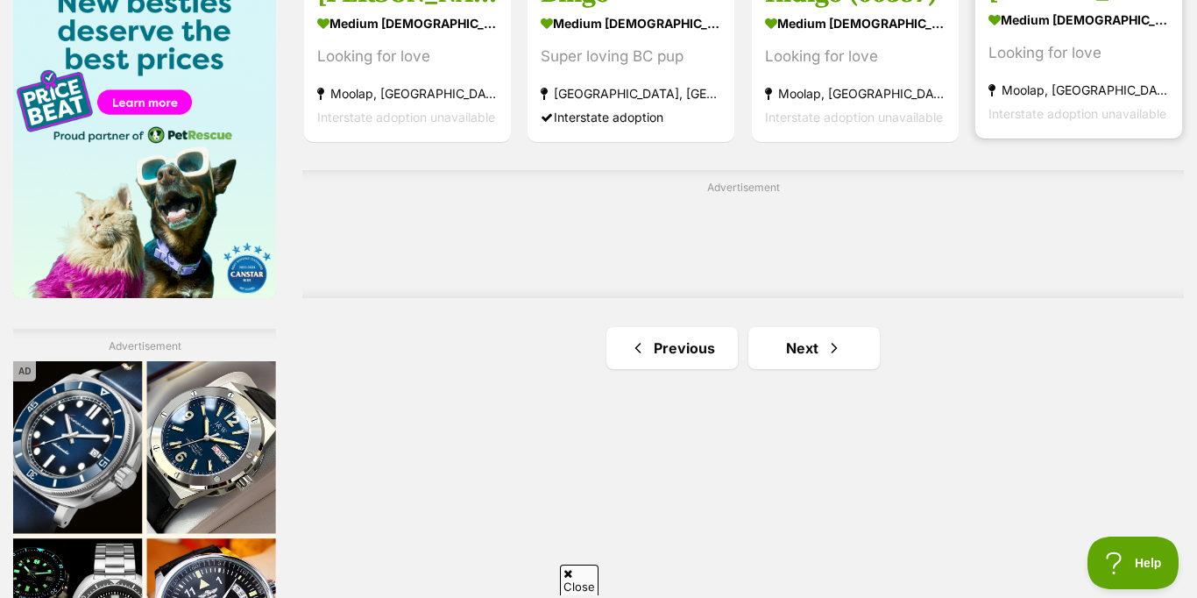
scroll to position [2769, 0]
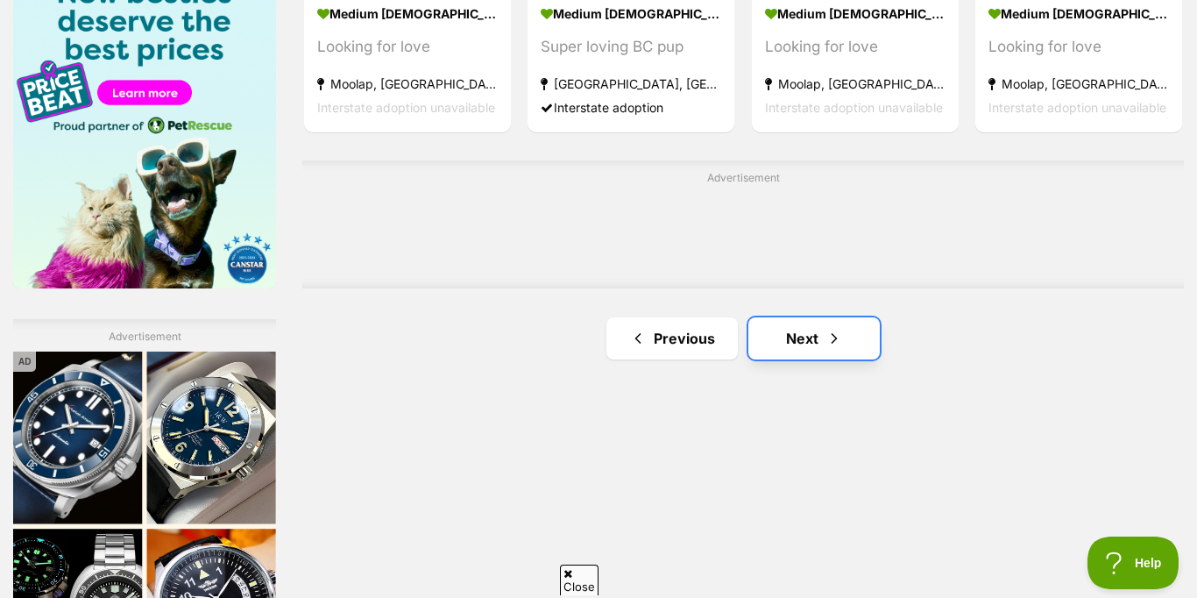
click at [808, 343] on link "Next" at bounding box center [813, 338] width 131 height 42
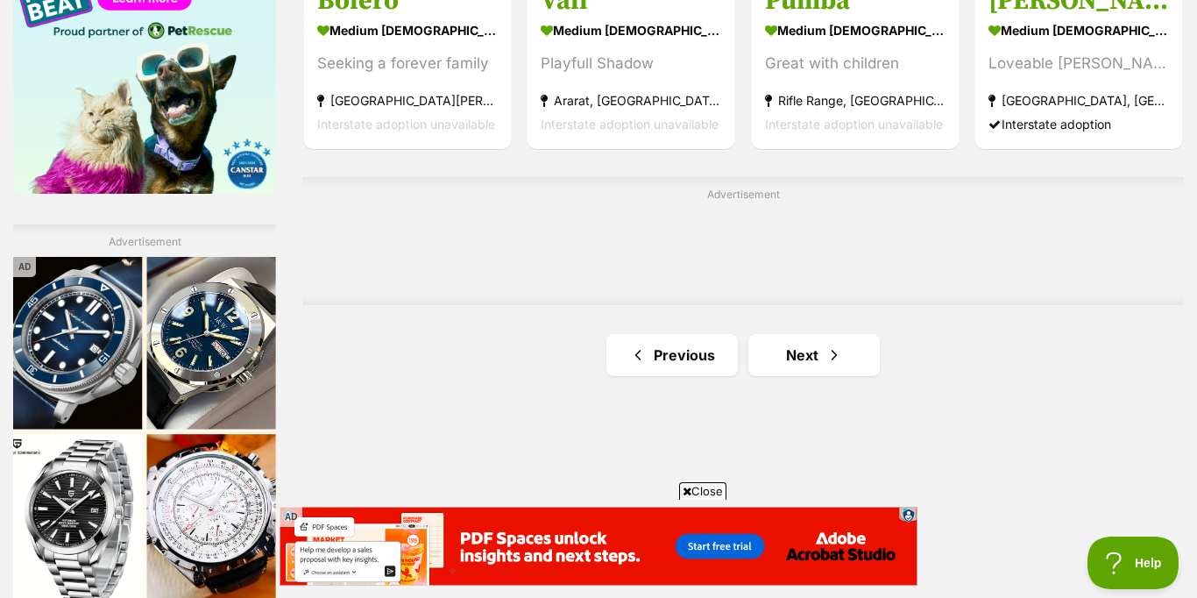
scroll to position [2856, 0]
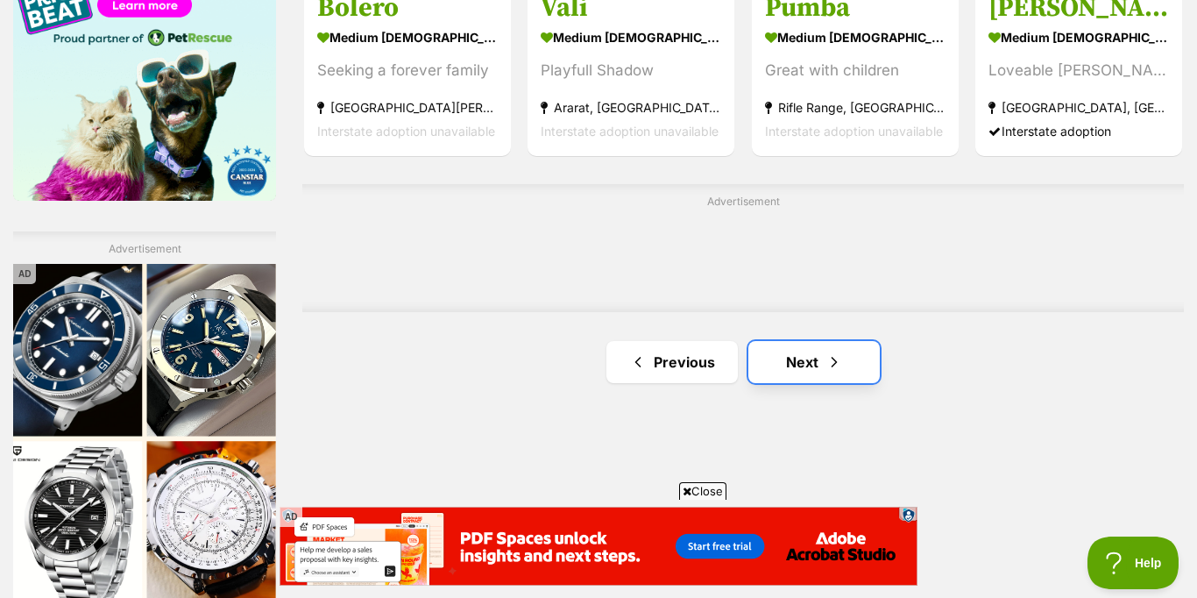
click at [796, 364] on link "Next" at bounding box center [813, 362] width 131 height 42
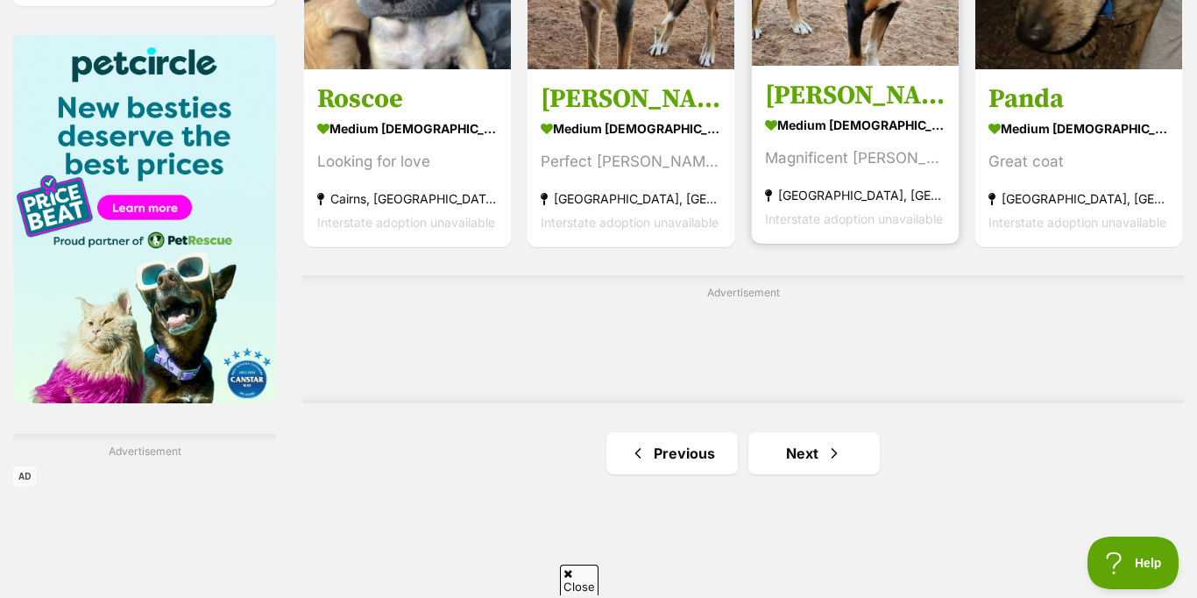
scroll to position [2705, 0]
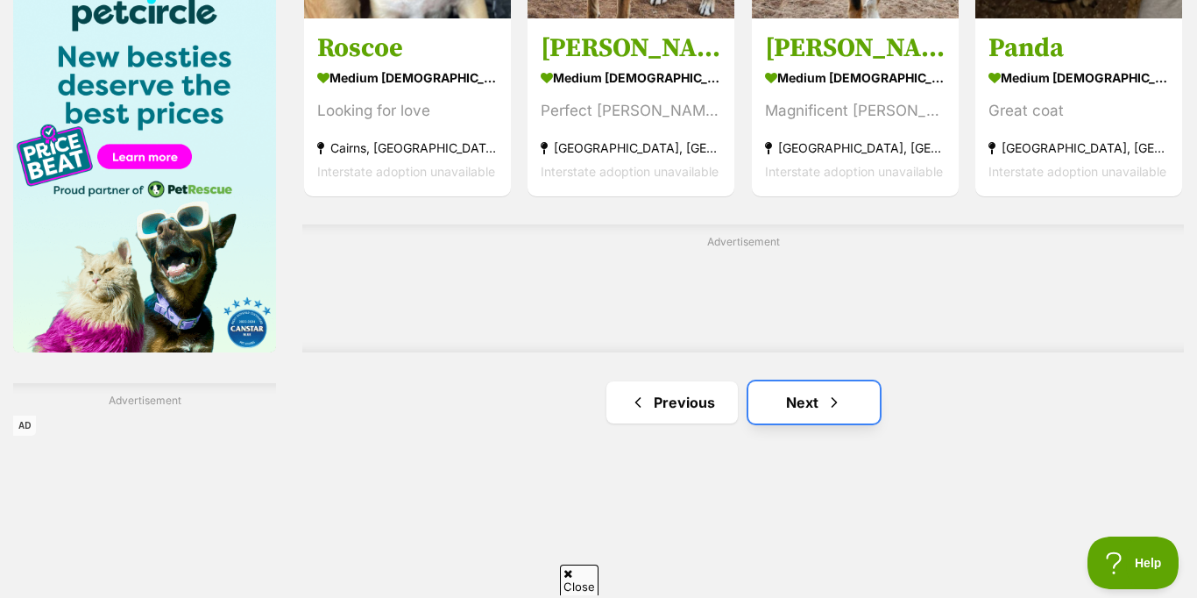
click at [803, 405] on link "Next" at bounding box center [813, 402] width 131 height 42
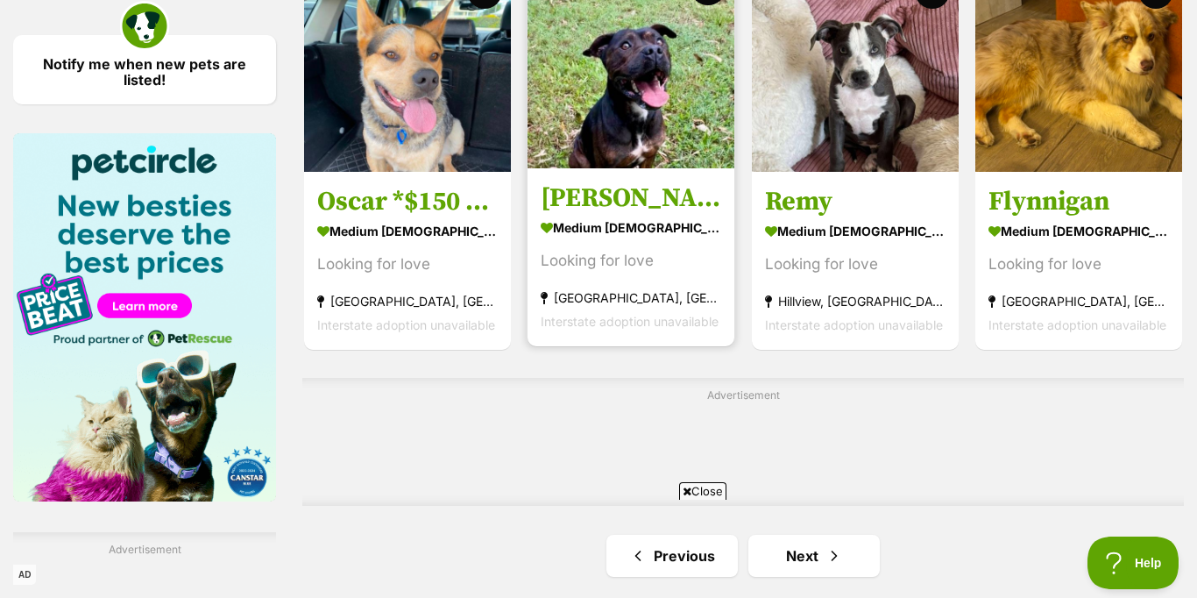
scroll to position [2437, 0]
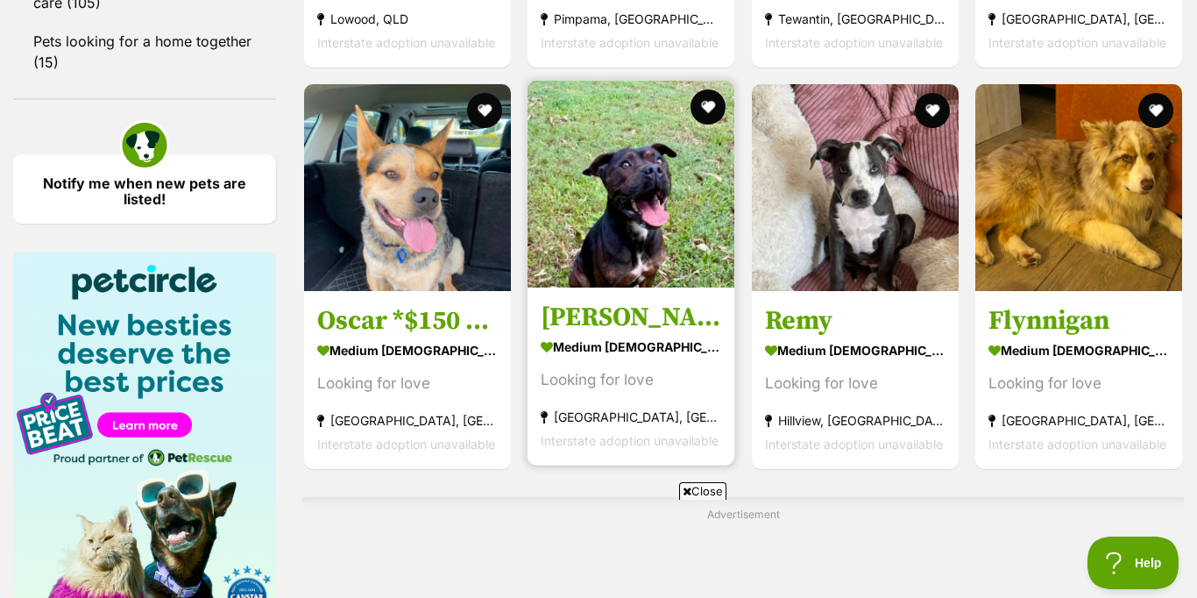
click at [626, 202] on img at bounding box center [630, 184] width 207 height 207
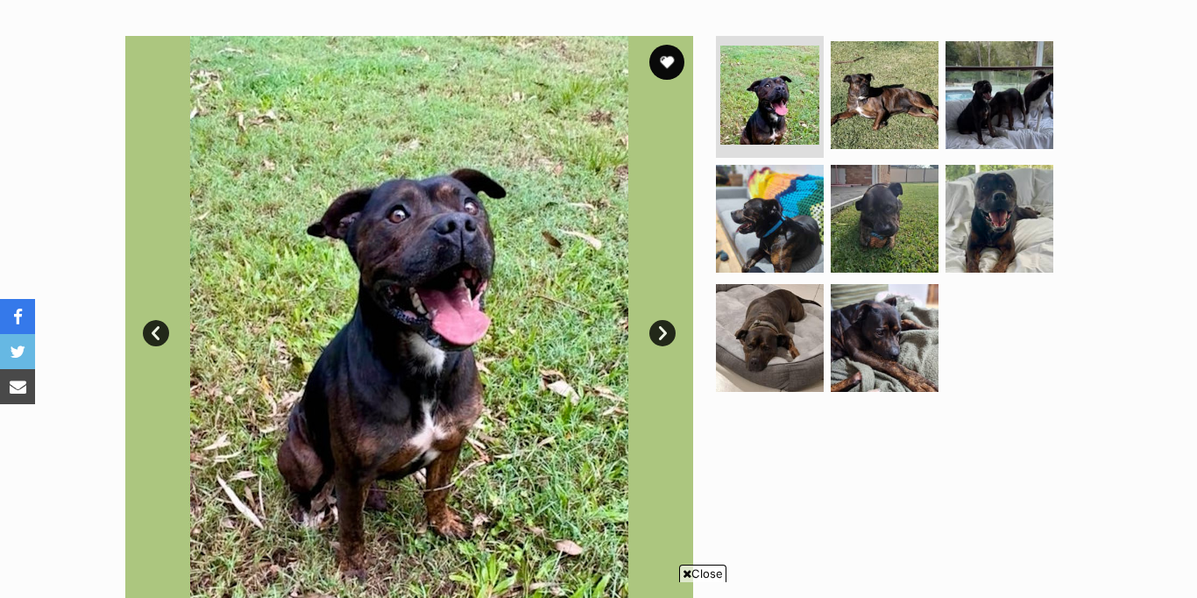
scroll to position [329, 0]
click at [660, 325] on link "Next" at bounding box center [662, 333] width 26 height 26
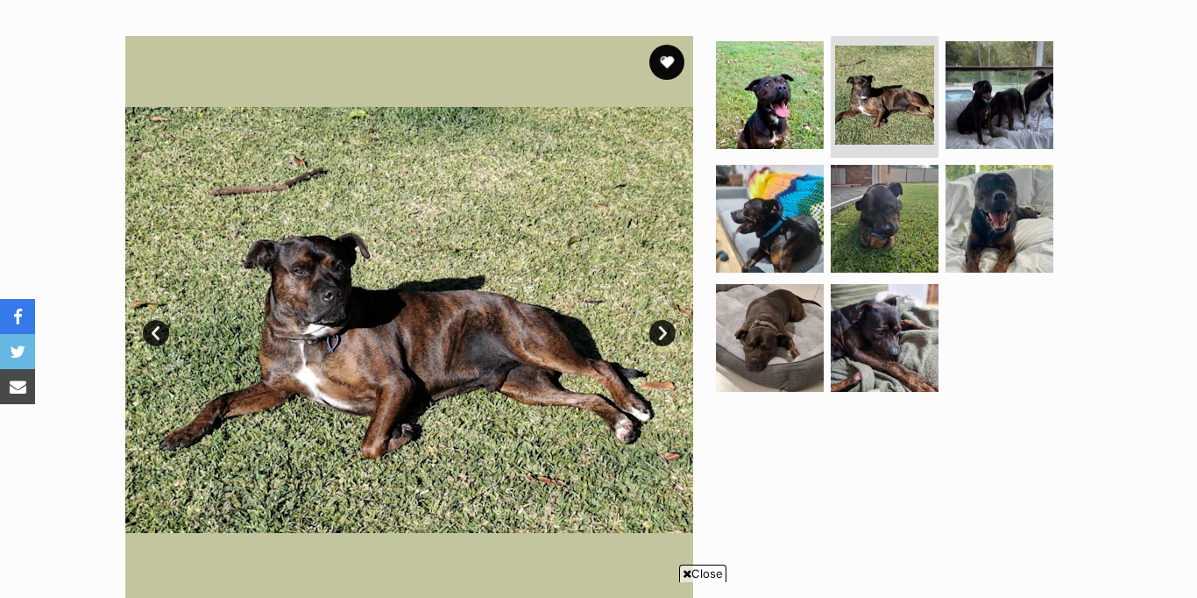
scroll to position [0, 0]
click at [660, 325] on link "Next" at bounding box center [662, 333] width 26 height 26
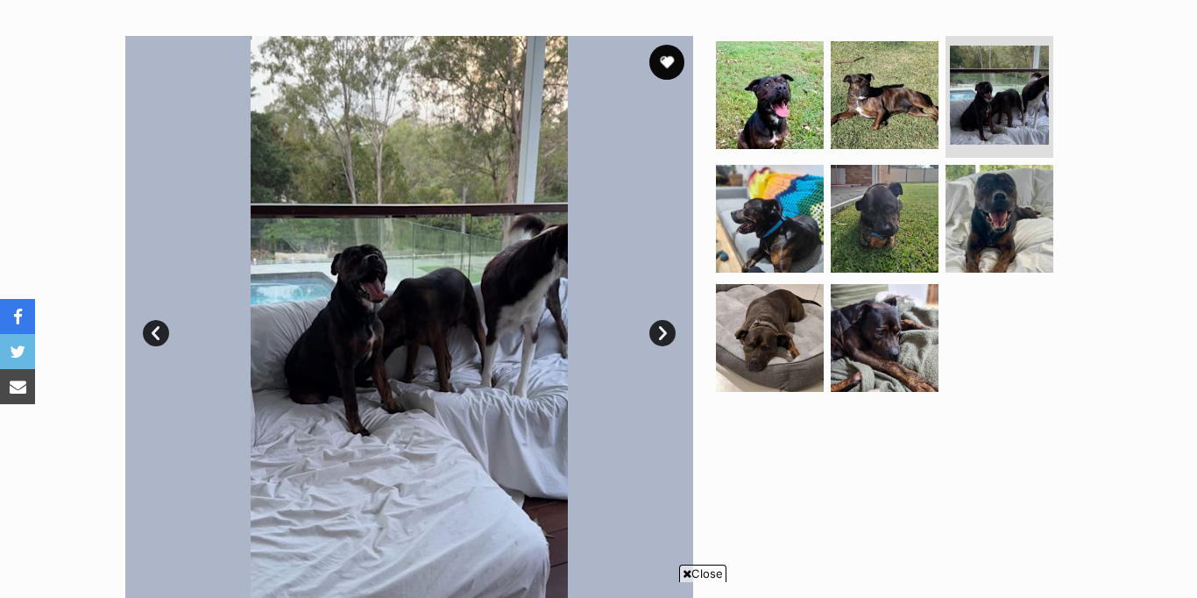
click at [660, 325] on link "Next" at bounding box center [662, 333] width 26 height 26
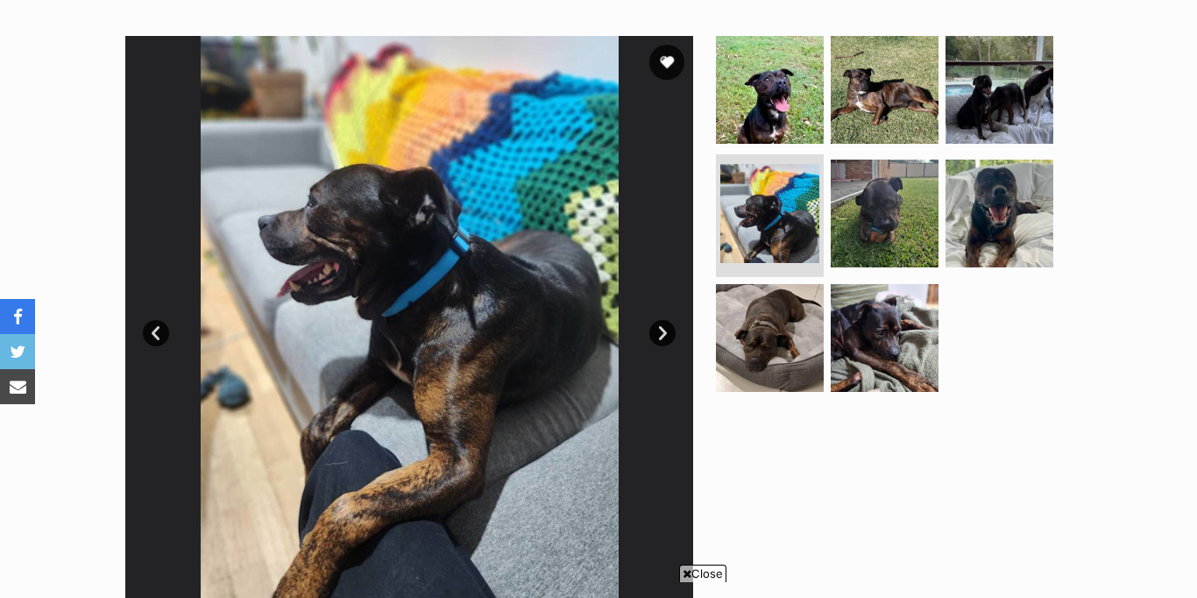
click at [660, 325] on link "Next" at bounding box center [662, 333] width 26 height 26
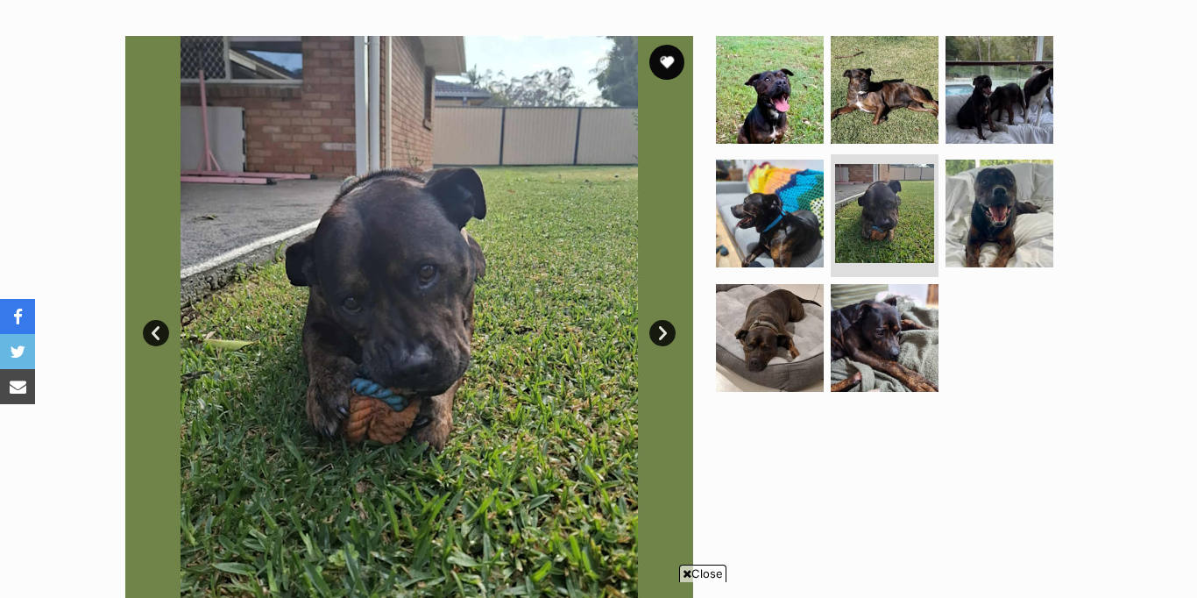
click at [660, 325] on link "Next" at bounding box center [662, 333] width 26 height 26
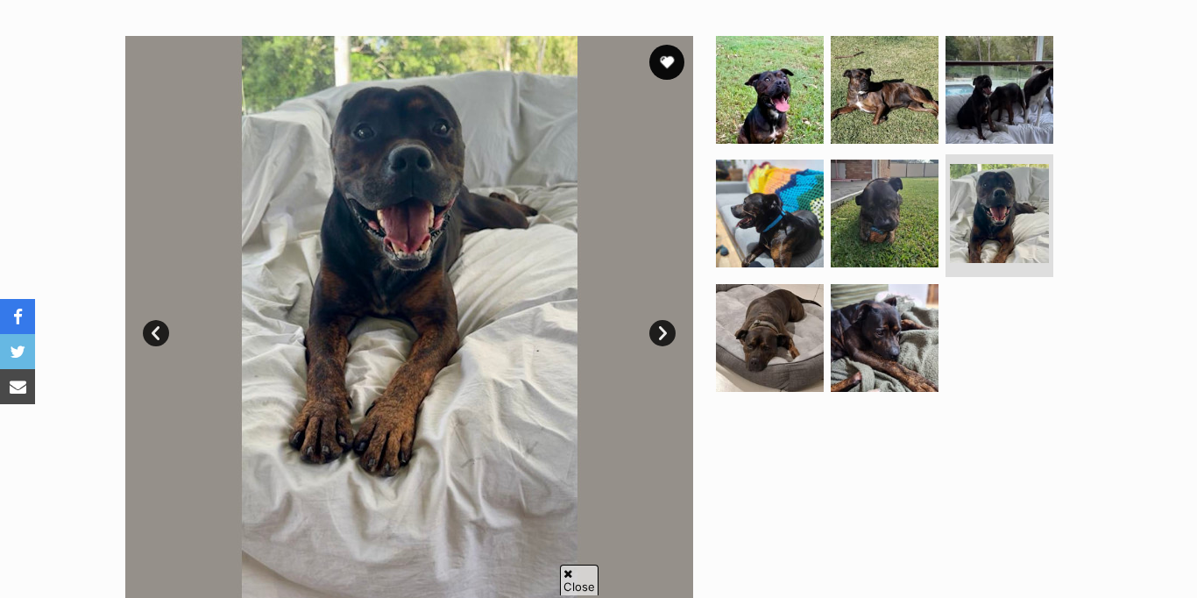
click at [660, 325] on link "Next" at bounding box center [662, 333] width 26 height 26
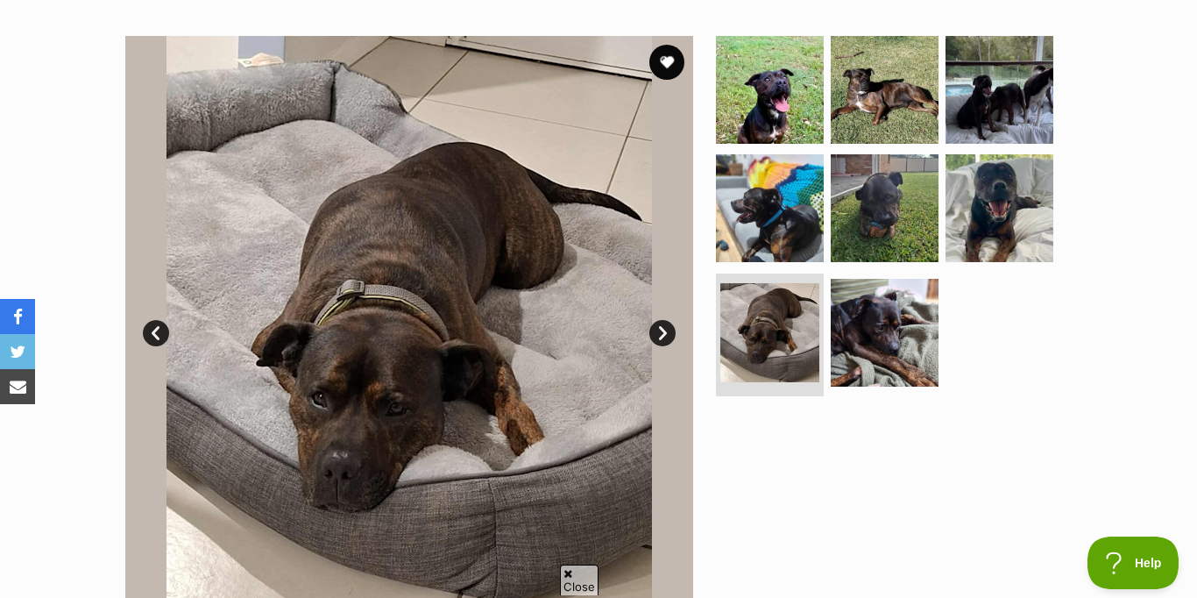
click at [661, 338] on link "Next" at bounding box center [662, 333] width 26 height 26
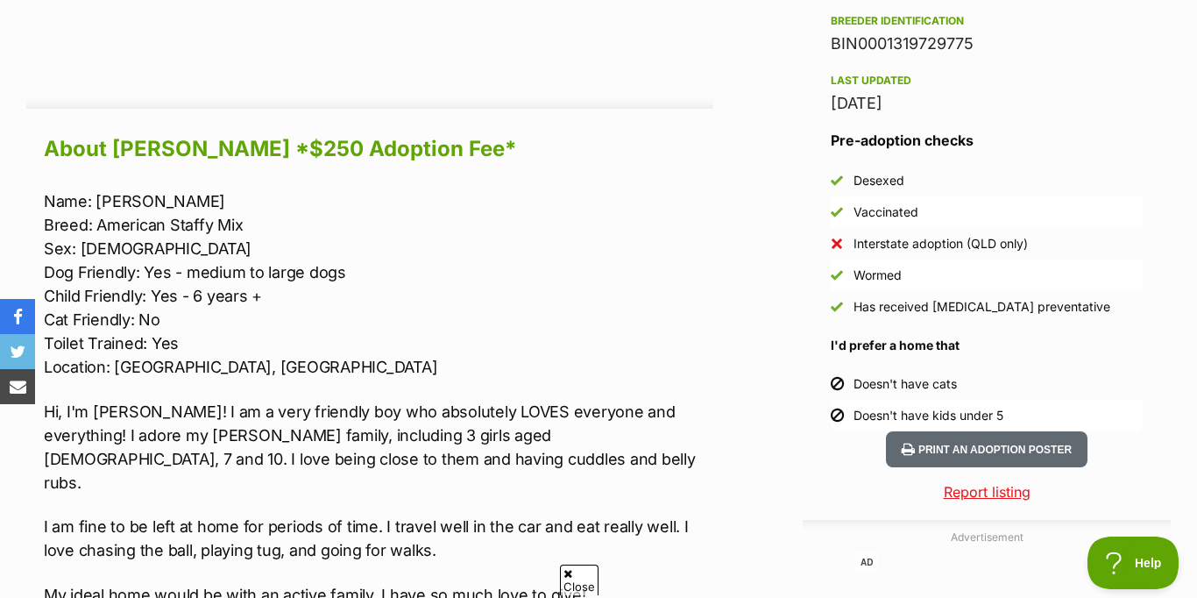
scroll to position [1435, 0]
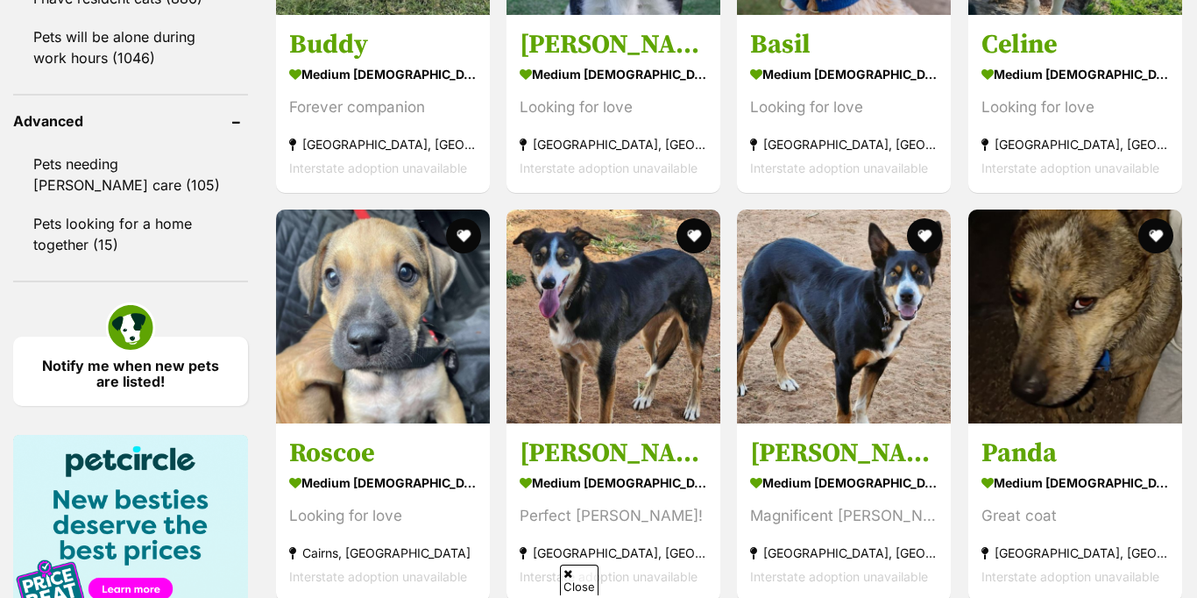
scroll to position [2831, 0]
